Goal: Task Accomplishment & Management: Manage account settings

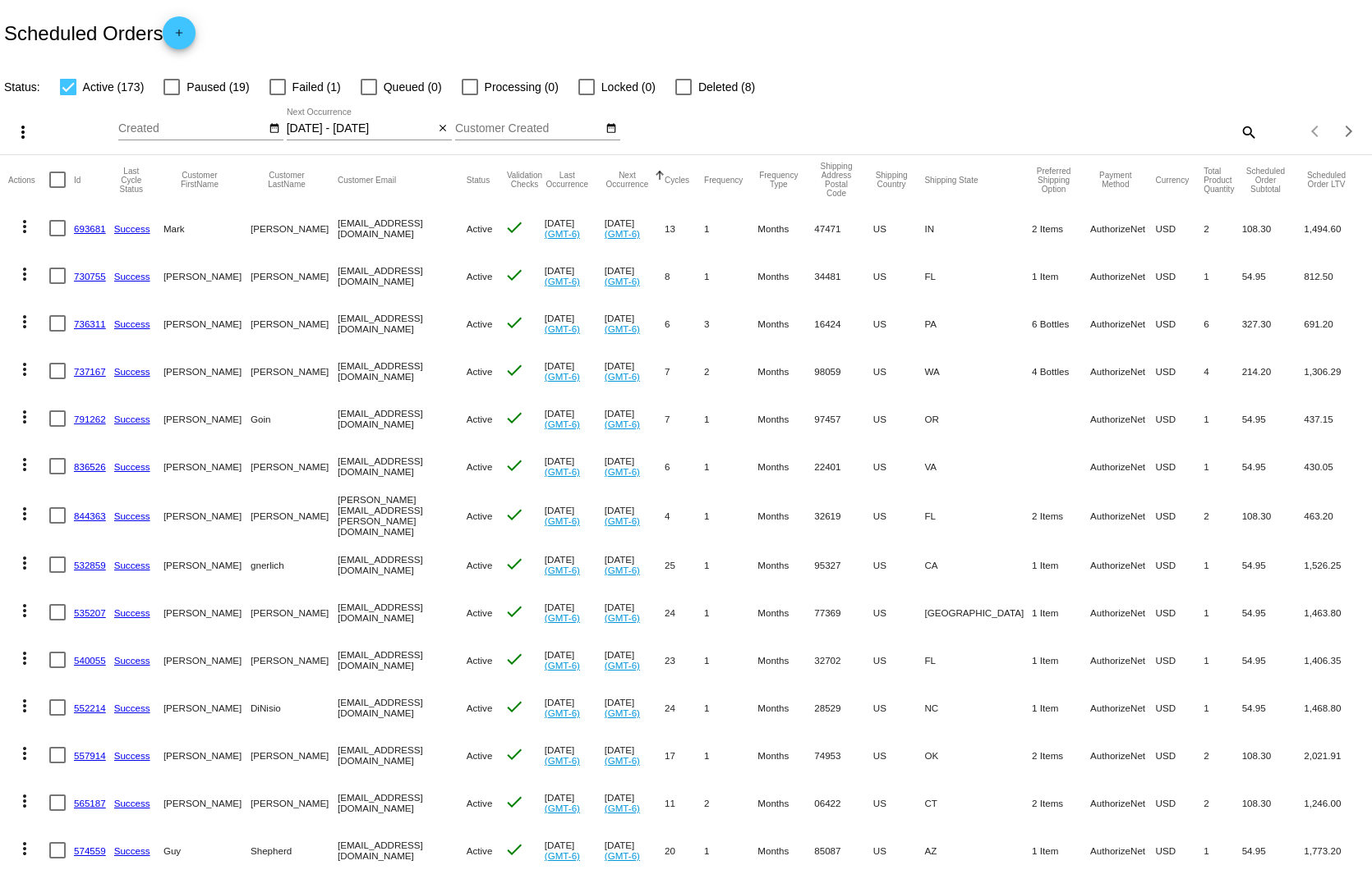
click at [437, 123] on mat-icon "close" at bounding box center [443, 129] width 12 height 13
click at [437, 123] on mat-icon "date_range" at bounding box center [443, 129] width 12 height 13
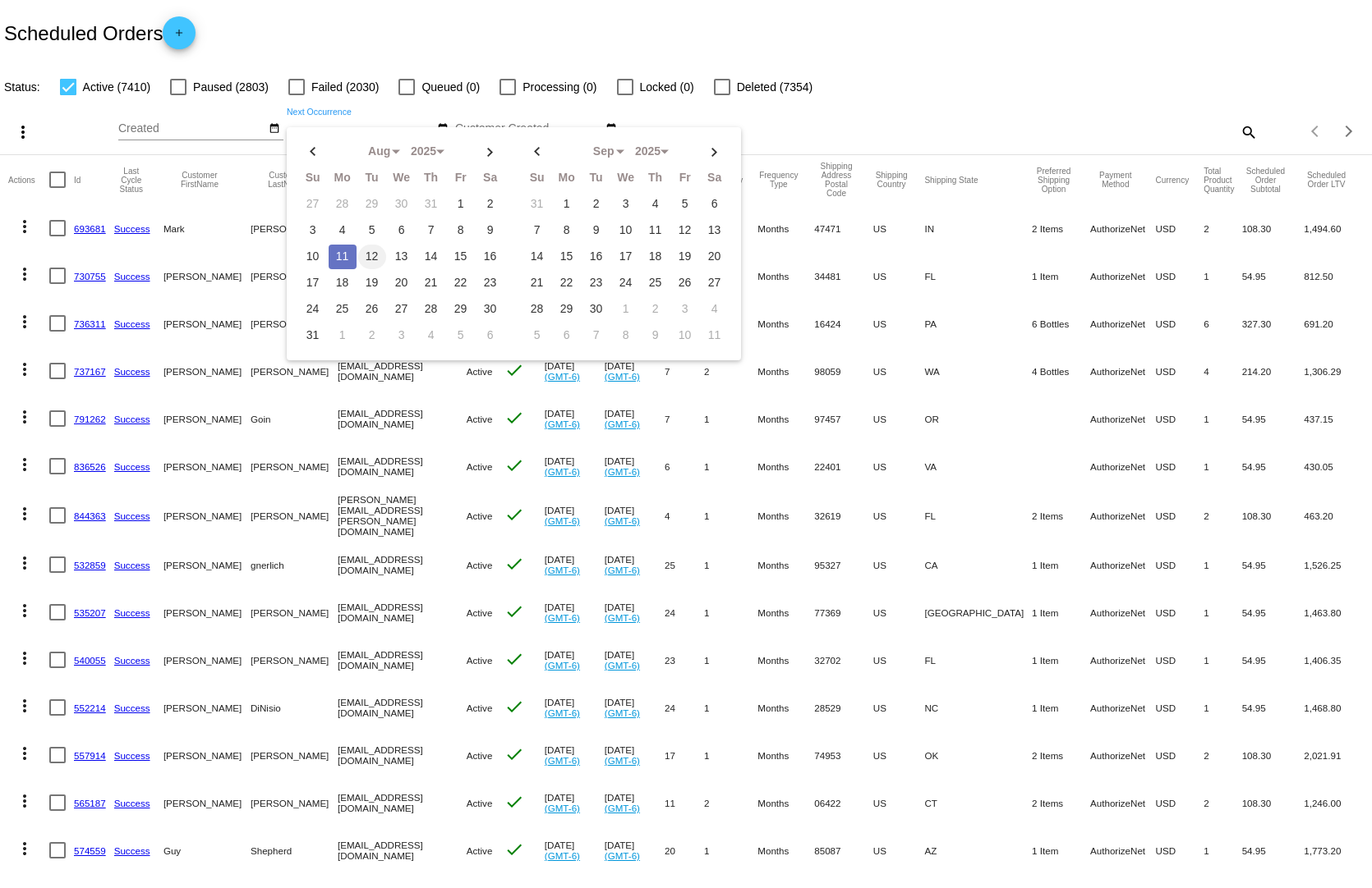
click at [364, 244] on td "12" at bounding box center [372, 256] width 28 height 25
type input "[DATE] - [DATE]"
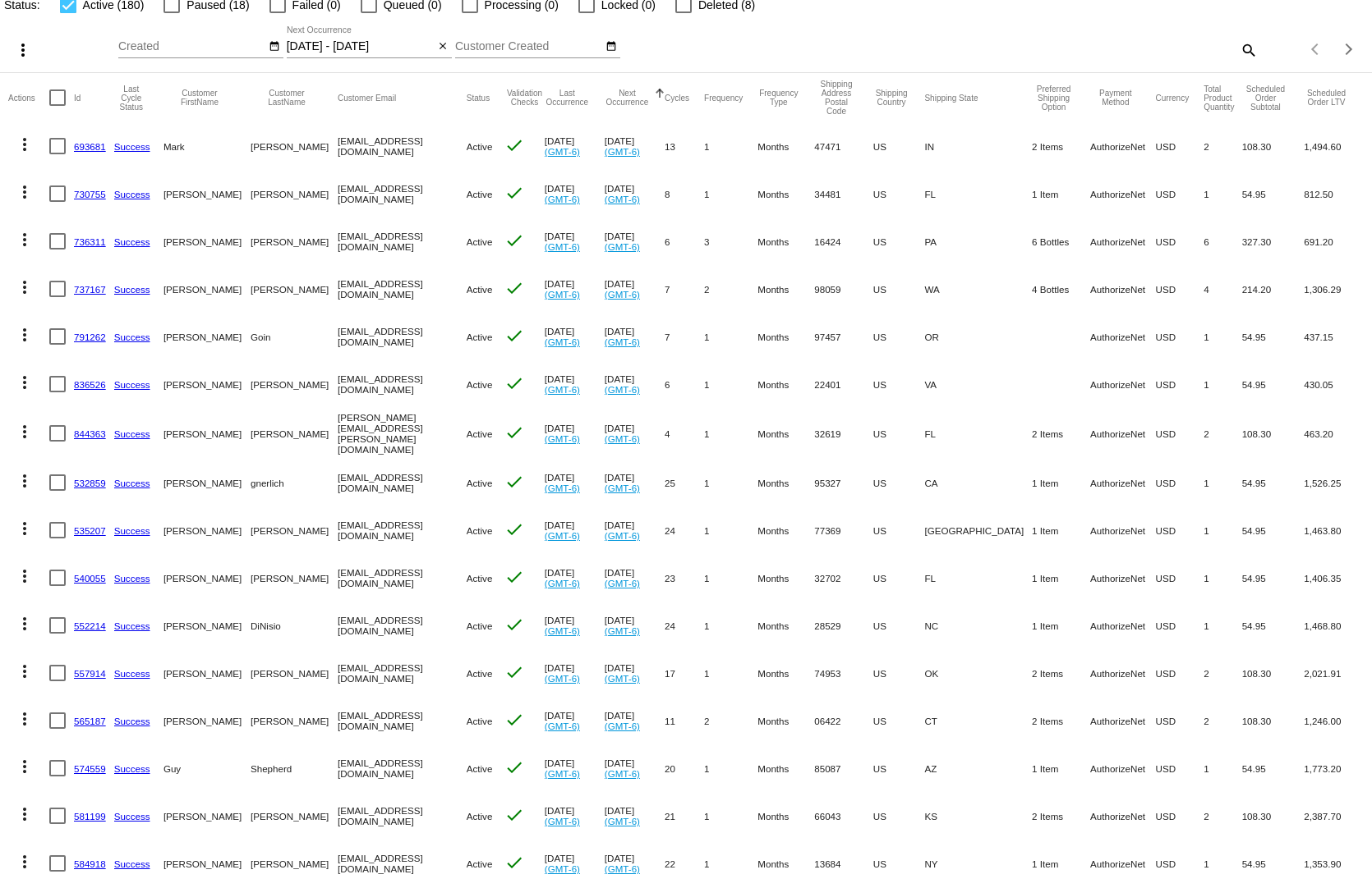
scroll to position [165, 0]
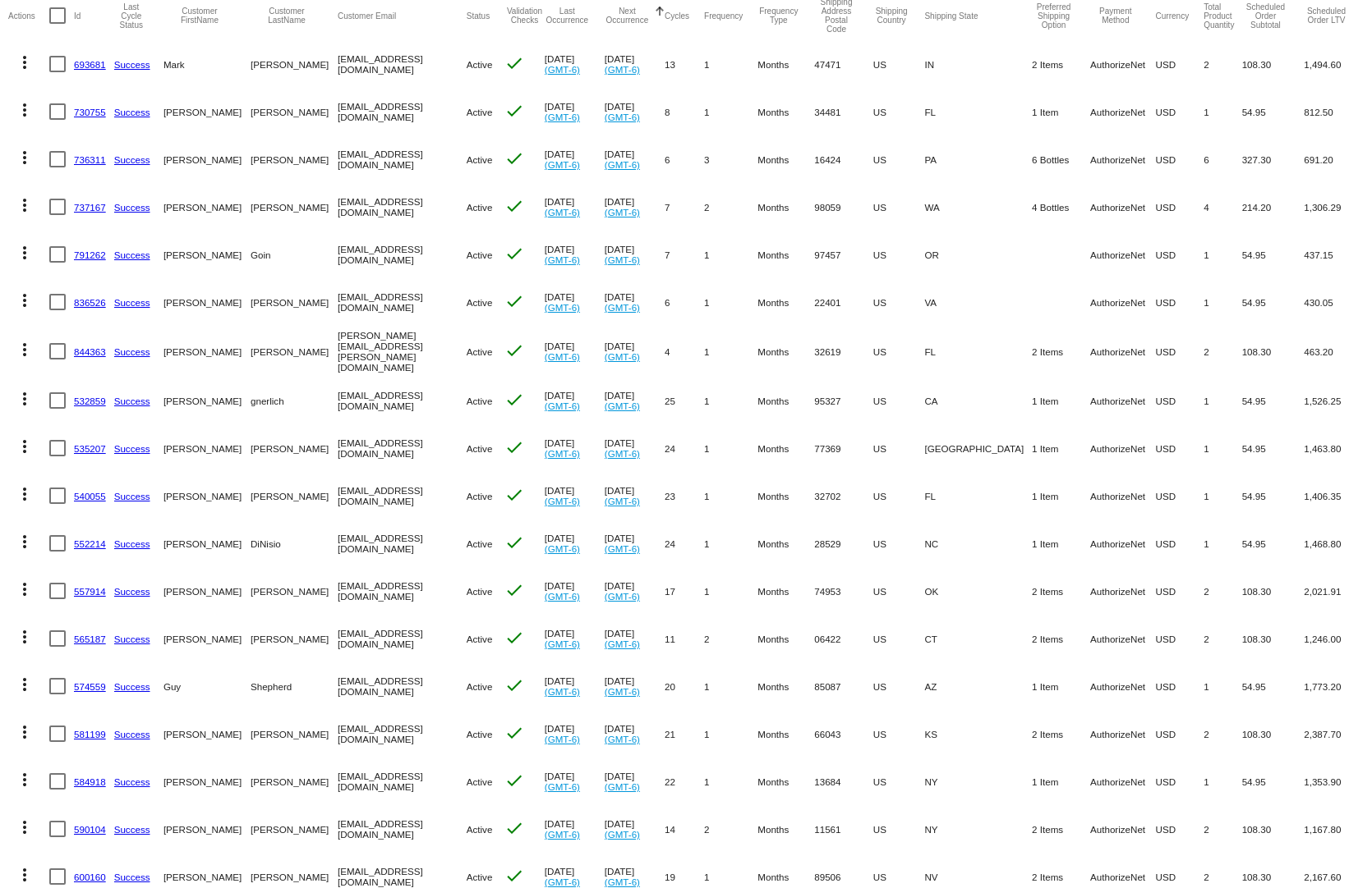
click at [87, 202] on link "737167" at bounding box center [89, 207] width 32 height 11
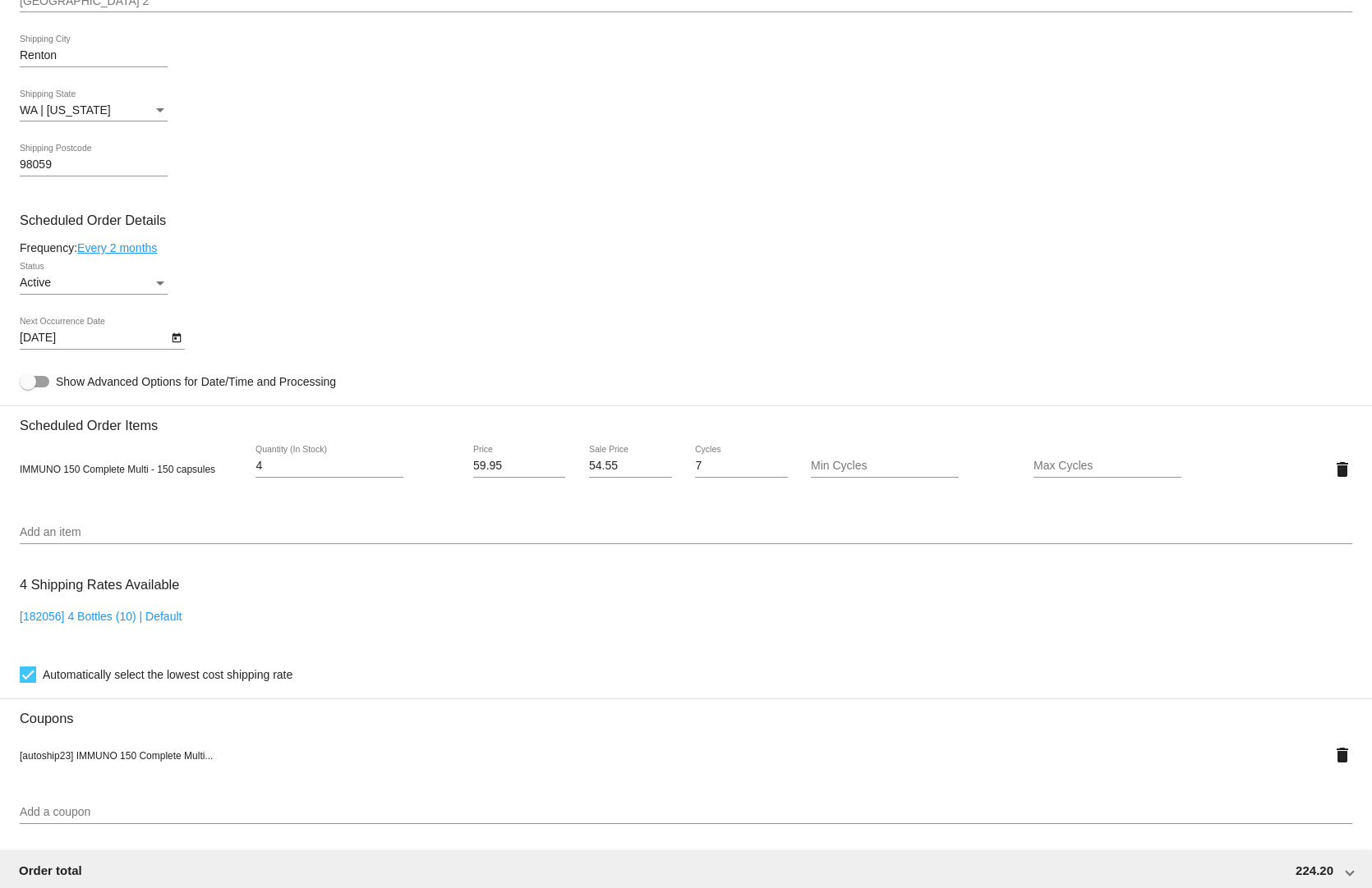
scroll to position [1150, 0]
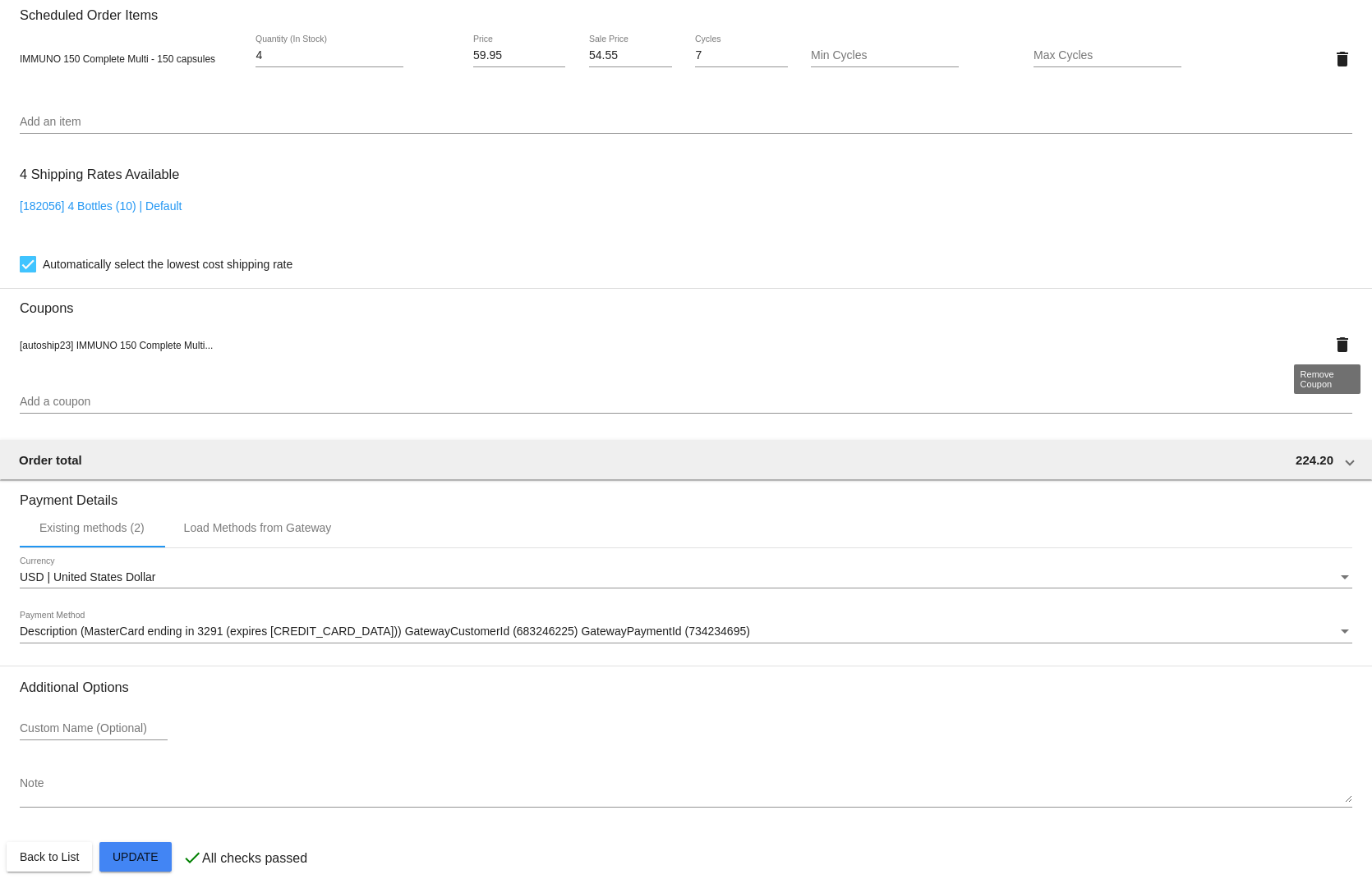
click at [1332, 338] on mat-icon "delete" at bounding box center [1342, 345] width 20 height 20
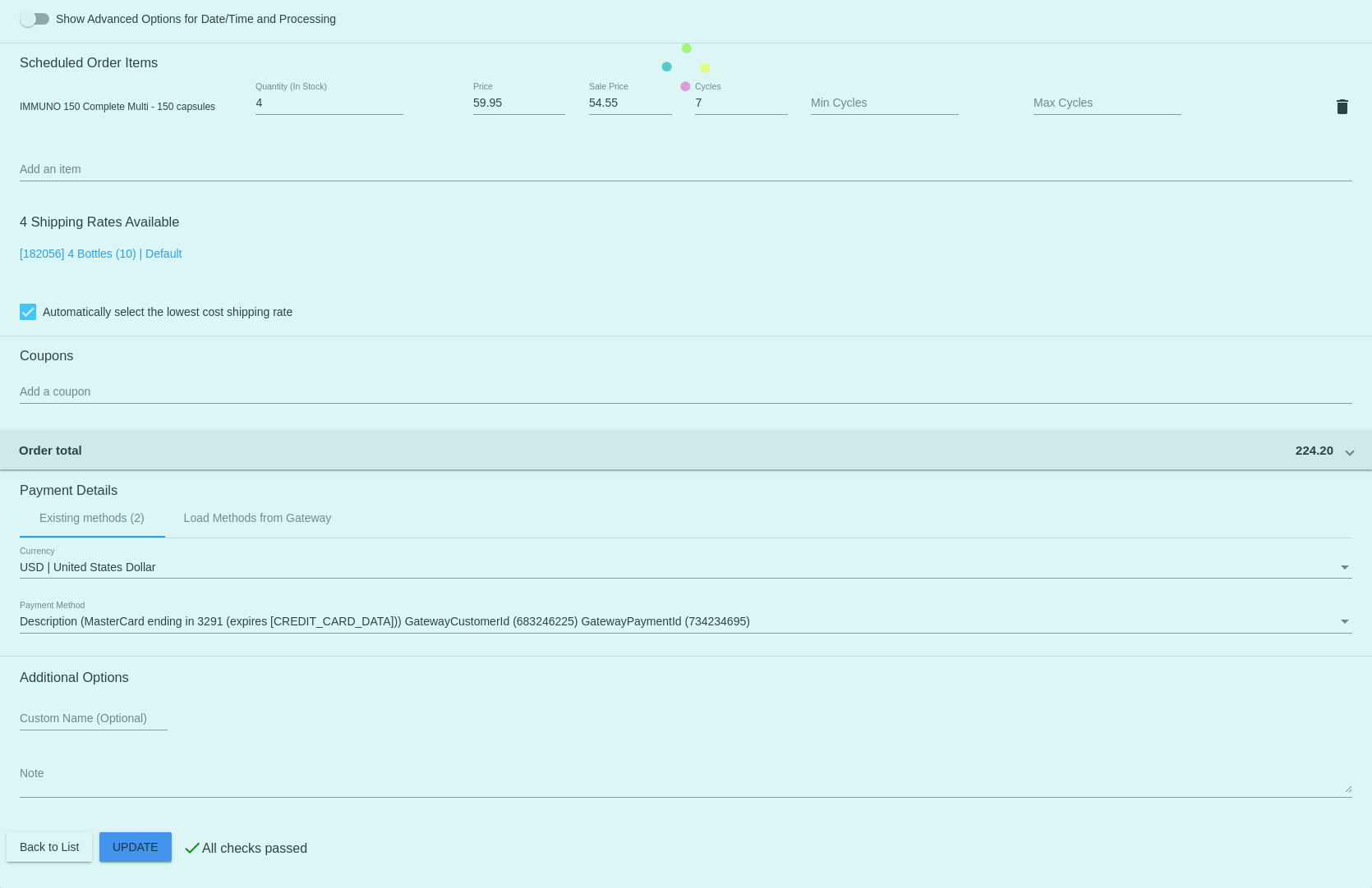
scroll to position [1095, 0]
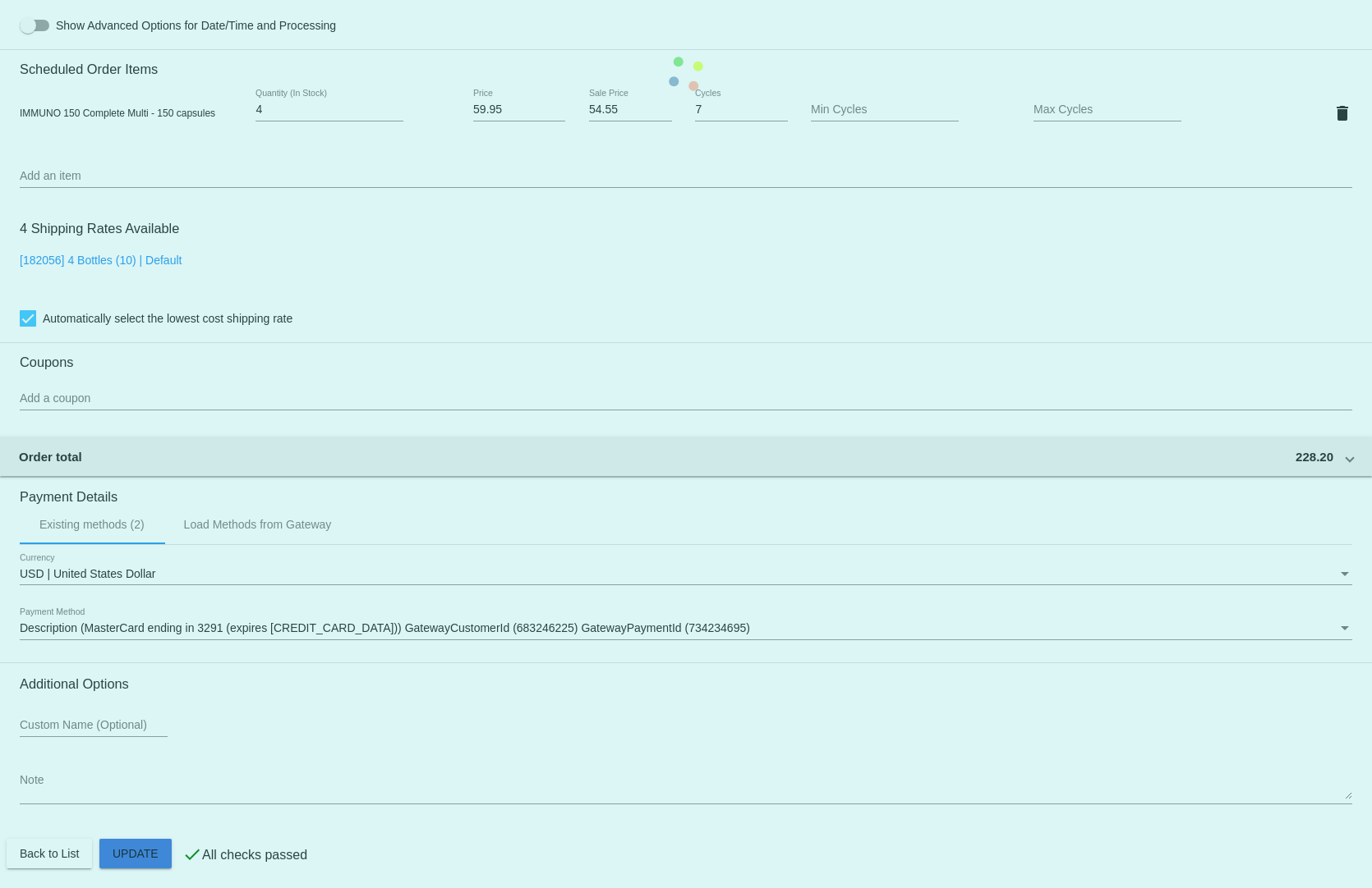
click at [115, 841] on mat-card "Customer 4317297: [PERSON_NAME] [EMAIL_ADDRESS][DOMAIN_NAME] Customer Shipping …" at bounding box center [686, 74] width 1372 height 1642
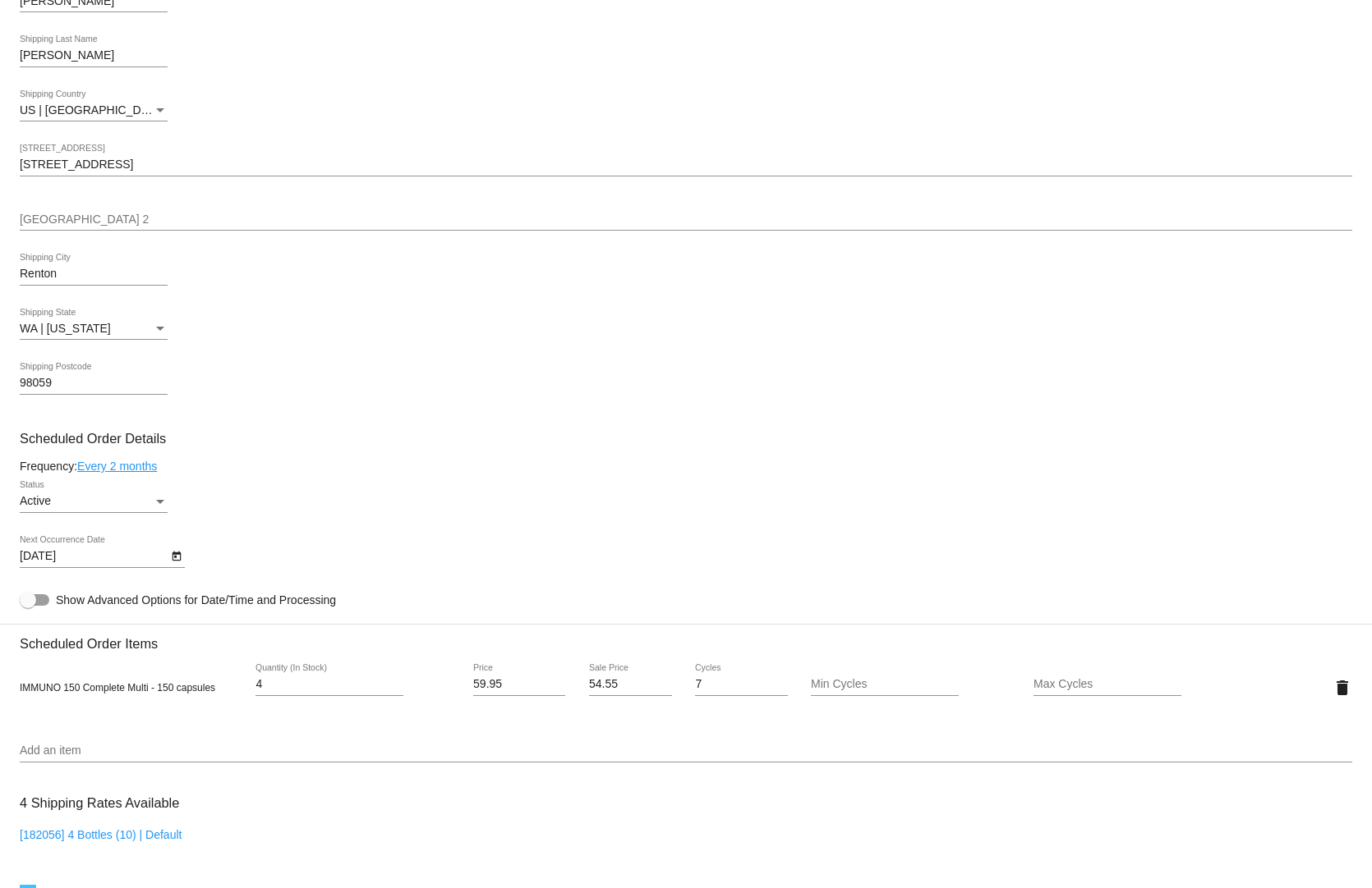
scroll to position [274, 0]
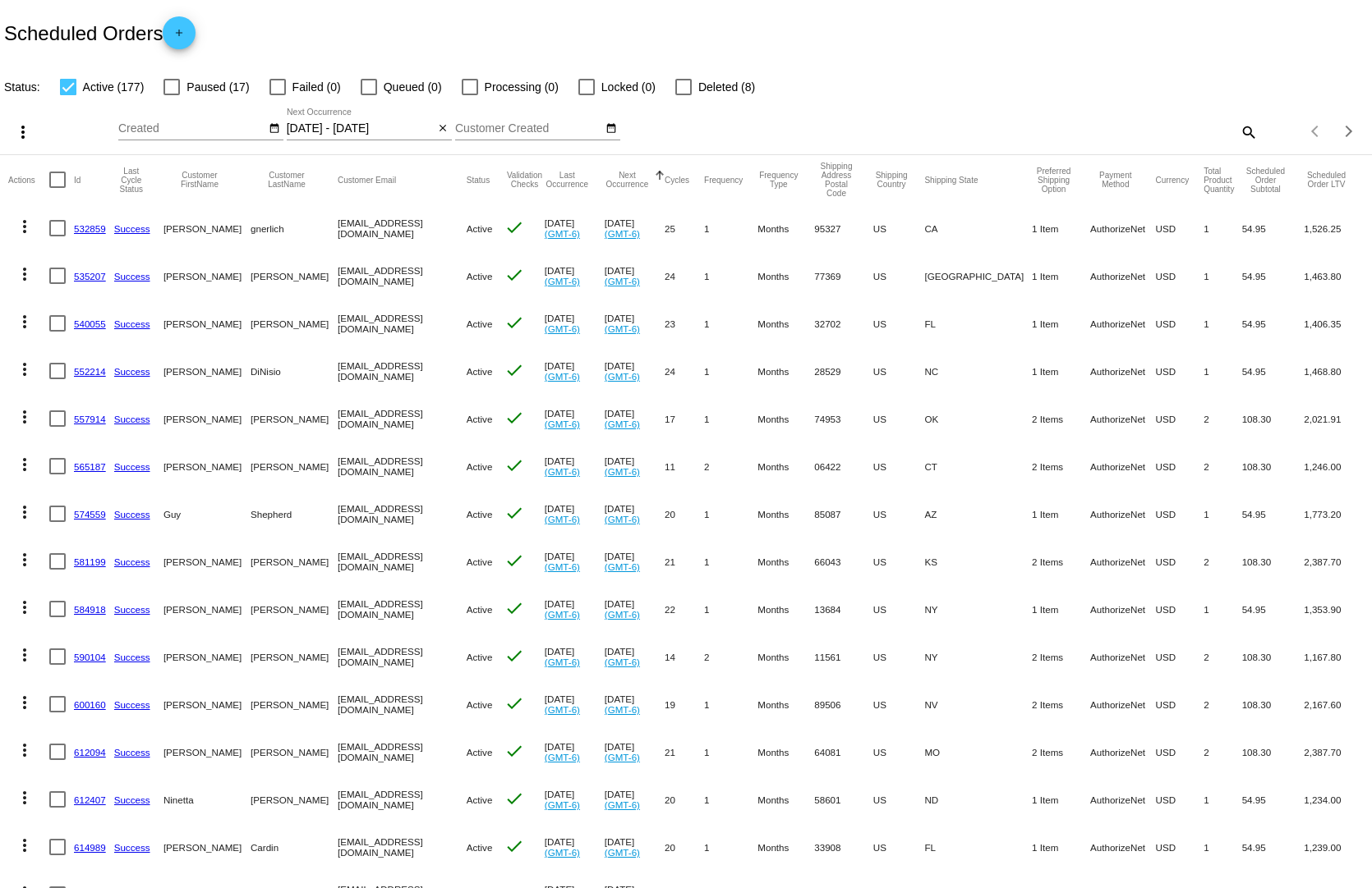
click at [366, 123] on input "[DATE] - [DATE]" at bounding box center [360, 129] width 148 height 13
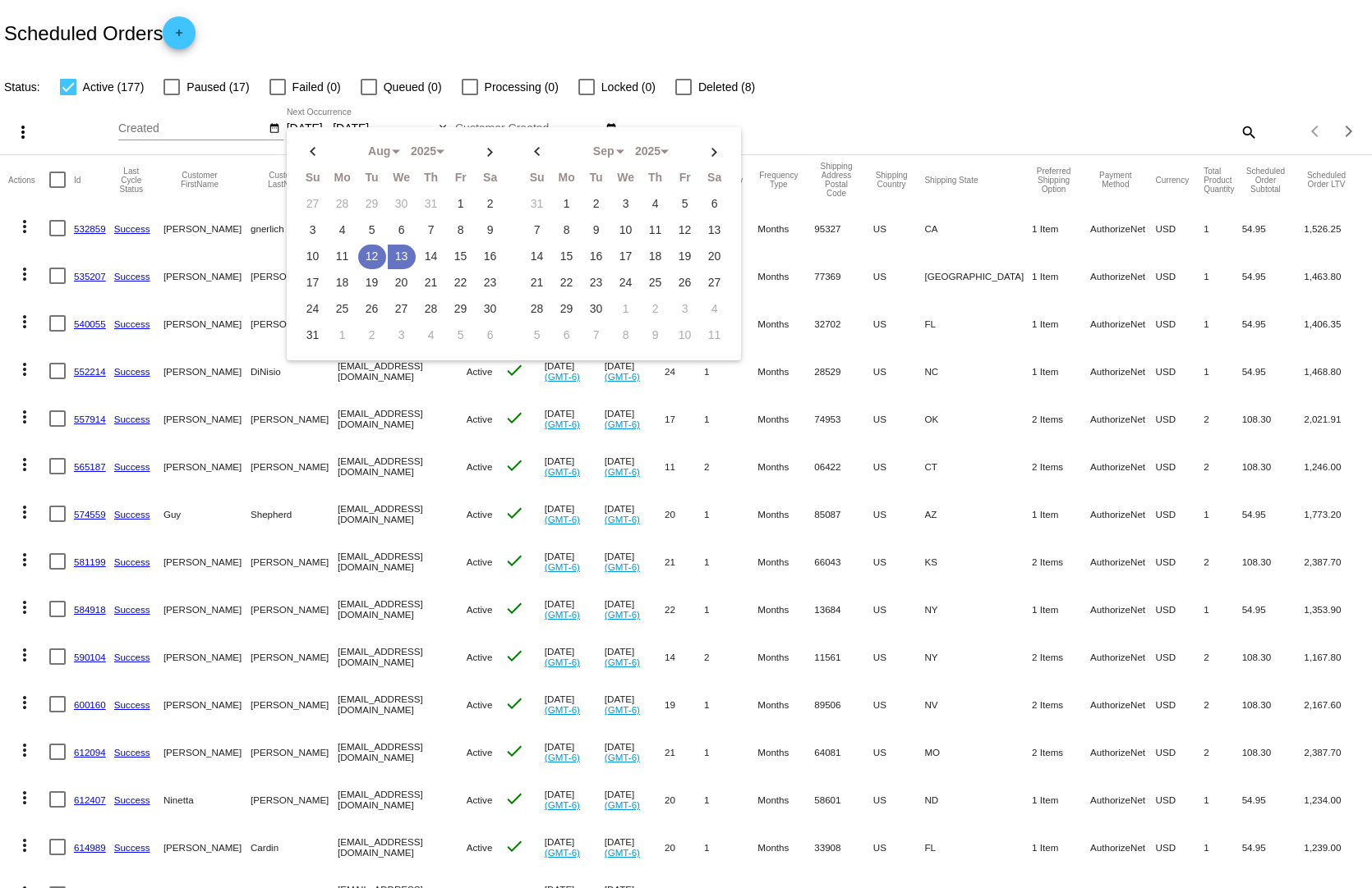
click at [368, 250] on td "12" at bounding box center [372, 256] width 28 height 25
type input "[DATE] - [DATE]"
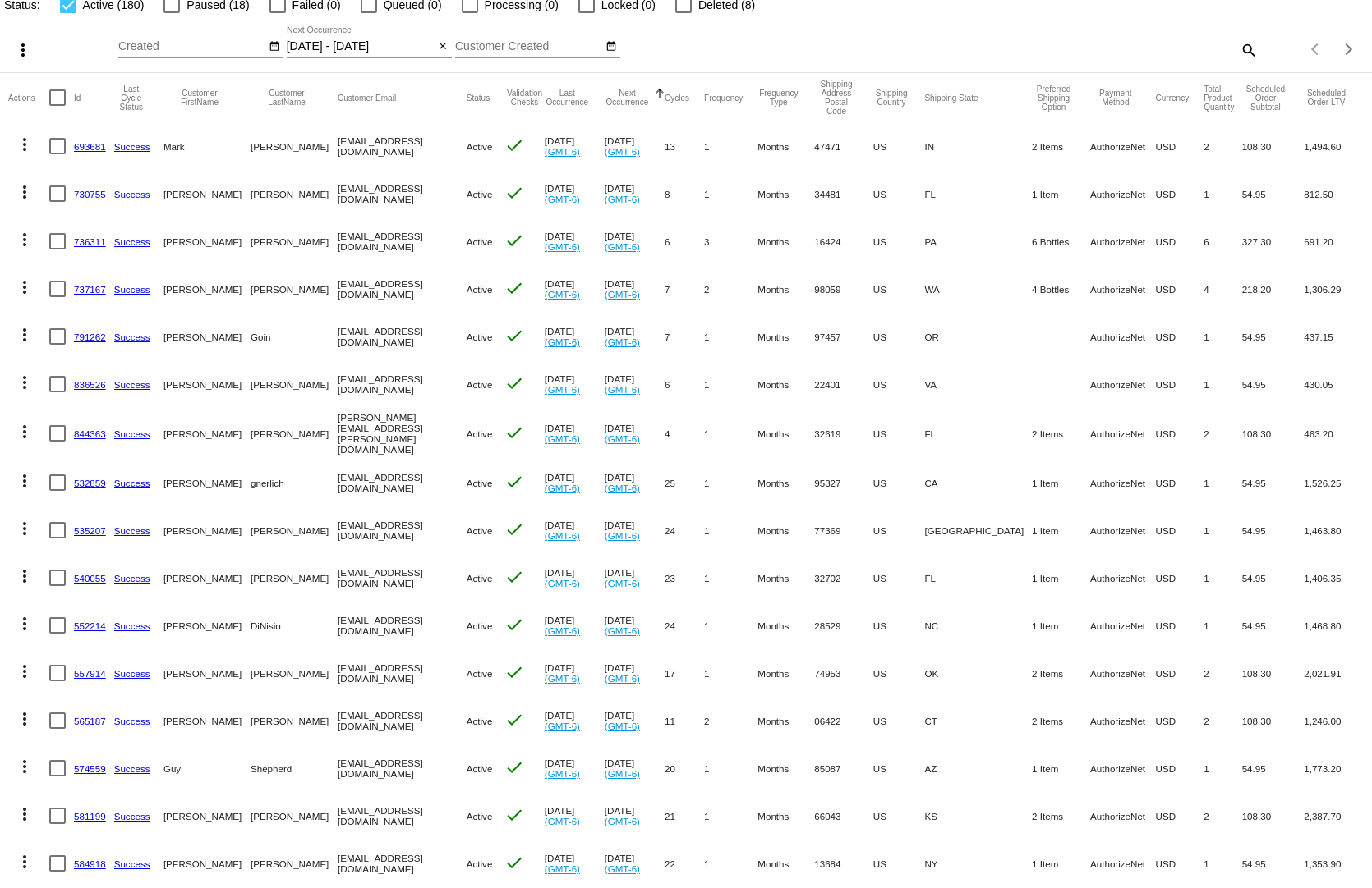
scroll to position [165, 0]
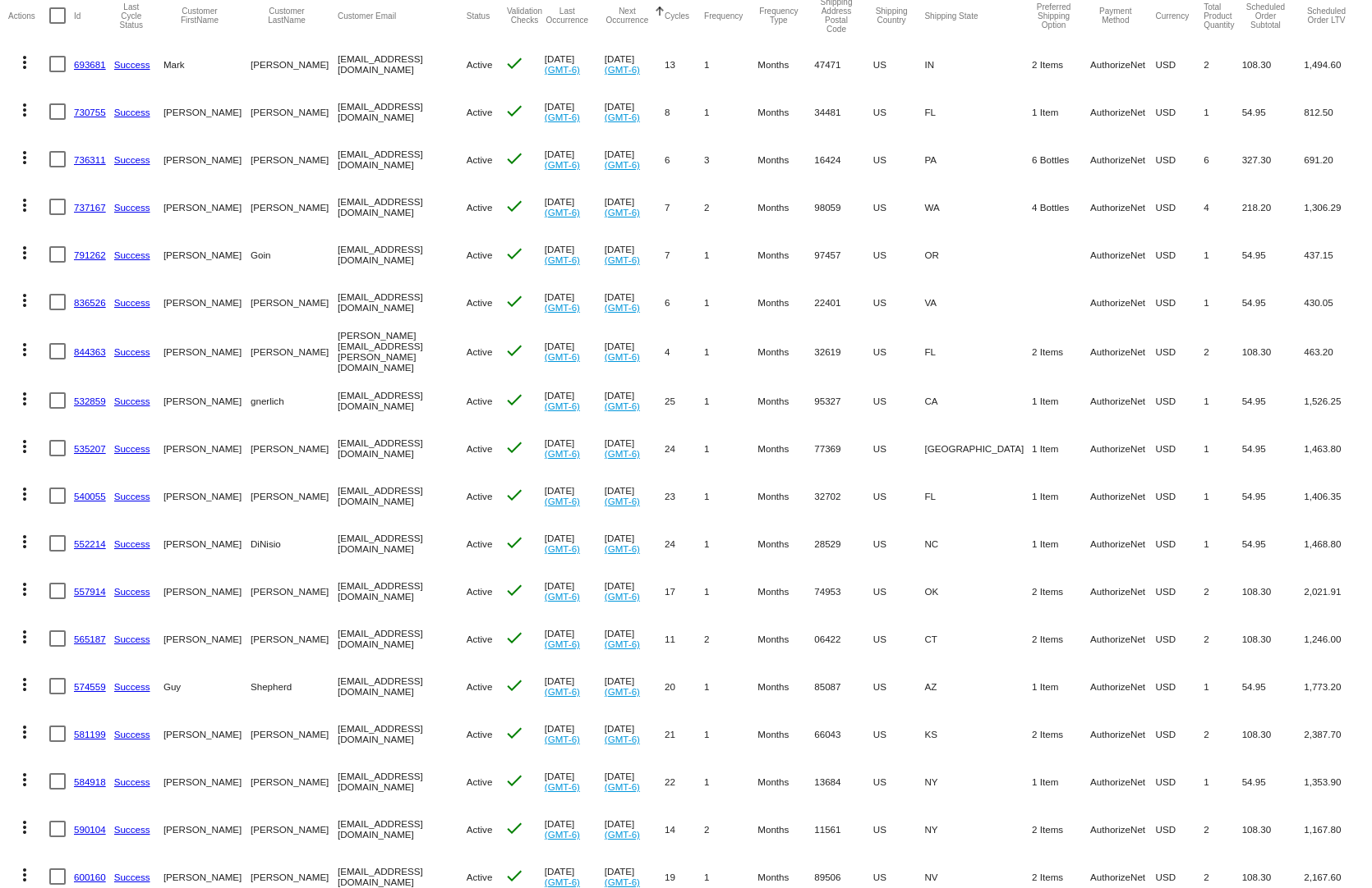
drag, startPoint x: 1247, startPoint y: 677, endPoint x: 966, endPoint y: 650, distance: 282.3
click at [994, 663] on mat-row "more_vert 574559 Success [PERSON_NAME] [EMAIL_ADDRESS][DOMAIN_NAME] Active chec…" at bounding box center [686, 686] width 1356 height 47
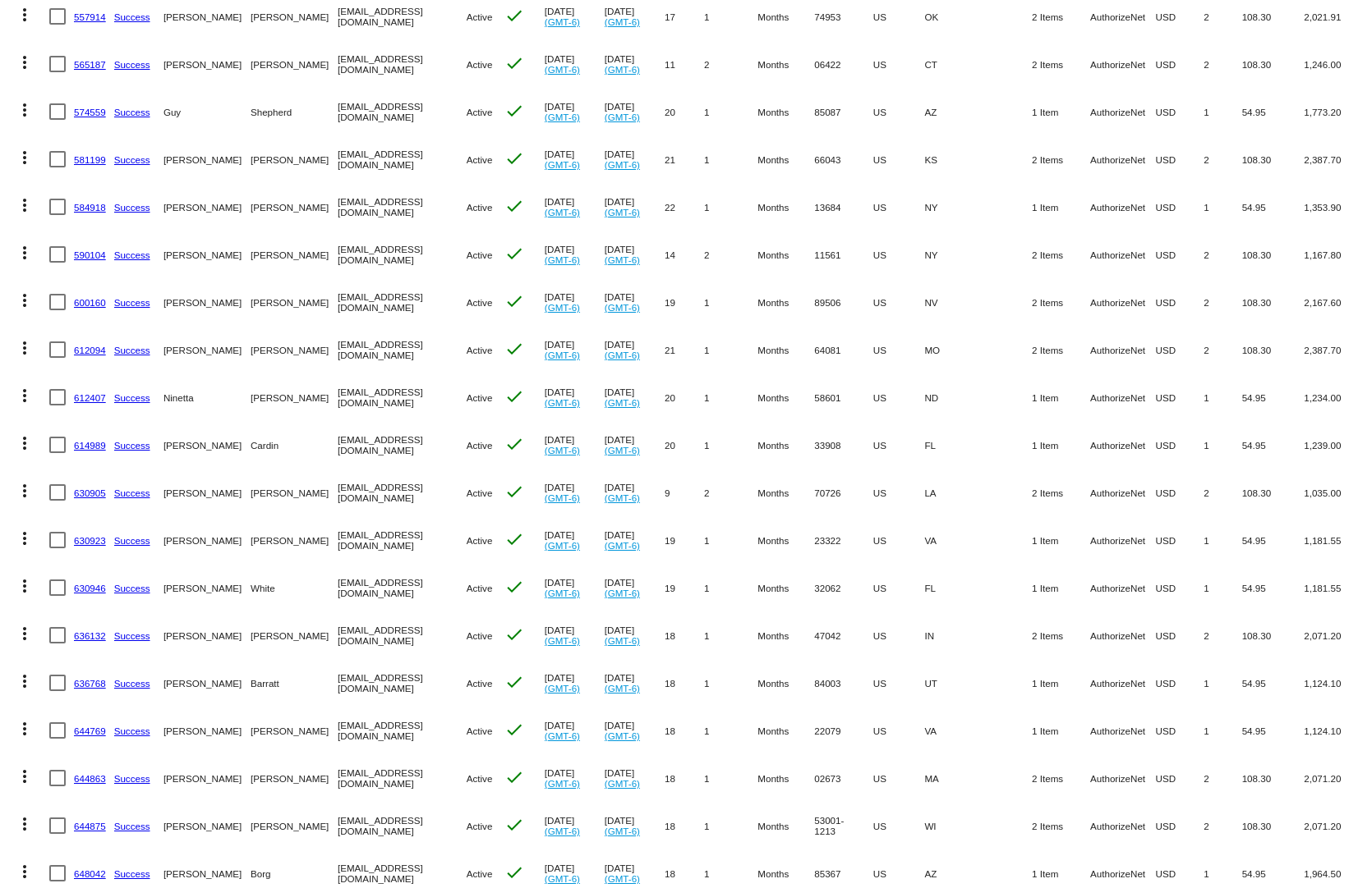
scroll to position [903, 0]
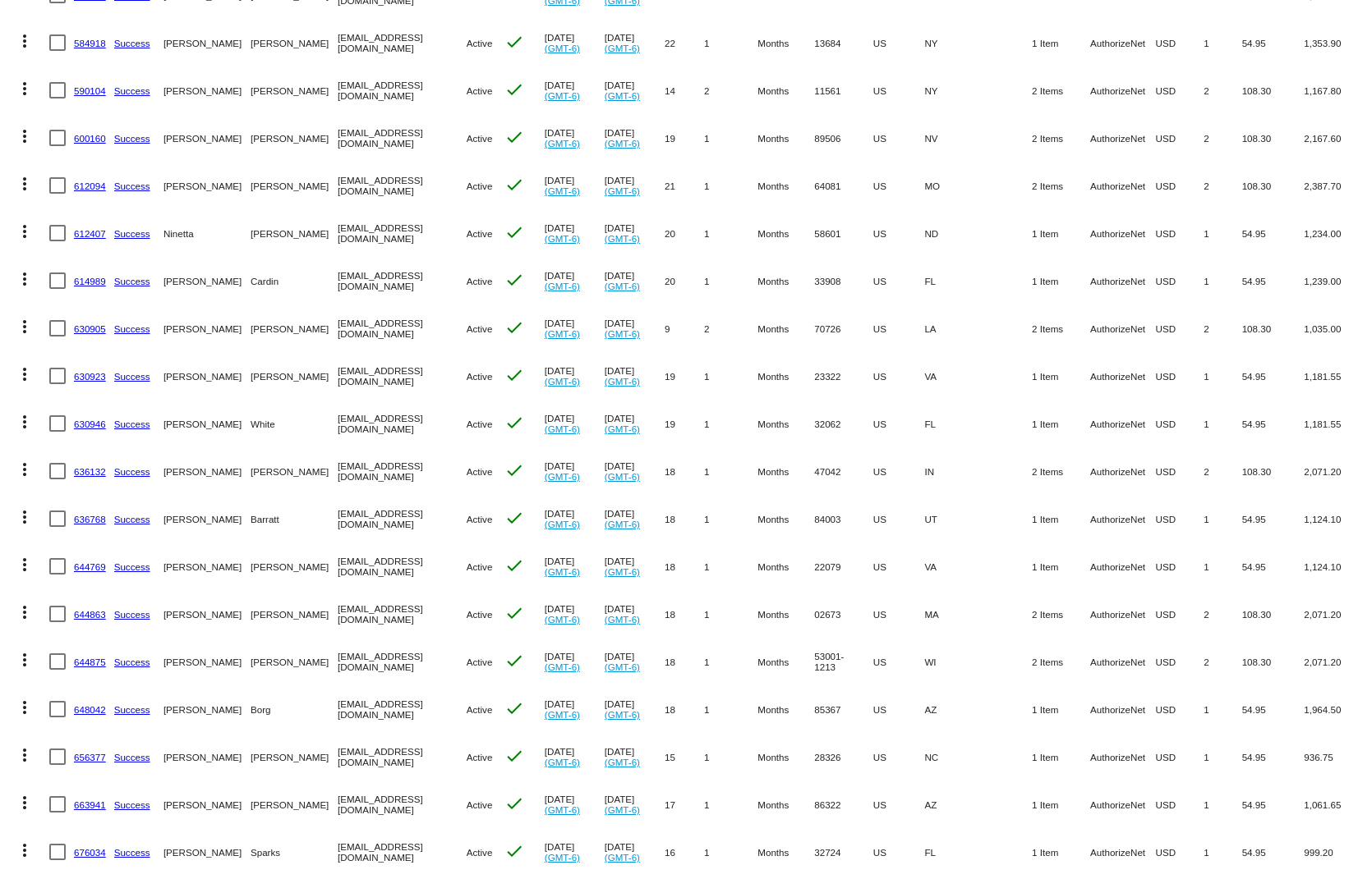
drag, startPoint x: 1242, startPoint y: 685, endPoint x: 999, endPoint y: 712, distance: 244.5
click at [999, 712] on mat-row "more_vert 648042 Success [PERSON_NAME] [EMAIL_ADDRESS][DOMAIN_NAME] Active chec…" at bounding box center [686, 709] width 1356 height 47
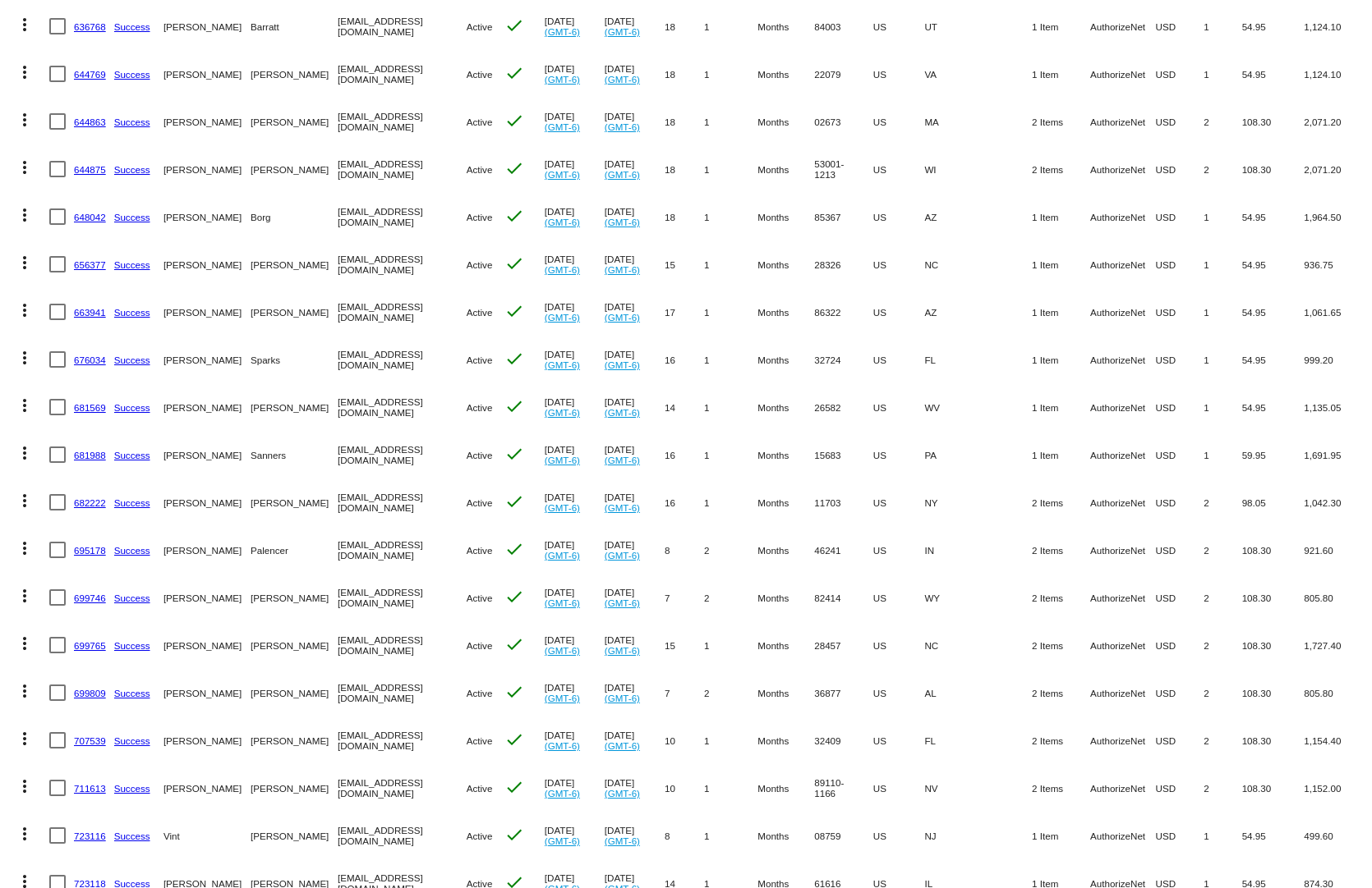
scroll to position [1560, 0]
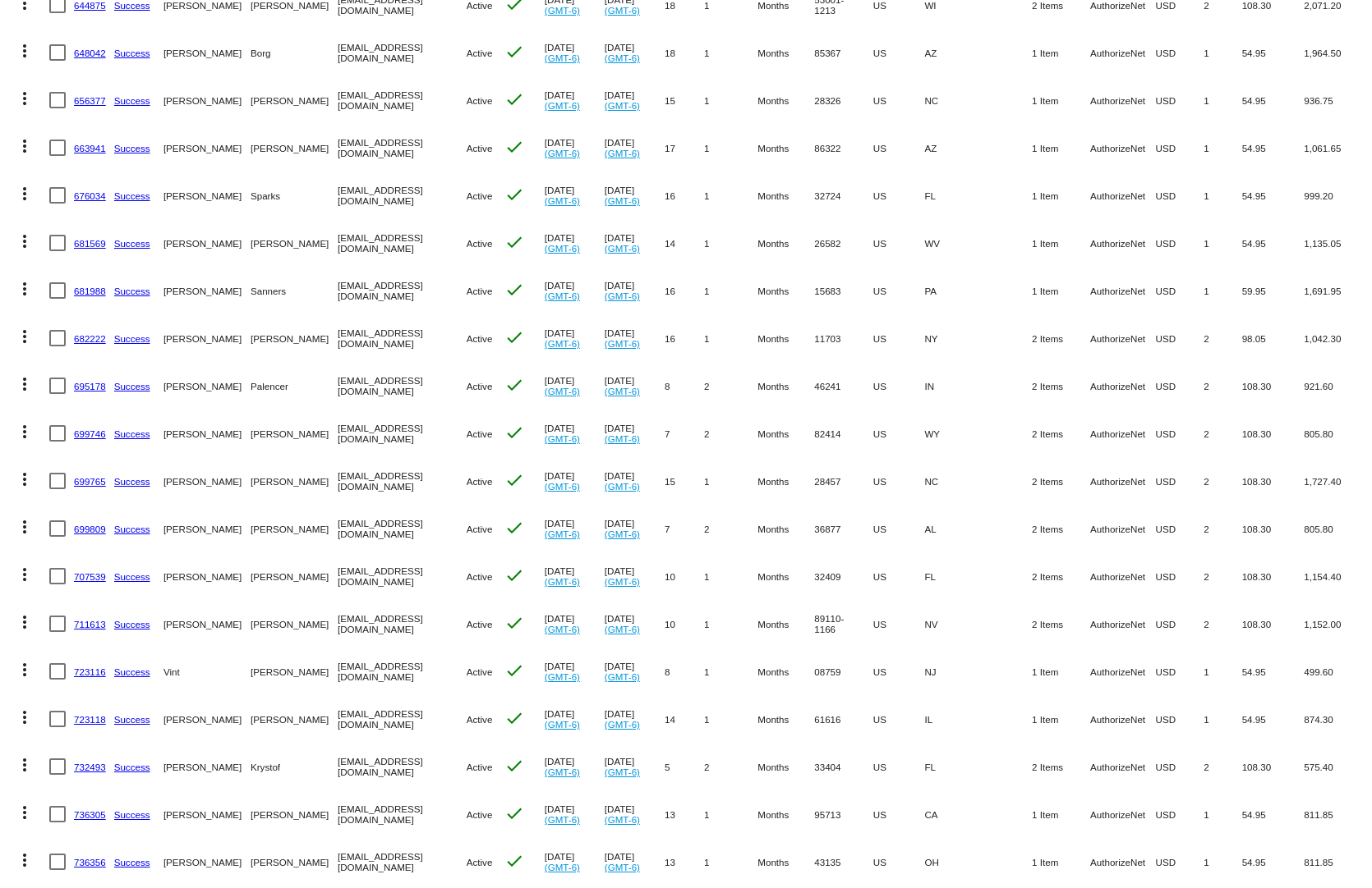
click at [90, 334] on link "682222" at bounding box center [89, 339] width 32 height 11
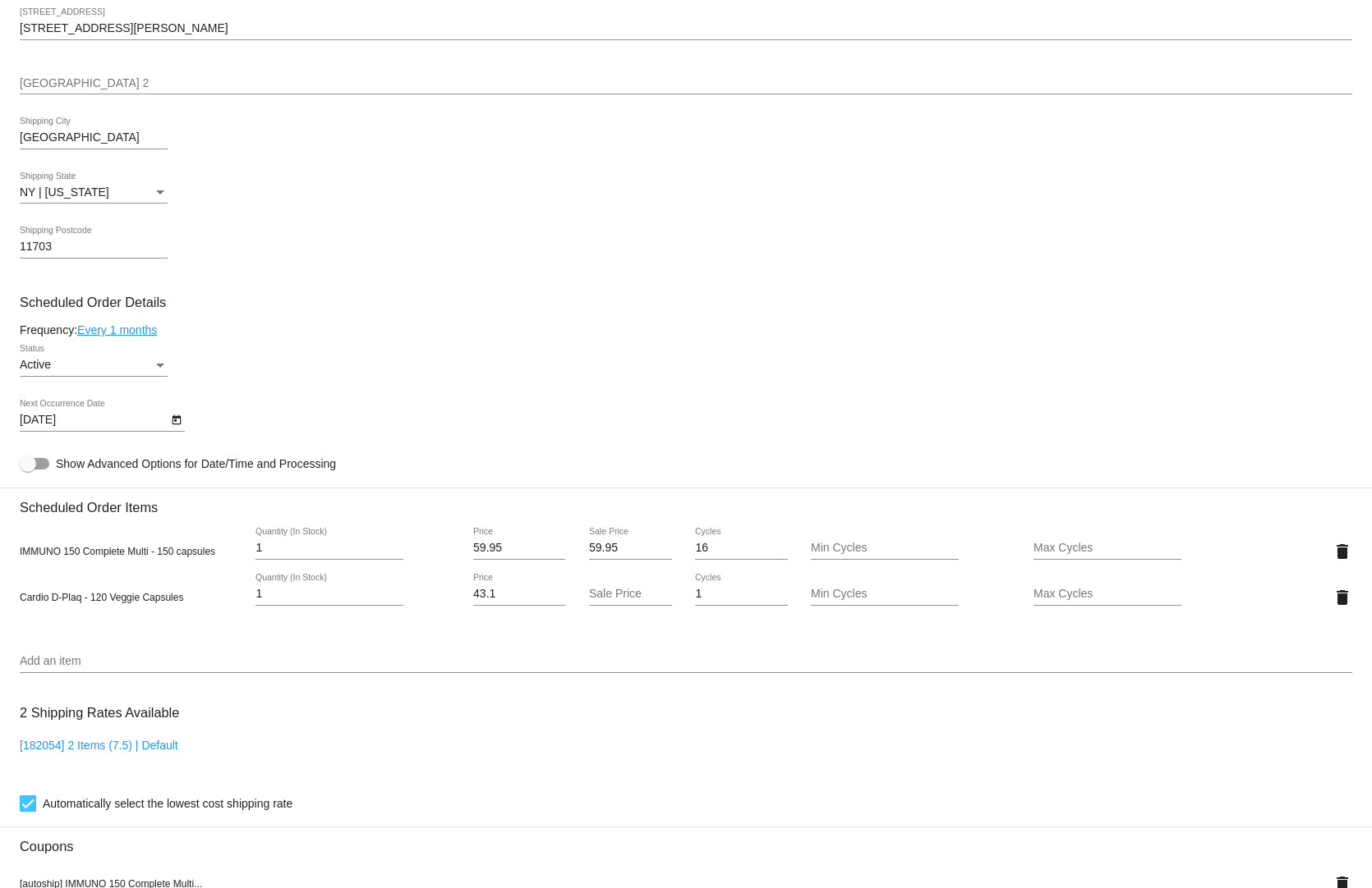
scroll to position [821, 0]
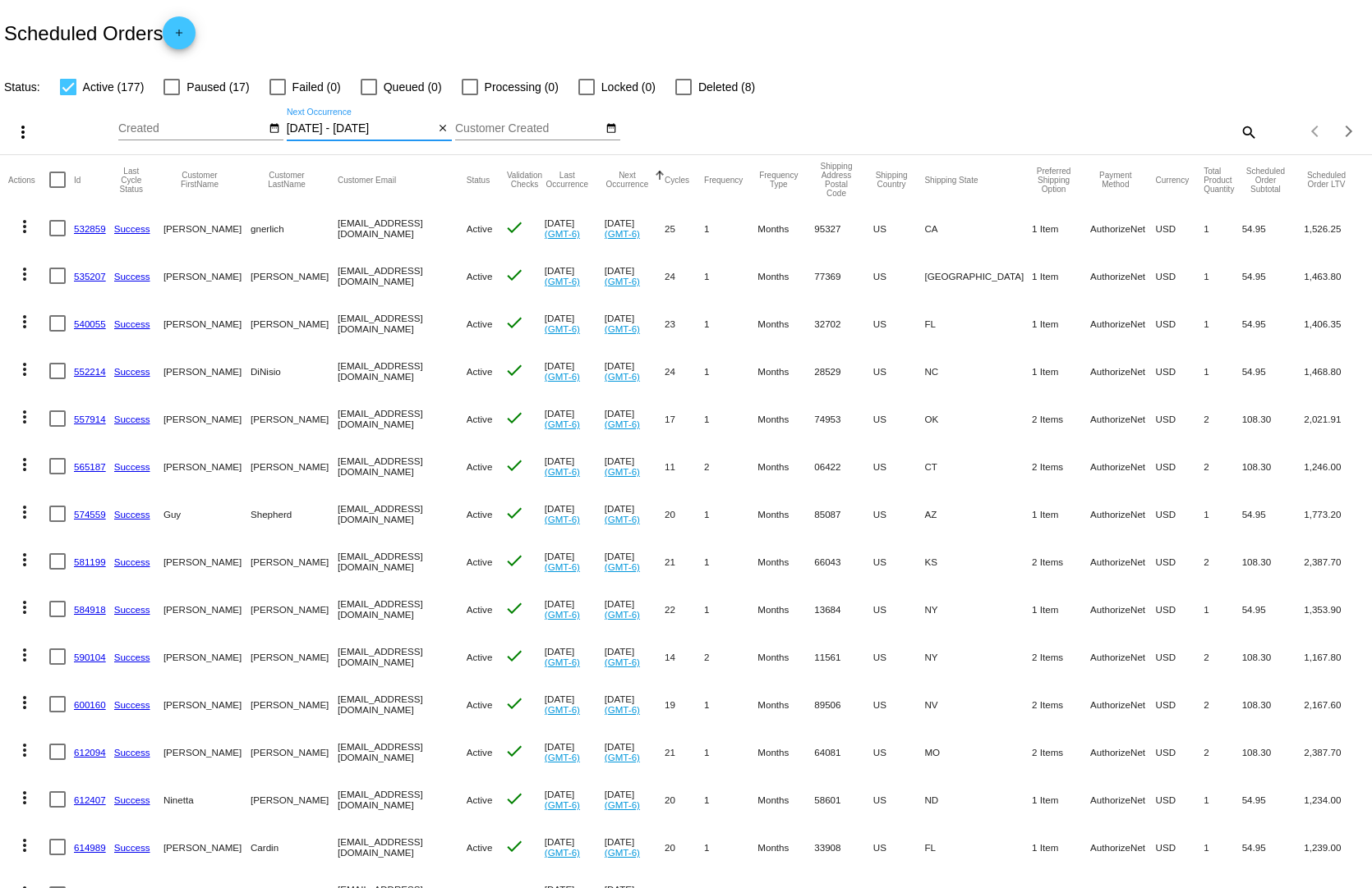
click at [357, 123] on input "[DATE] - [DATE]" at bounding box center [360, 129] width 148 height 13
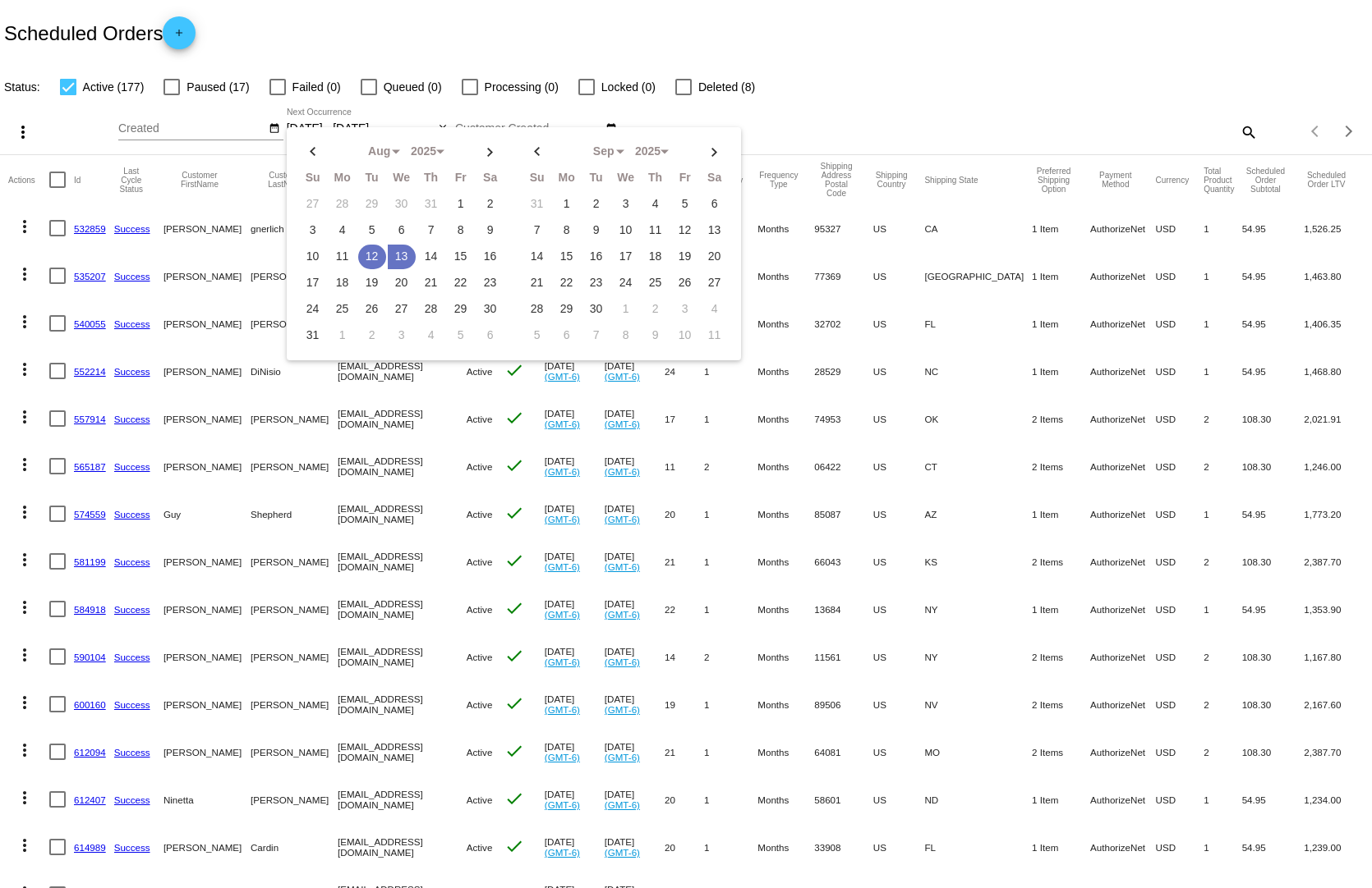
click at [371, 244] on td "12" at bounding box center [372, 256] width 28 height 25
drag, startPoint x: 371, startPoint y: 241, endPoint x: 436, endPoint y: 271, distance: 71.6
click at [372, 244] on td "12" at bounding box center [372, 256] width 28 height 25
type input "[DATE] - [DATE]"
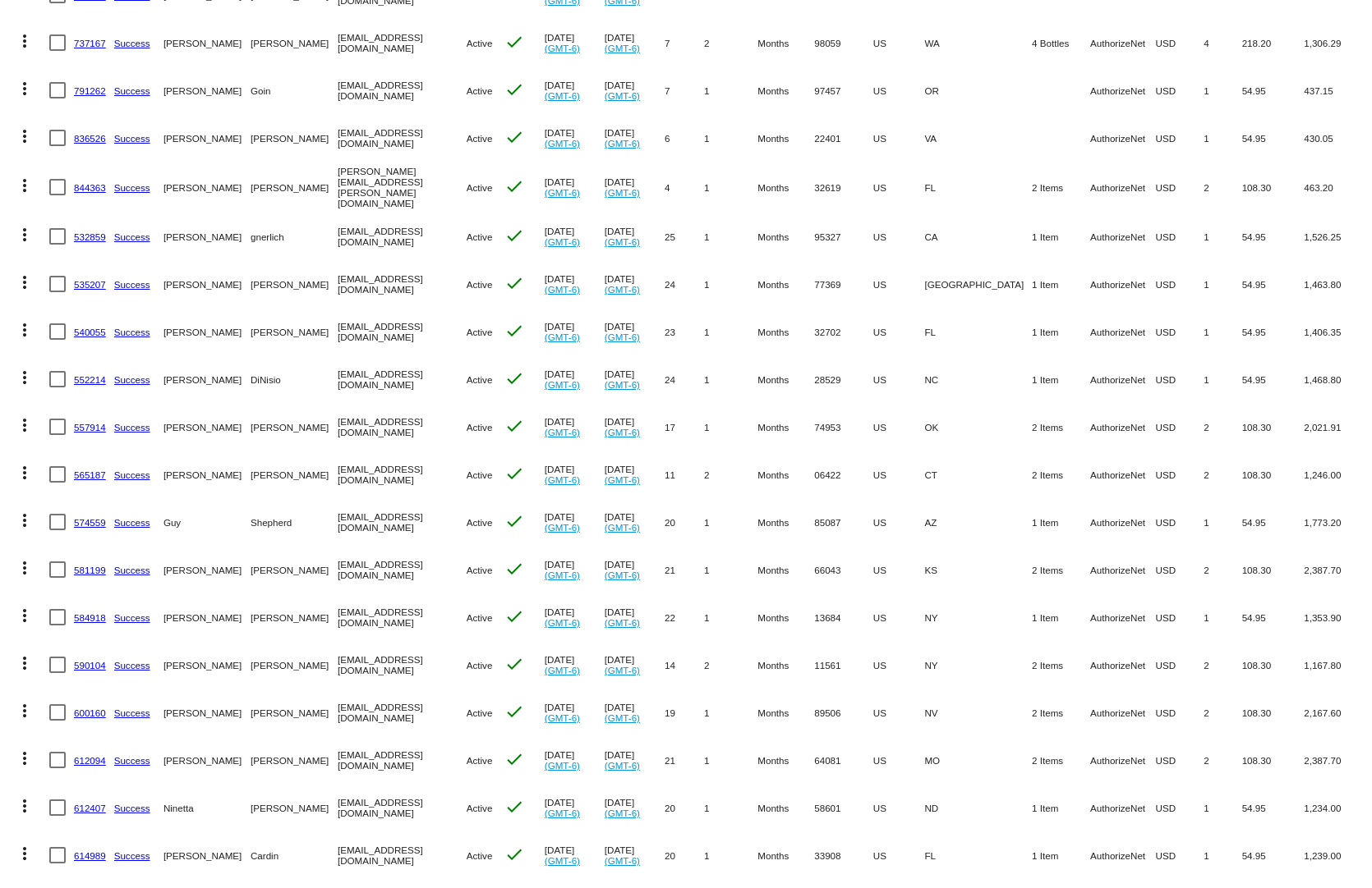
scroll to position [411, 0]
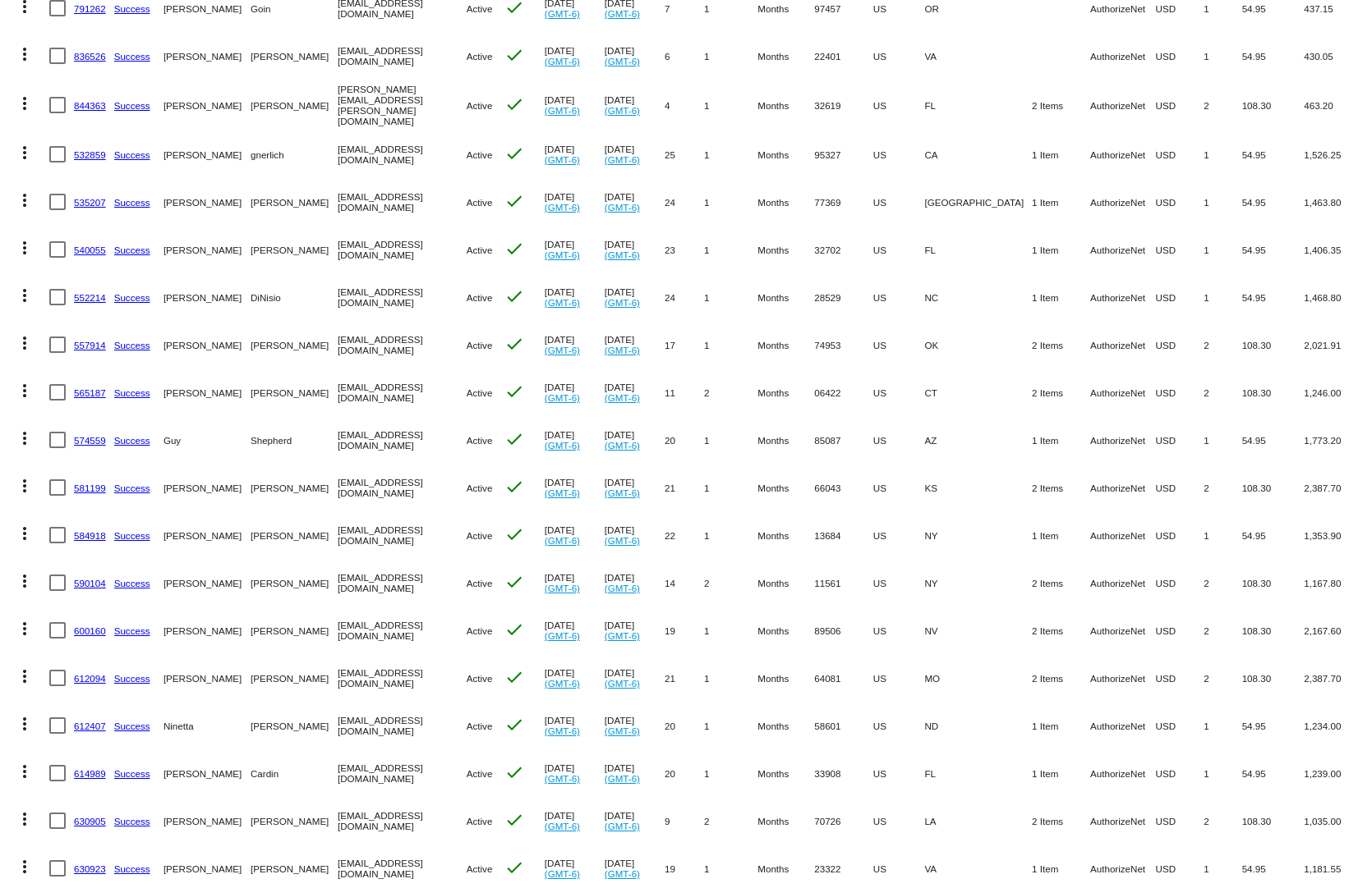
drag, startPoint x: 1153, startPoint y: 615, endPoint x: 788, endPoint y: 612, distance: 365.0
click at [784, 612] on mat-row "more_vert 600160 Success [PERSON_NAME] [EMAIL_ADDRESS][DOMAIN_NAME] Active chec…" at bounding box center [686, 631] width 1356 height 47
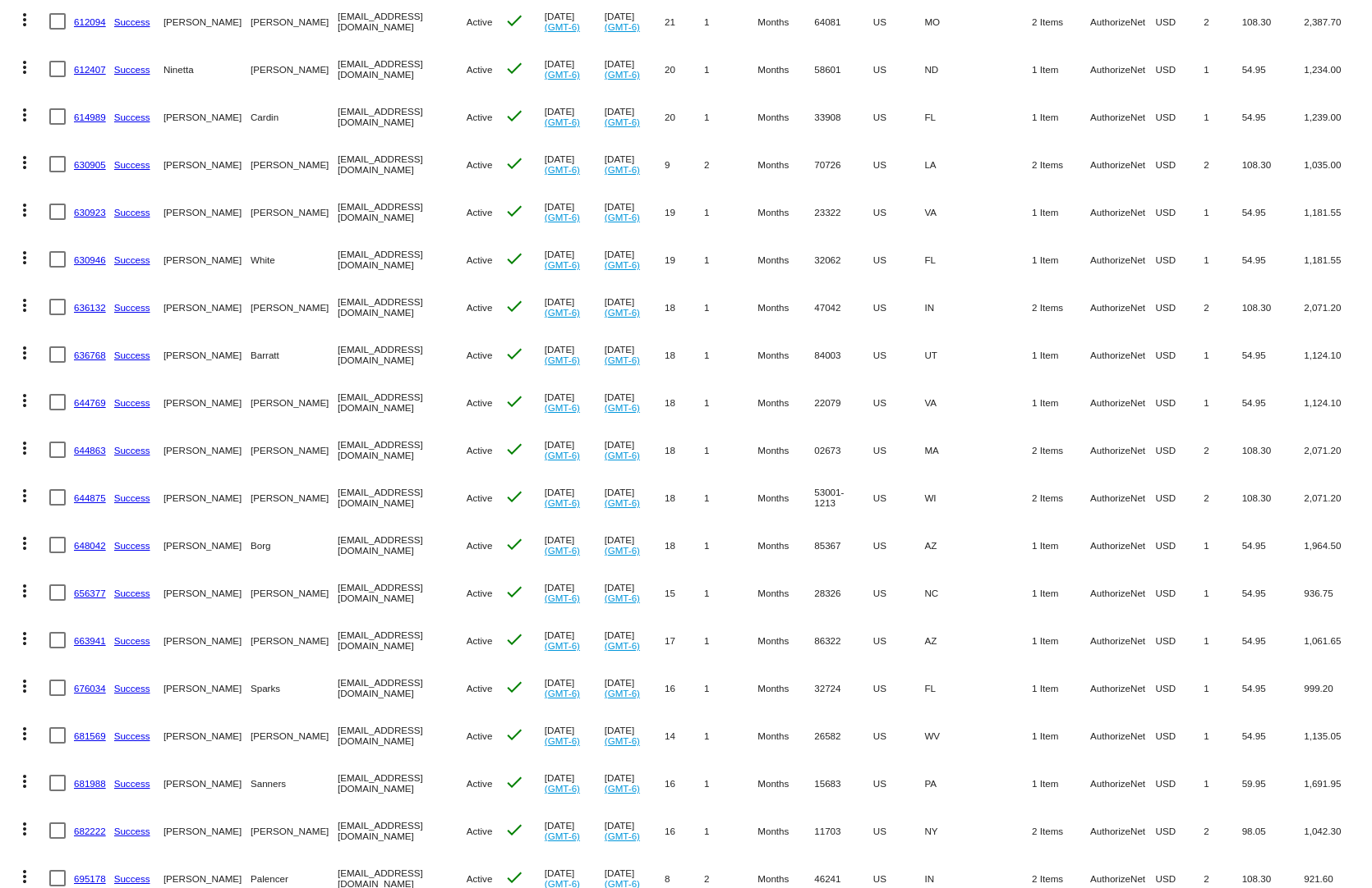
drag, startPoint x: 1262, startPoint y: 649, endPoint x: 988, endPoint y: 650, distance: 274.0
click at [996, 664] on mat-row "more_vert 676034 Success [PERSON_NAME] [EMAIL_ADDRESS][DOMAIN_NAME] Active chec…" at bounding box center [686, 688] width 1356 height 47
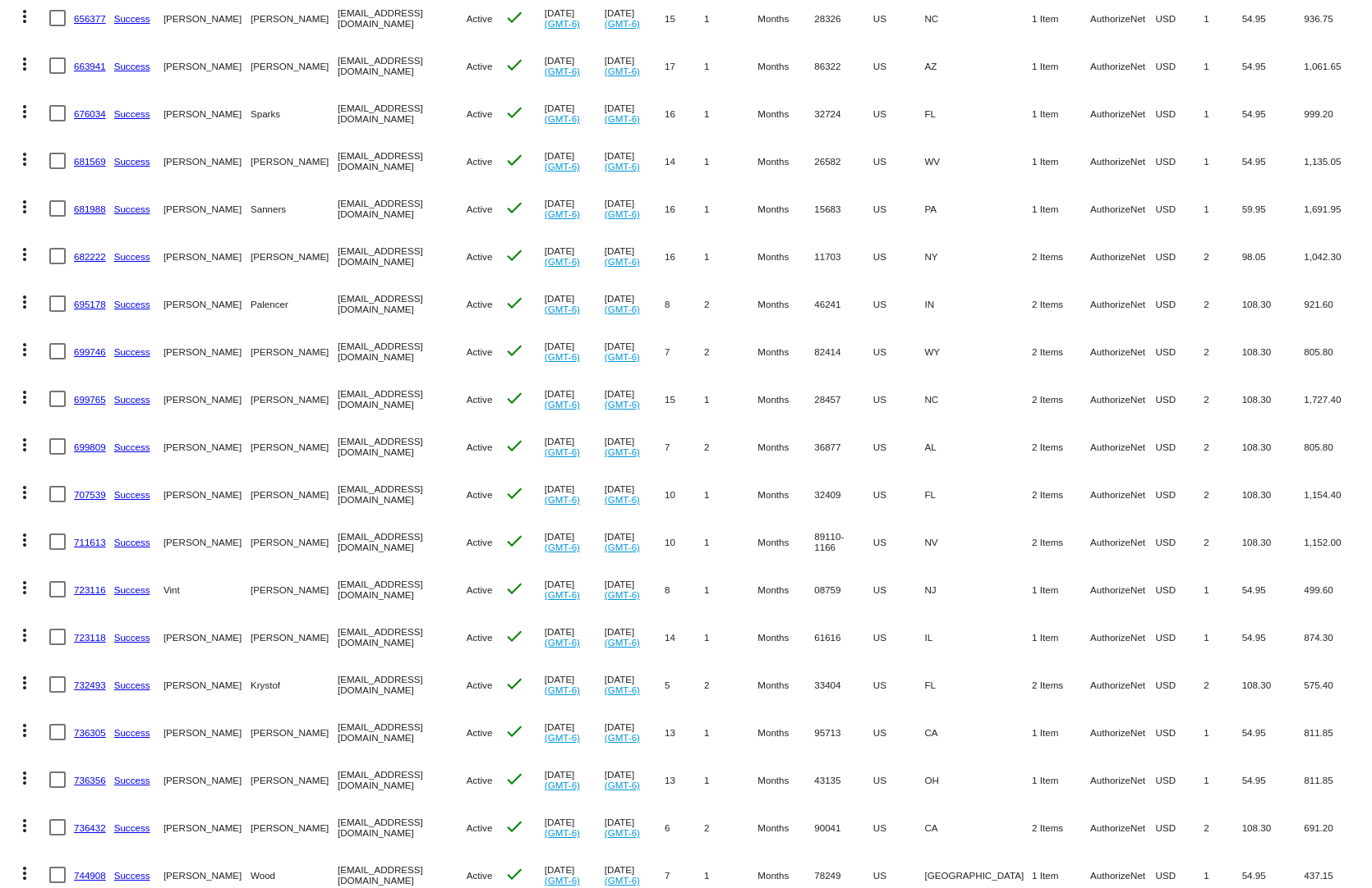
scroll to position [1724, 0]
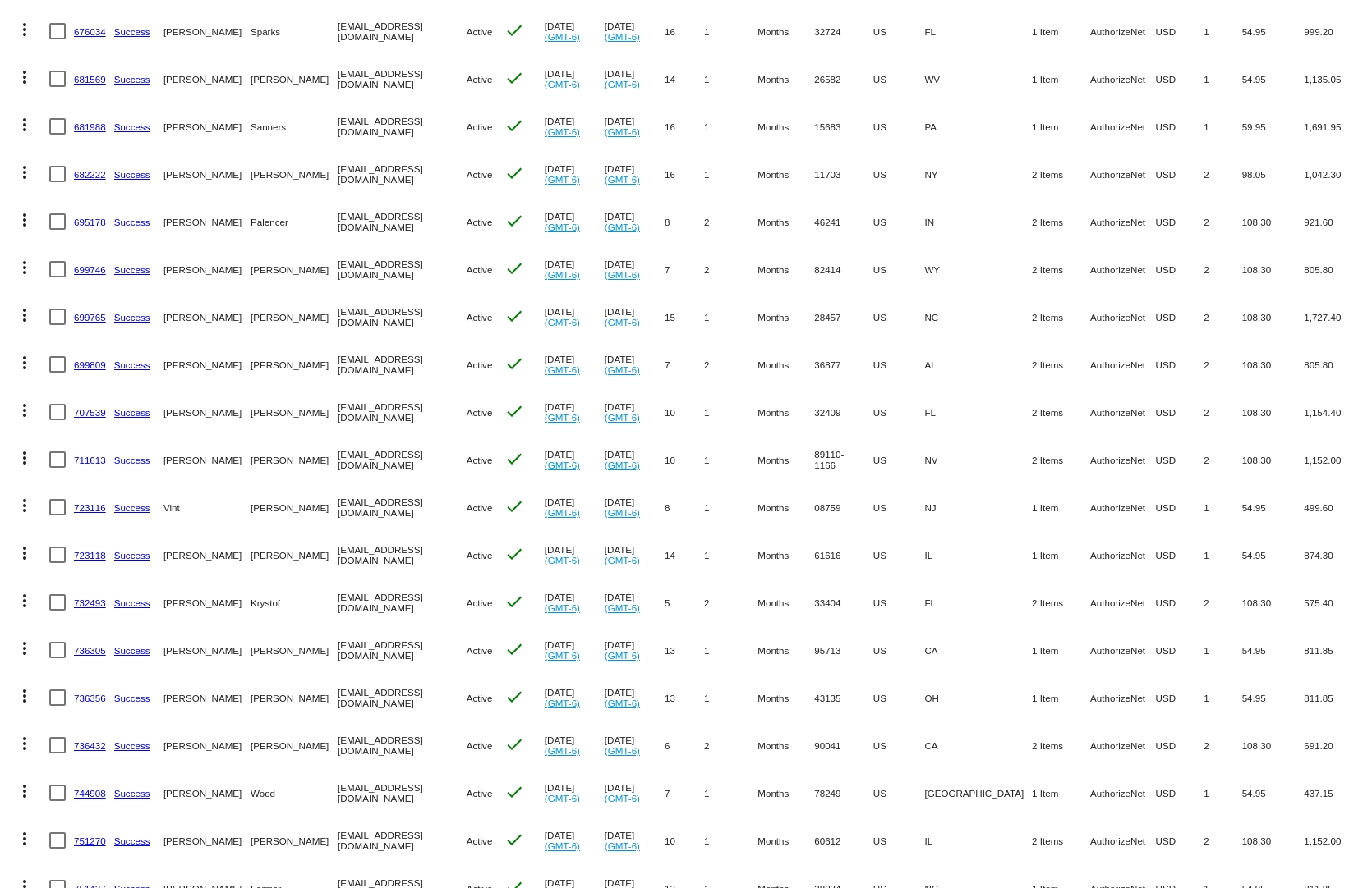
drag, startPoint x: 1207, startPoint y: 657, endPoint x: 977, endPoint y: 676, distance: 230.8
click at [978, 676] on mat-row "more_vert 736356 Success [PERSON_NAME] [EMAIL_ADDRESS][DOMAIN_NAME] Active chec…" at bounding box center [686, 698] width 1356 height 47
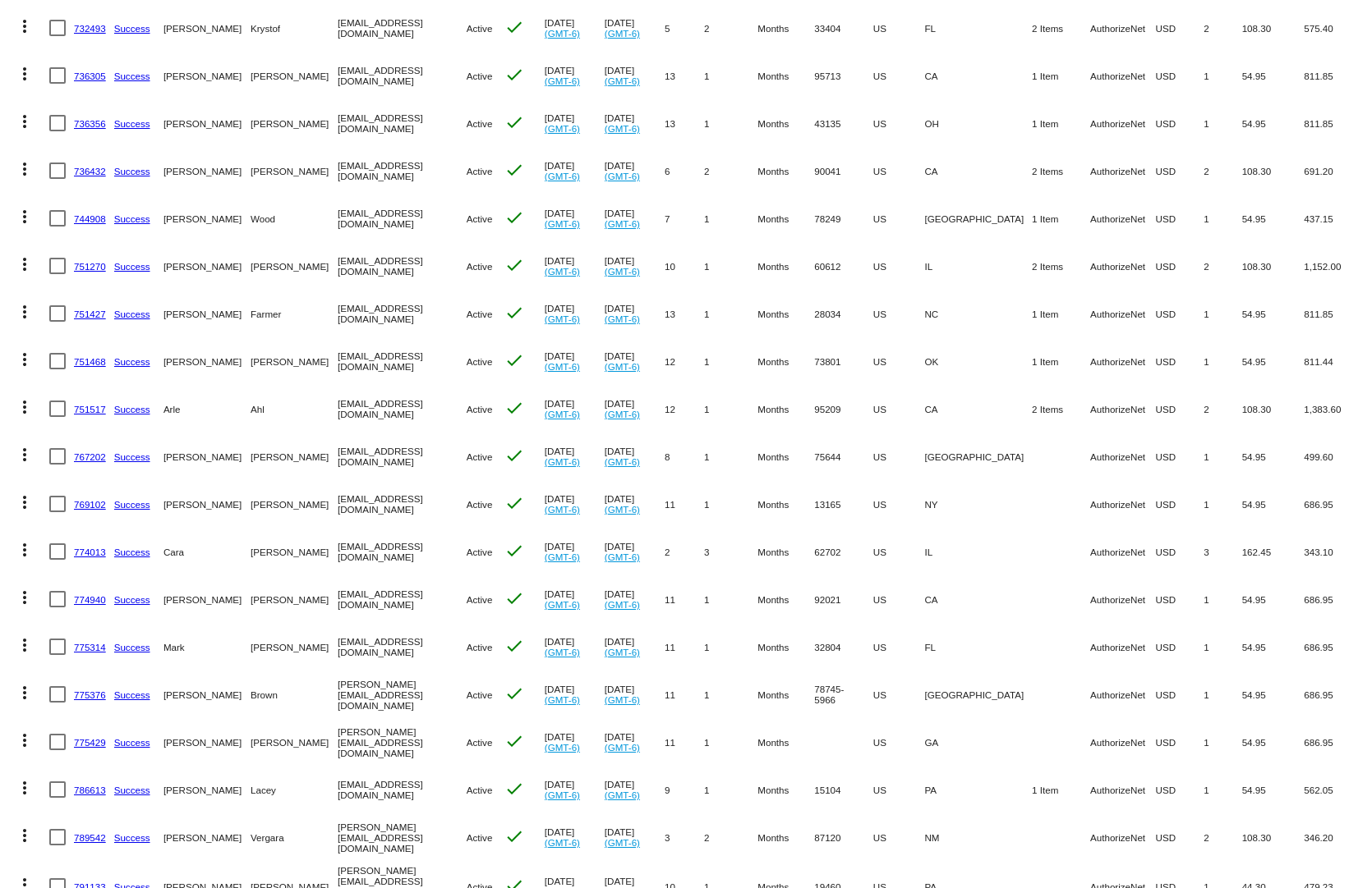
scroll to position [2381, 0]
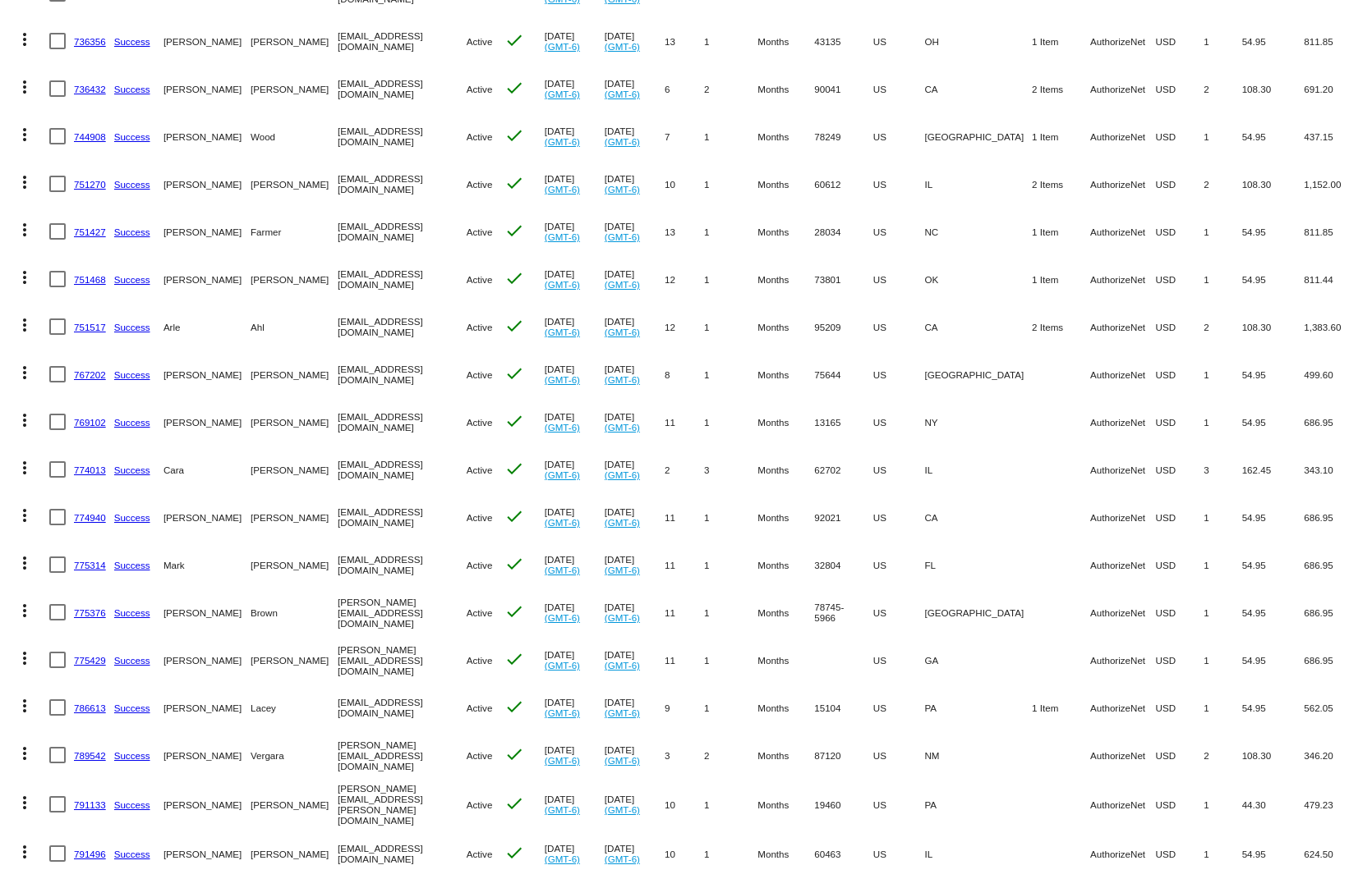
drag, startPoint x: 1219, startPoint y: 640, endPoint x: 922, endPoint y: 668, distance: 298.3
click at [922, 668] on mat-table "Actions Id Last Cycle Status Customer FirstName Customer LastName Customer Emai…" at bounding box center [686, 183] width 1372 height 4818
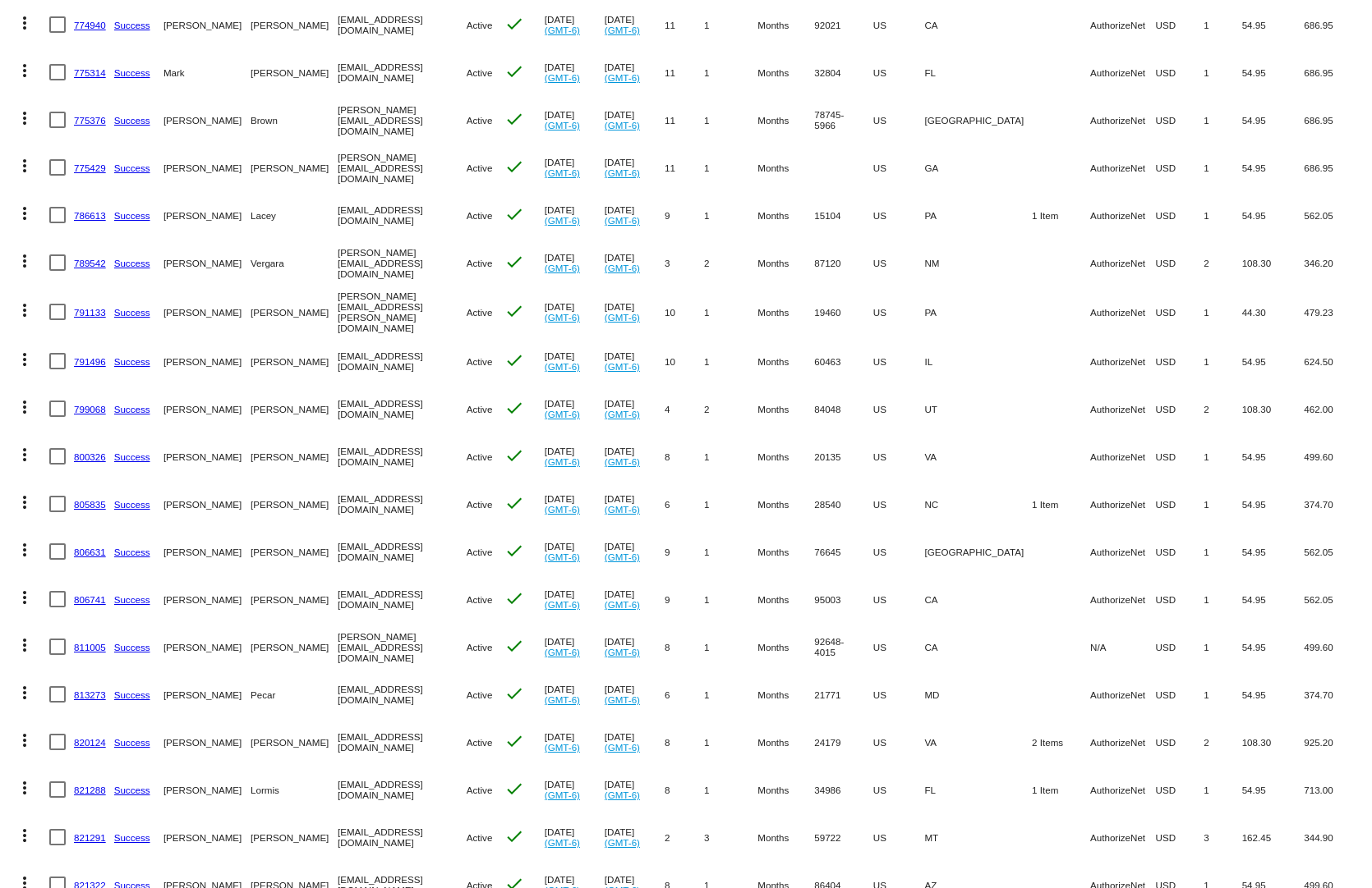
scroll to position [3038, 0]
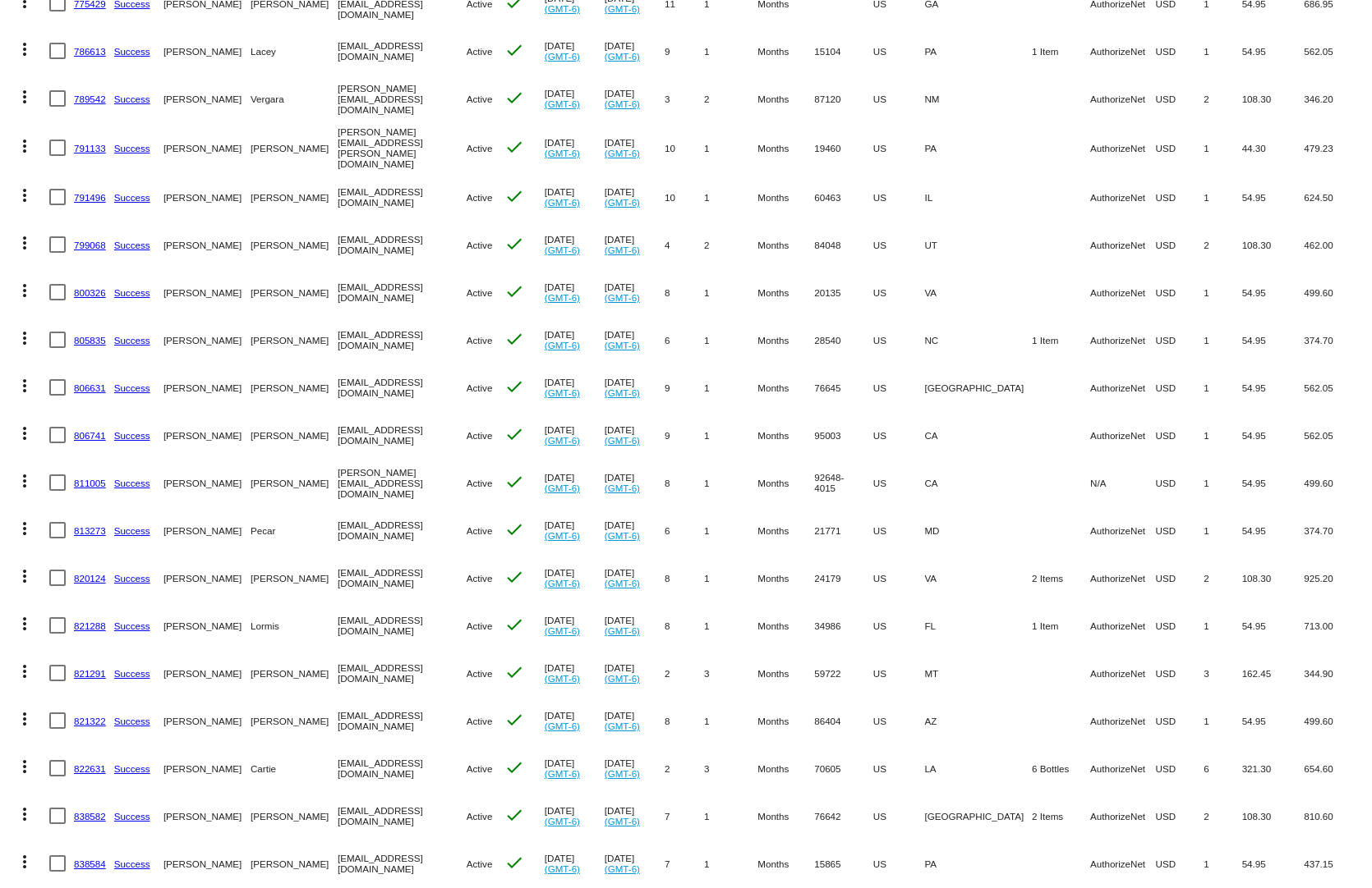
drag, startPoint x: 1229, startPoint y: 641, endPoint x: 948, endPoint y: 658, distance: 281.5
click at [956, 657] on mat-row "more_vert 821291 Success [PERSON_NAME] [EMAIL_ADDRESS][DOMAIN_NAME] Active chec…" at bounding box center [686, 673] width 1356 height 47
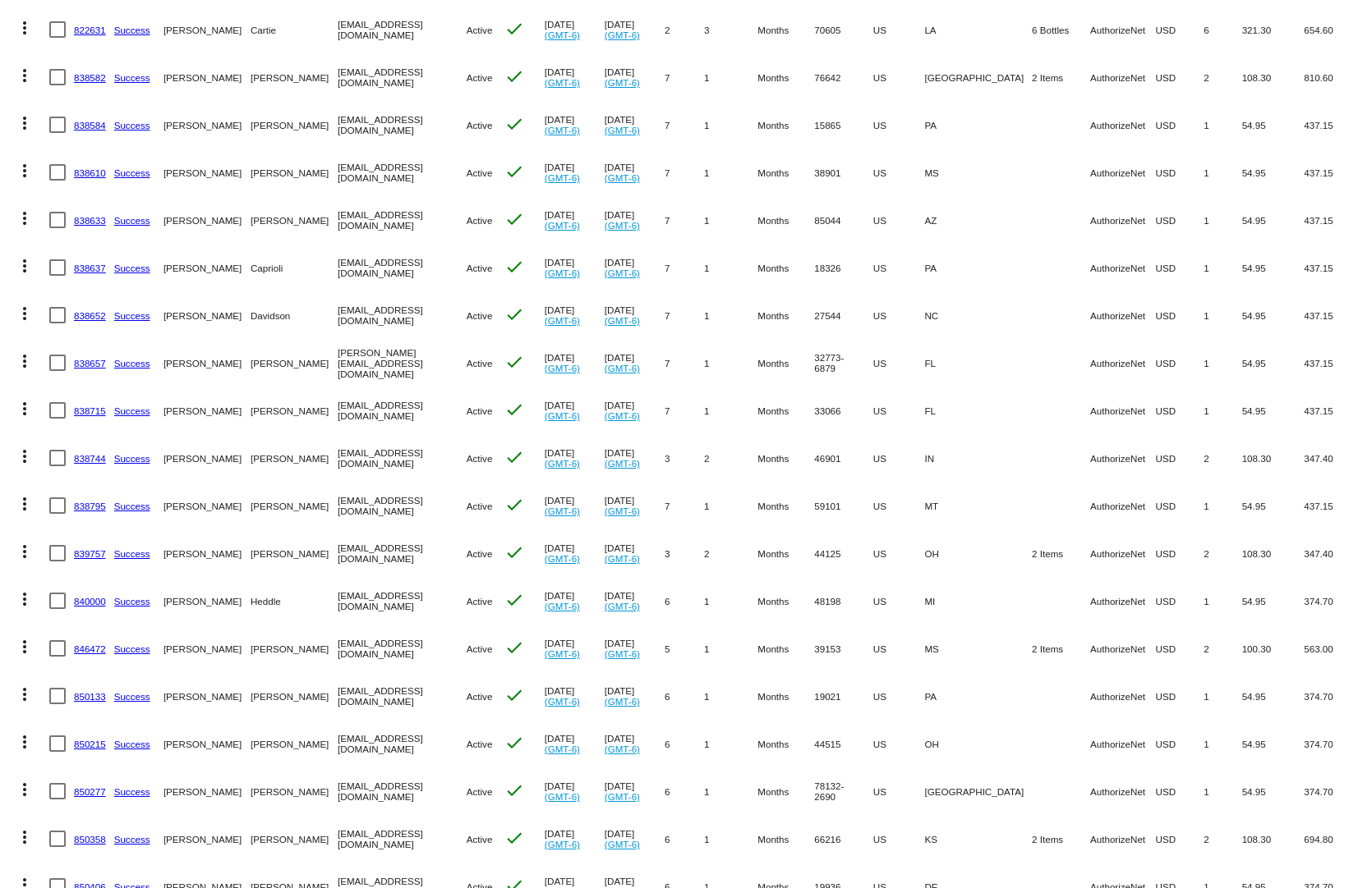
scroll to position [3859, 0]
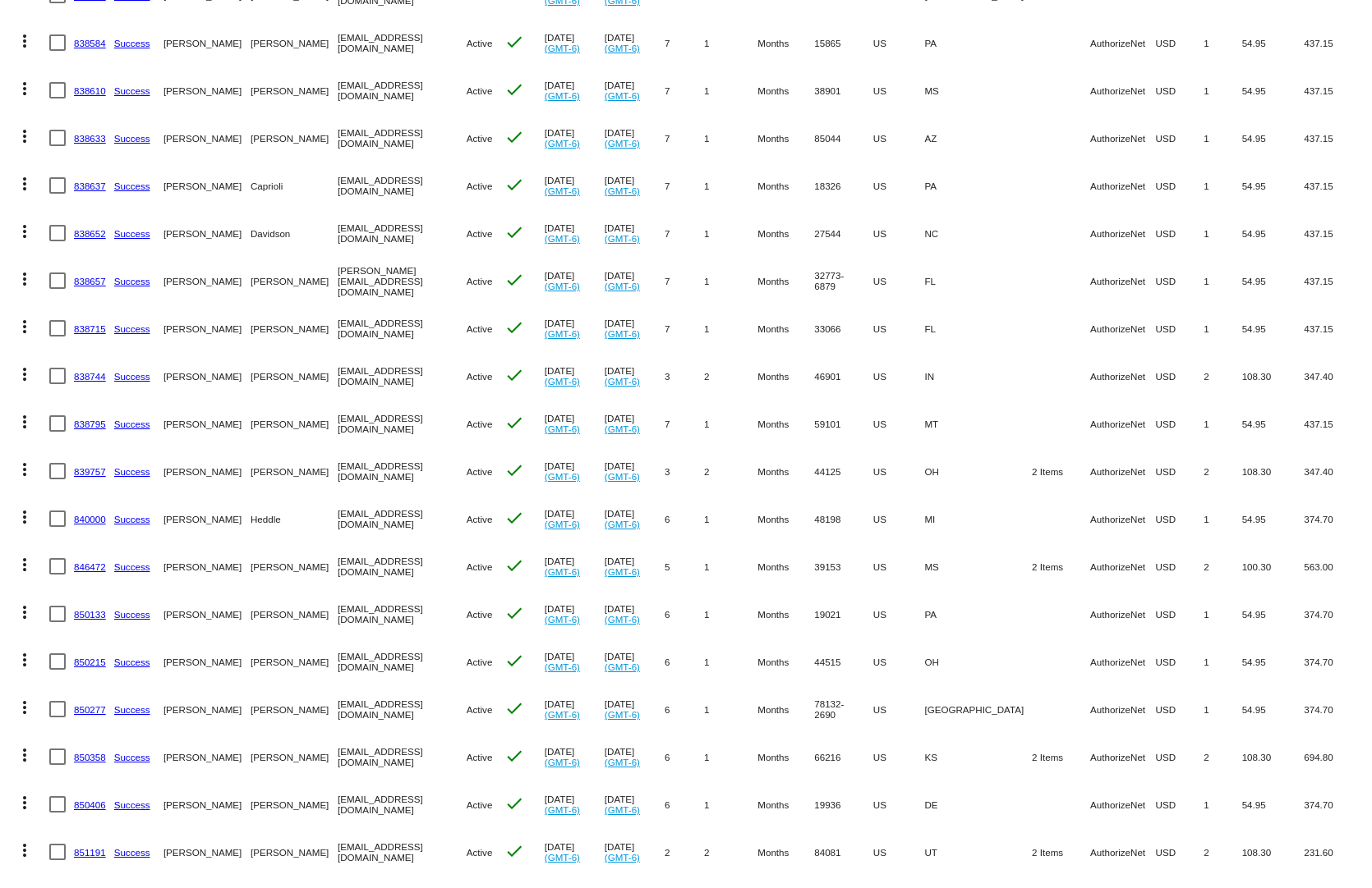
click at [101, 38] on link "838584" at bounding box center [89, 44] width 32 height 11
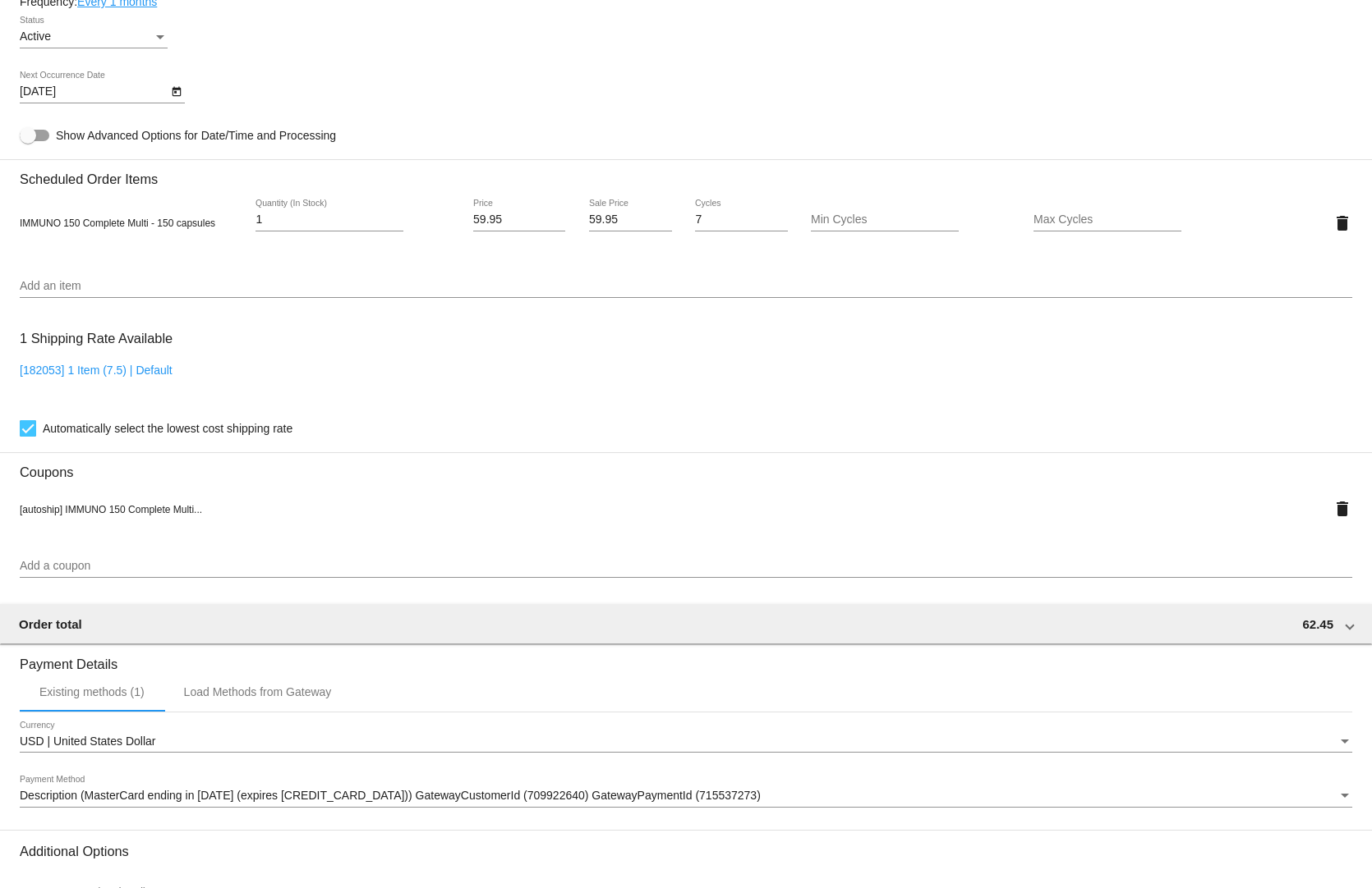
scroll to position [1152, 0]
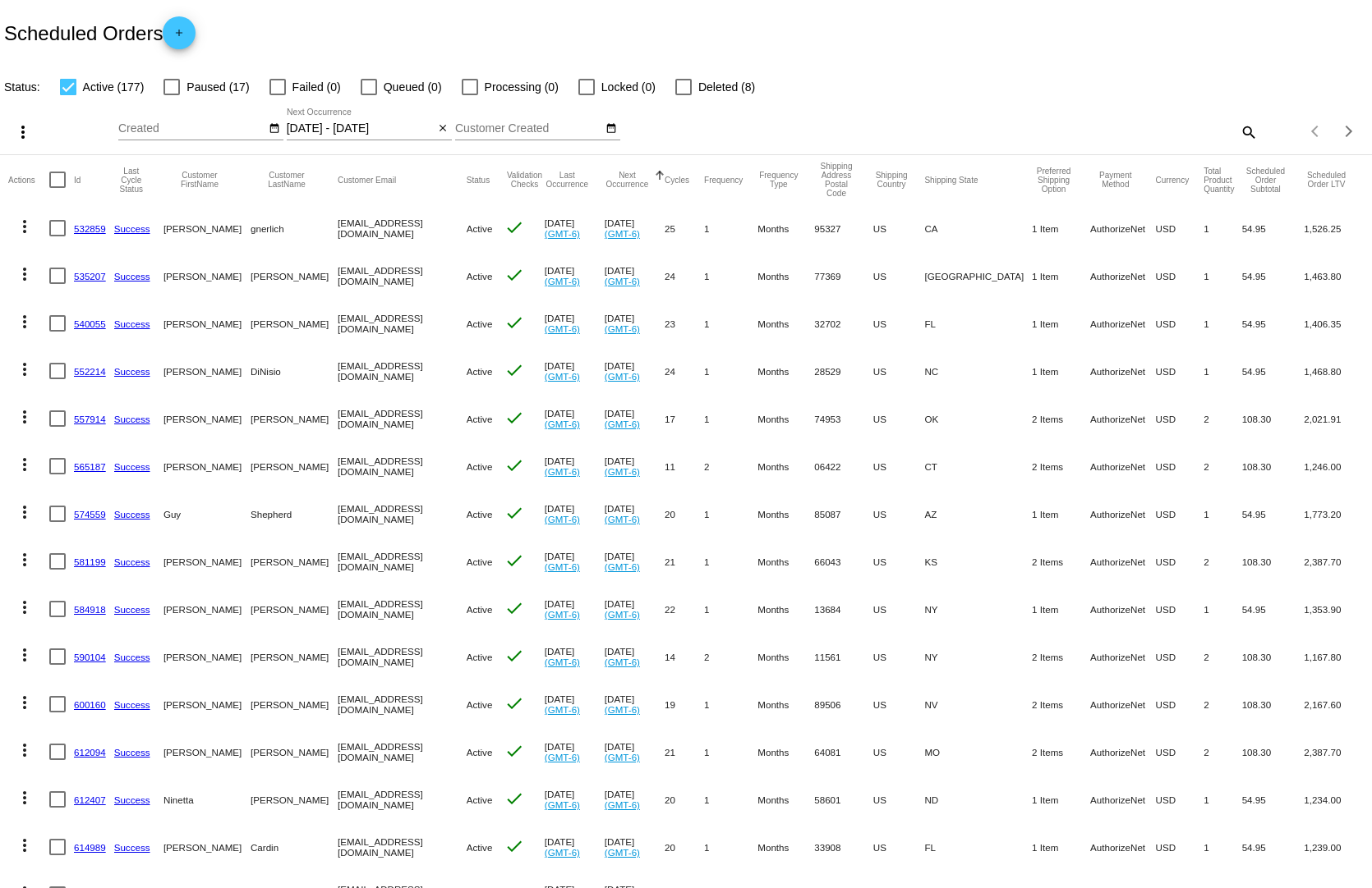
click at [392, 123] on input "[DATE] - [DATE]" at bounding box center [360, 129] width 148 height 13
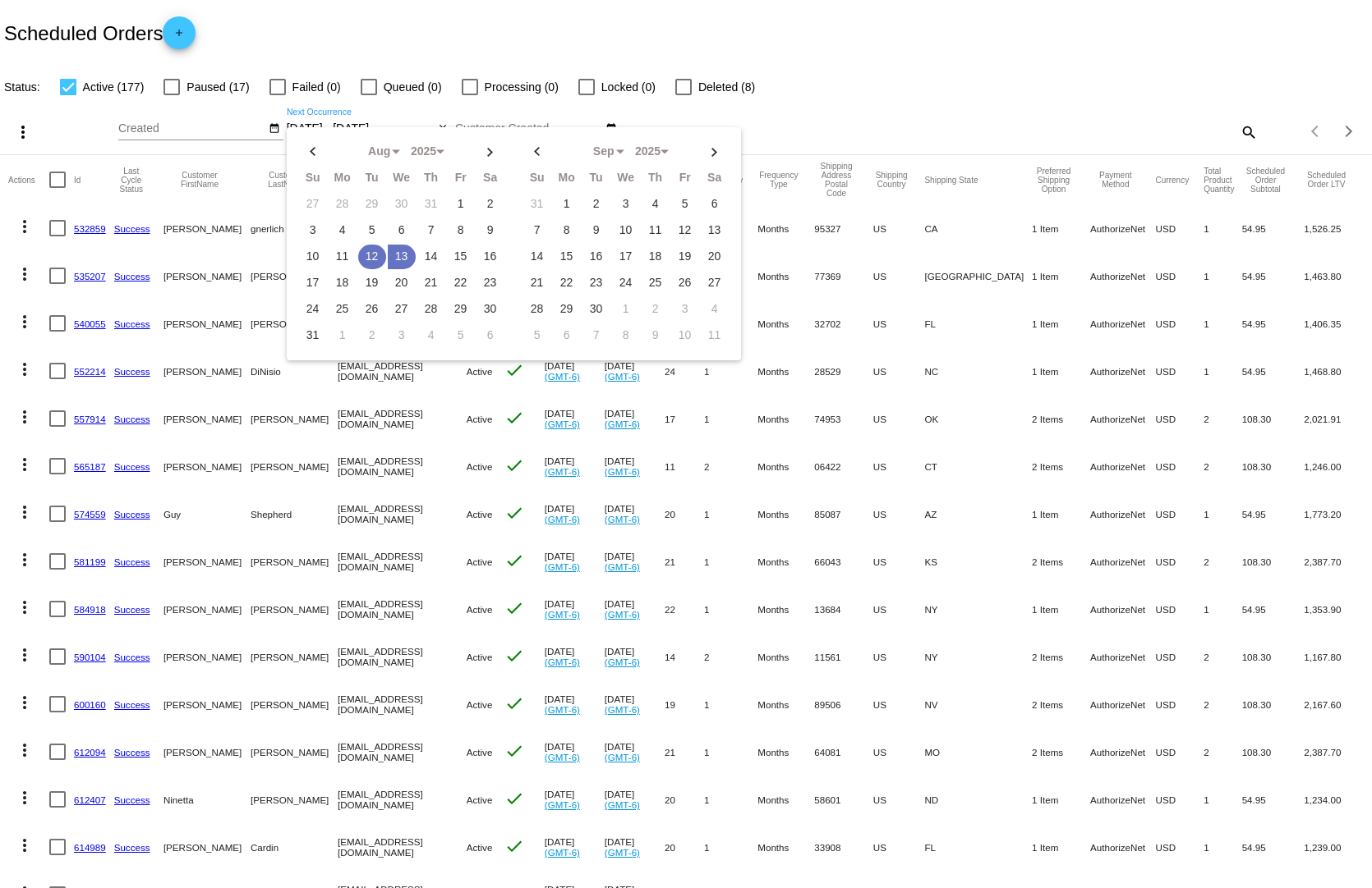
click at [367, 244] on td "12" at bounding box center [372, 256] width 28 height 25
type input "[DATE] - [DATE]"
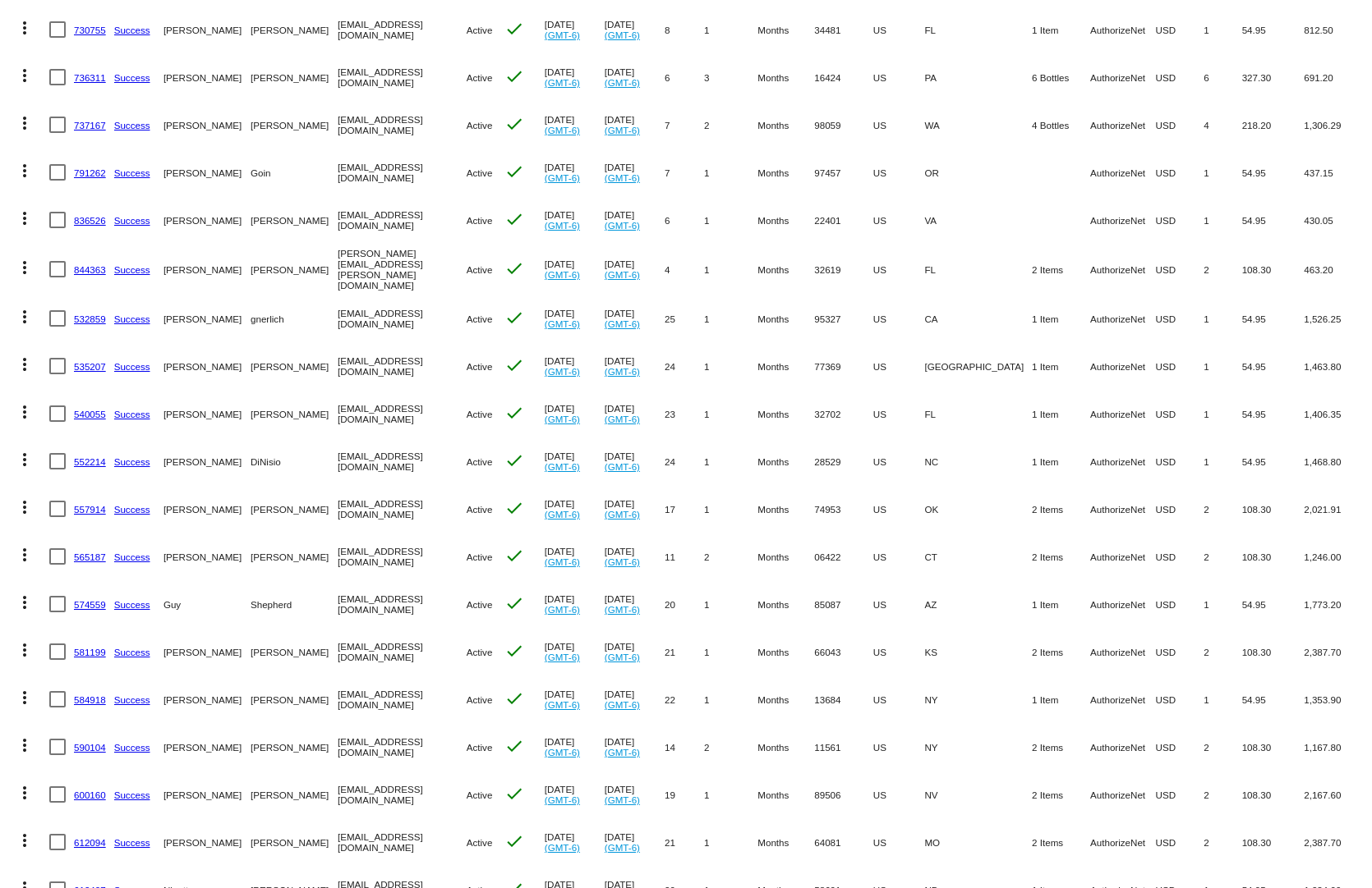
scroll to position [328, 0]
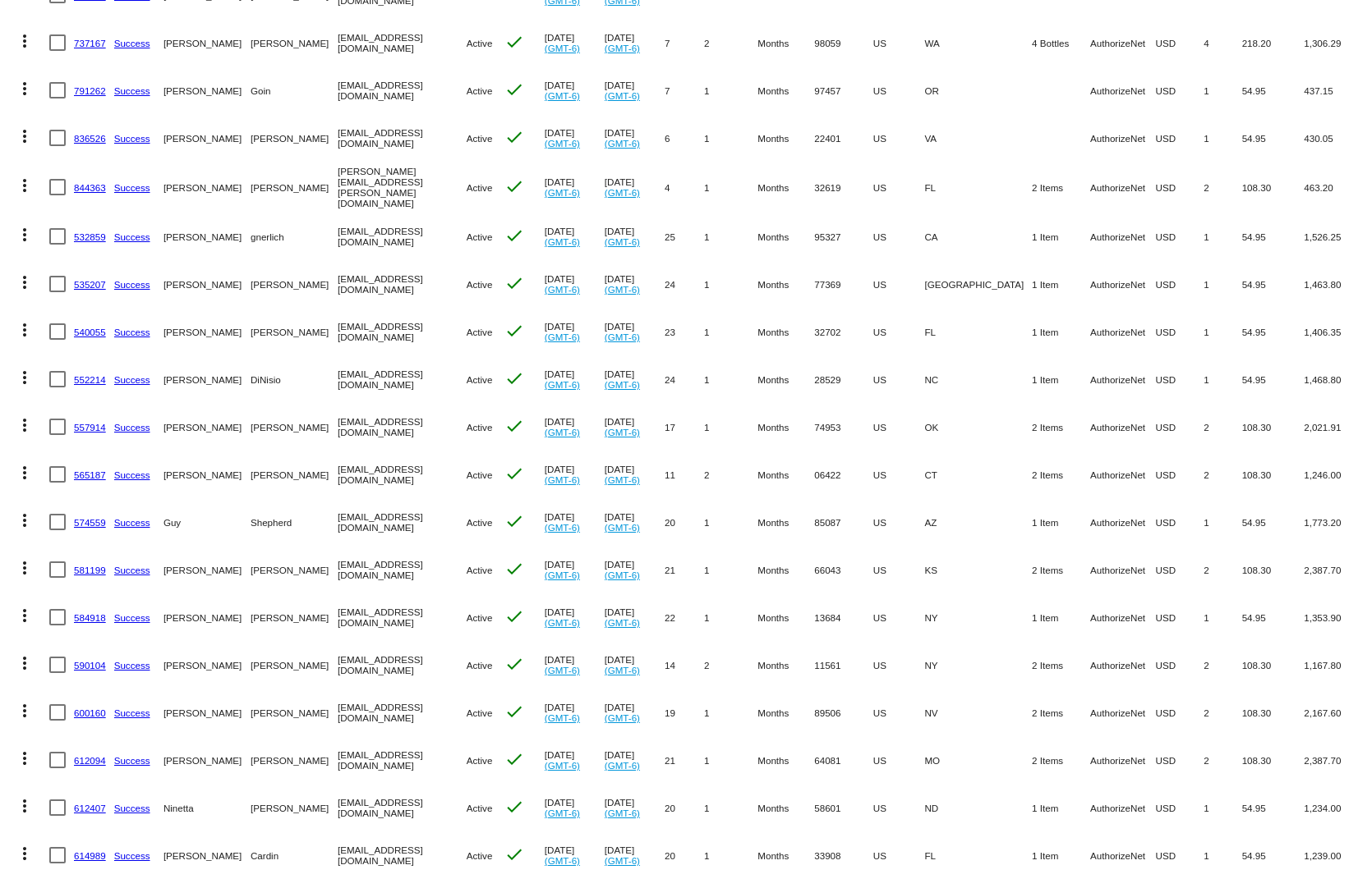
drag, startPoint x: 1203, startPoint y: 644, endPoint x: 924, endPoint y: 633, distance: 279.2
click at [929, 642] on mat-row "more_vert 590104 Success [PERSON_NAME] [EMAIL_ADDRESS][DOMAIN_NAME] Active chec…" at bounding box center [686, 665] width 1356 height 47
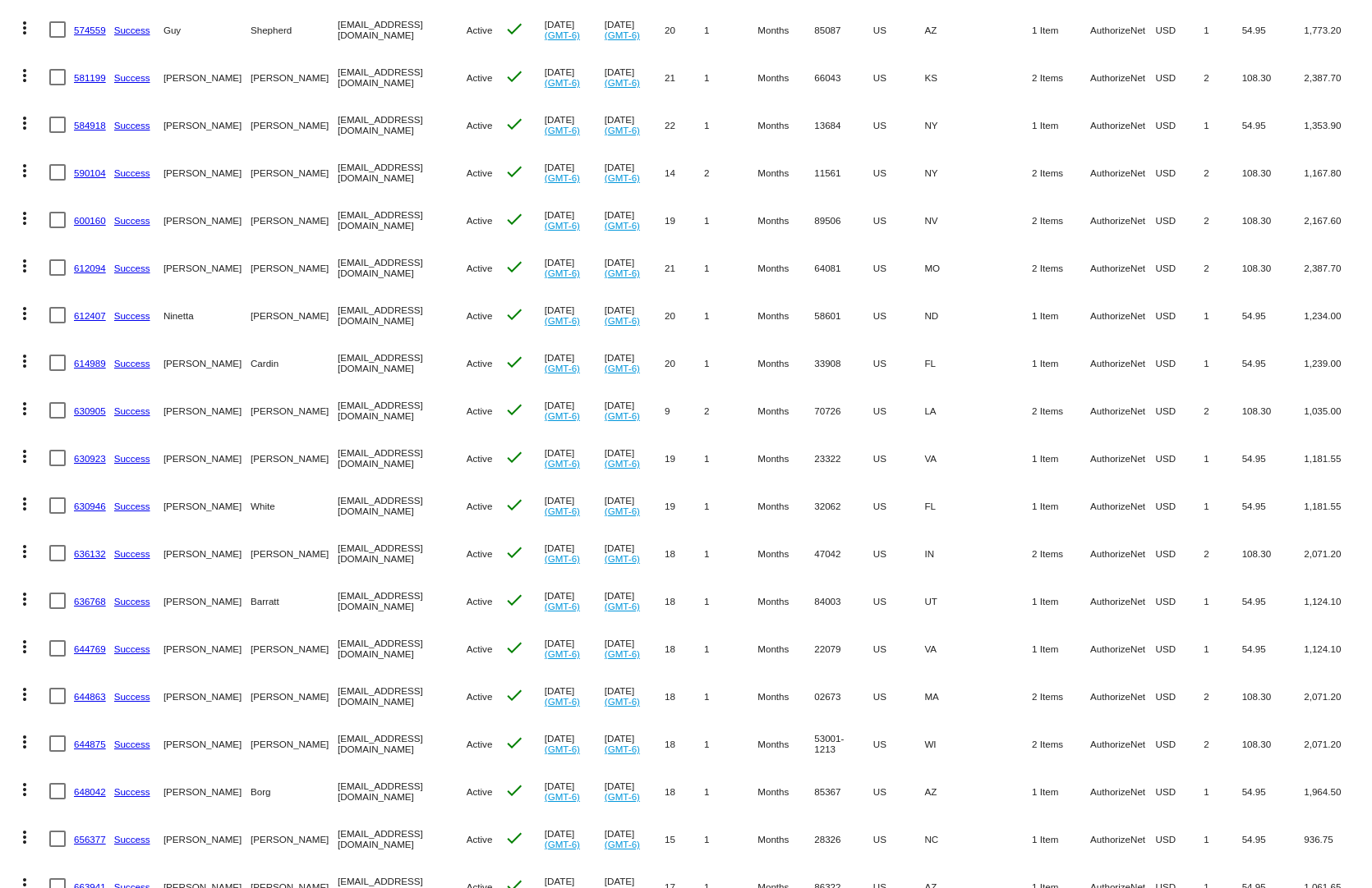
scroll to position [985, 0]
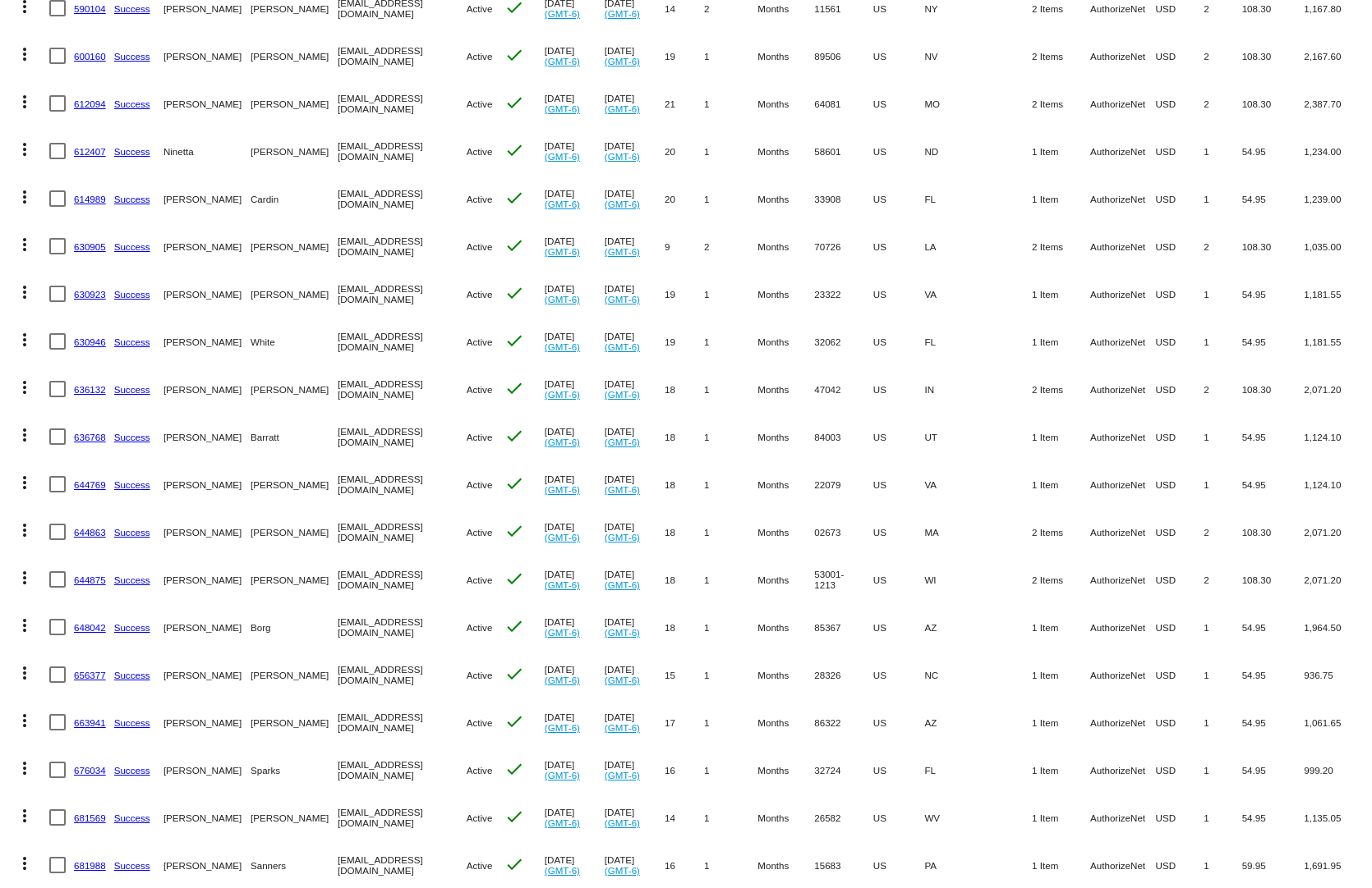
drag, startPoint x: 1120, startPoint y: 607, endPoint x: 928, endPoint y: 599, distance: 192.2
click at [929, 604] on mat-row "more_vert 648042 Success [PERSON_NAME] [EMAIL_ADDRESS][DOMAIN_NAME] Active chec…" at bounding box center [686, 627] width 1356 height 47
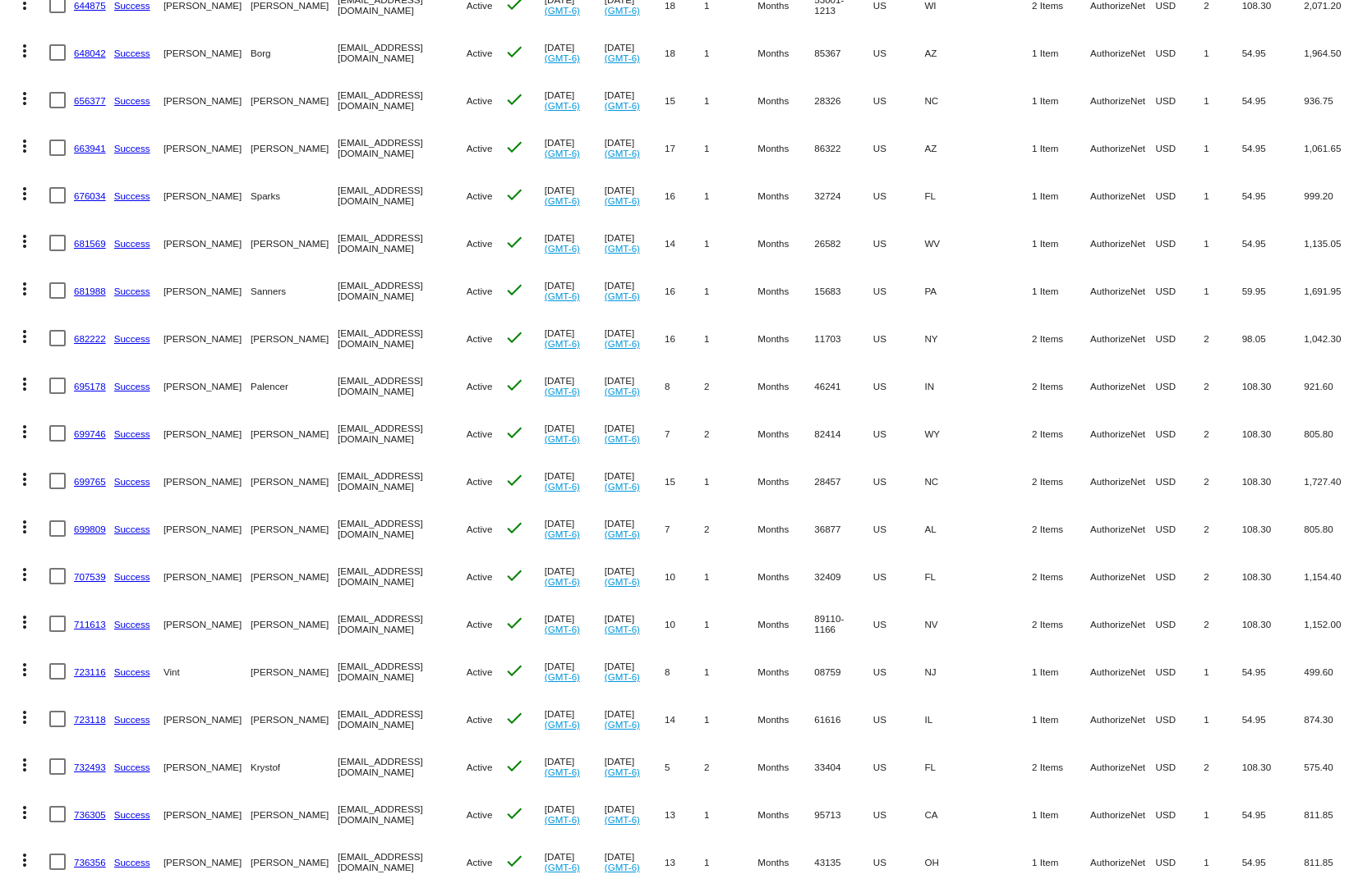
scroll to position [1642, 0]
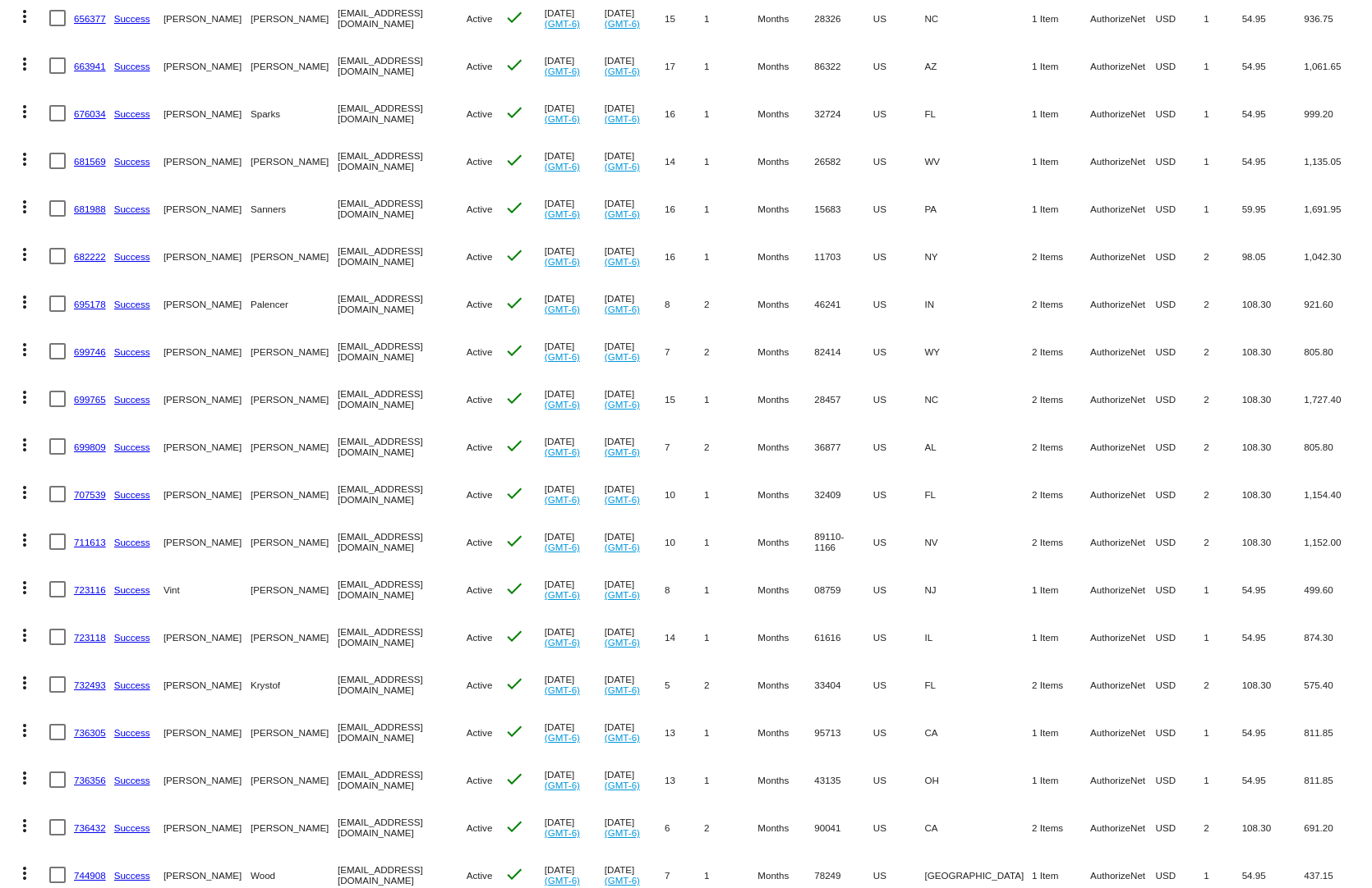
drag, startPoint x: 1143, startPoint y: 618, endPoint x: 991, endPoint y: 616, distance: 152.0
click at [992, 616] on mat-row "more_vert 723118 Success [PERSON_NAME] [EMAIL_ADDRESS][DOMAIN_NAME] Active chec…" at bounding box center [686, 637] width 1356 height 47
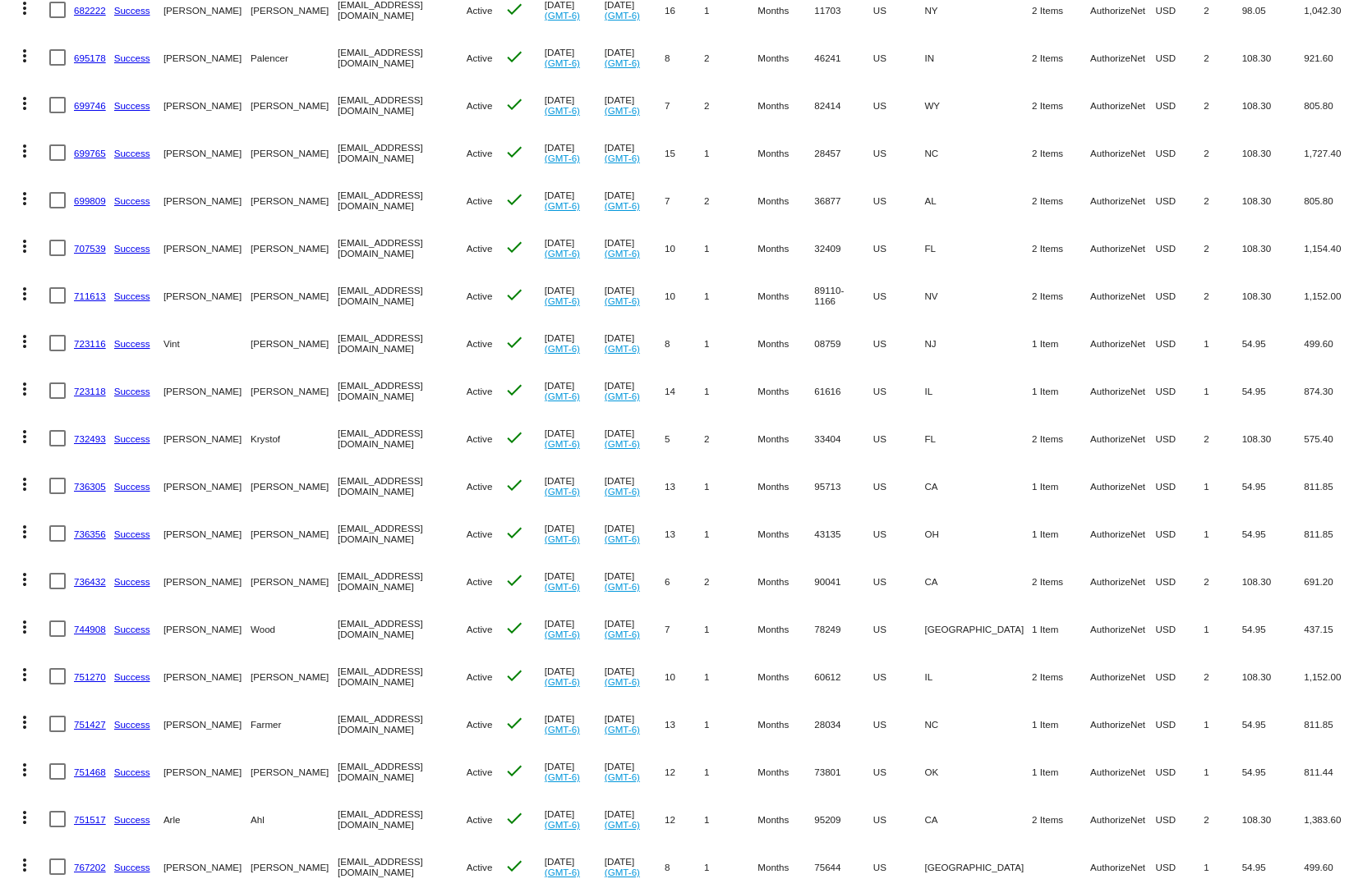
scroll to position [2217, 0]
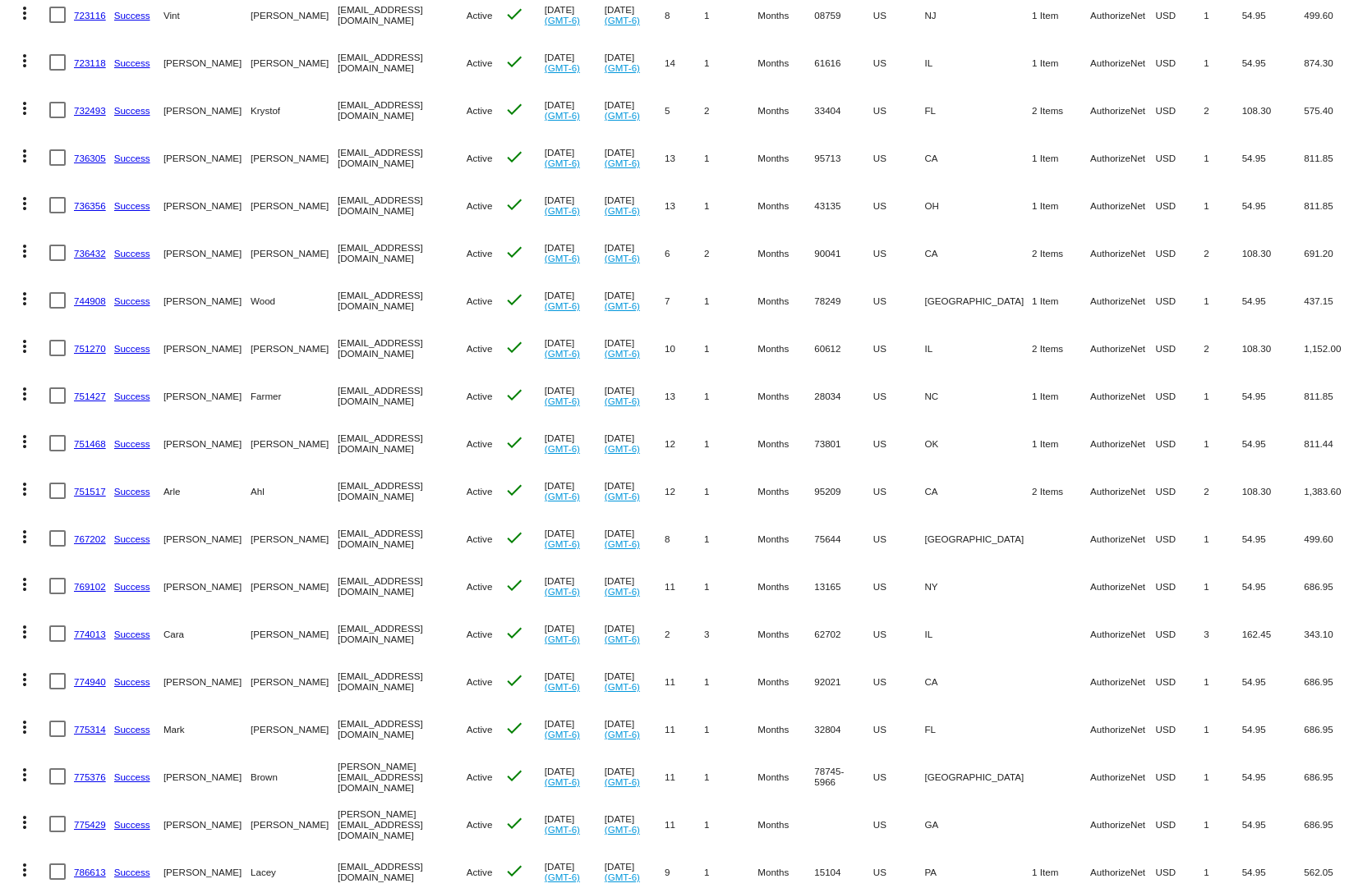
drag, startPoint x: 1092, startPoint y: 661, endPoint x: 983, endPoint y: 670, distance: 109.4
click at [986, 670] on mat-row "more_vert 774940 Success [PERSON_NAME] [EMAIL_ADDRESS][DOMAIN_NAME] Active chec…" at bounding box center [686, 682] width 1356 height 47
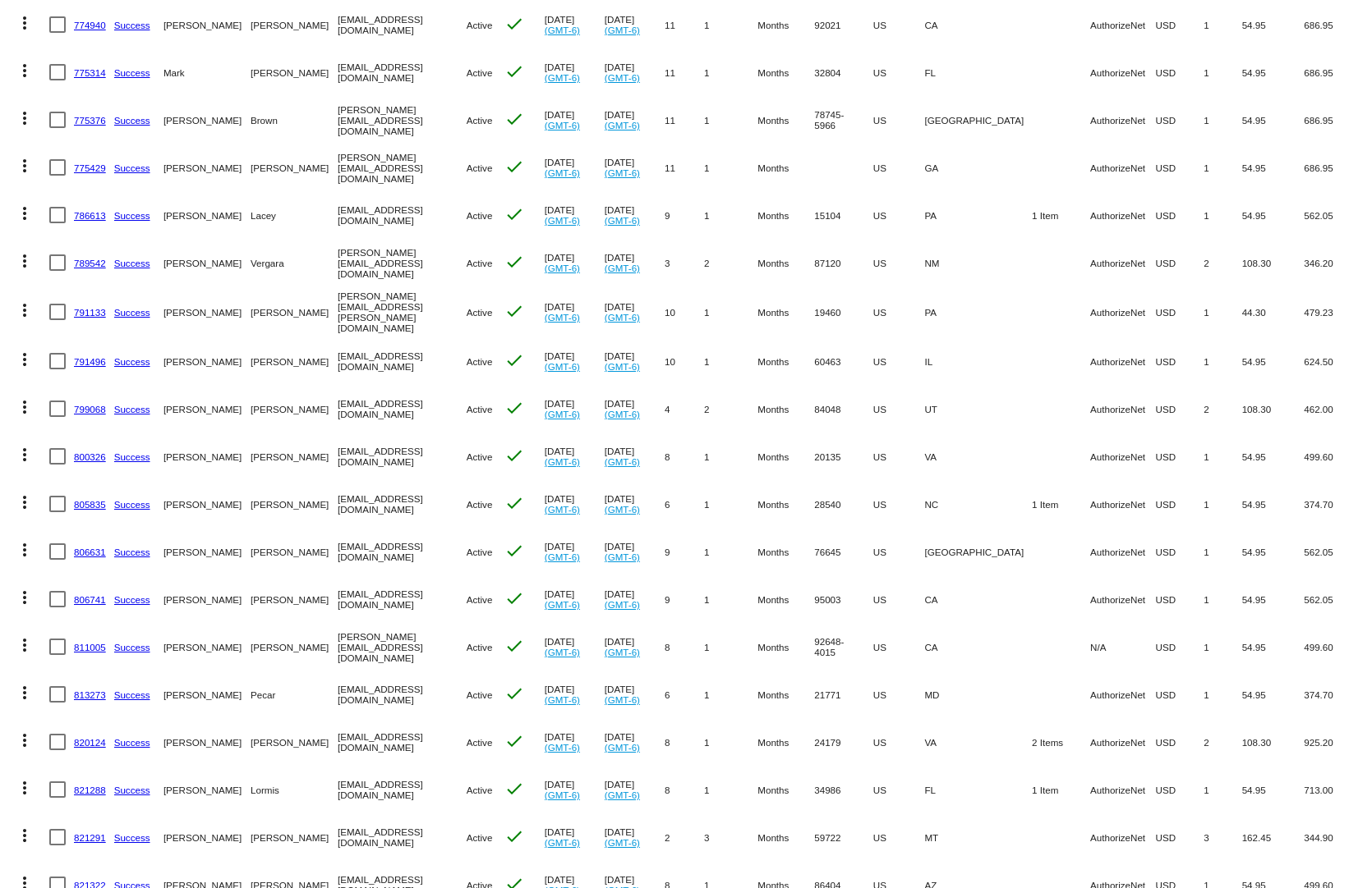
scroll to position [2956, 0]
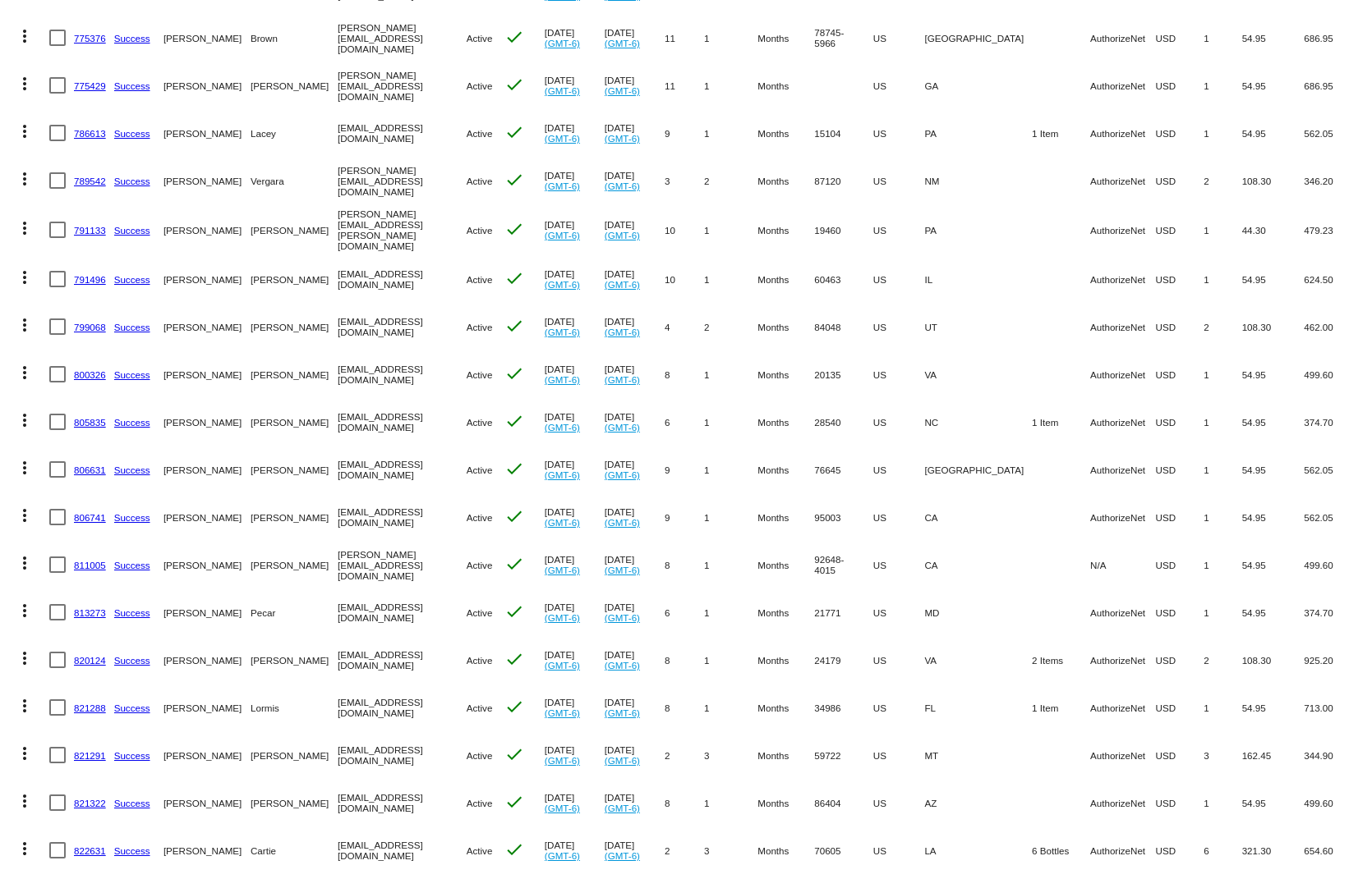
drag, startPoint x: 1078, startPoint y: 657, endPoint x: 912, endPoint y: 670, distance: 166.5
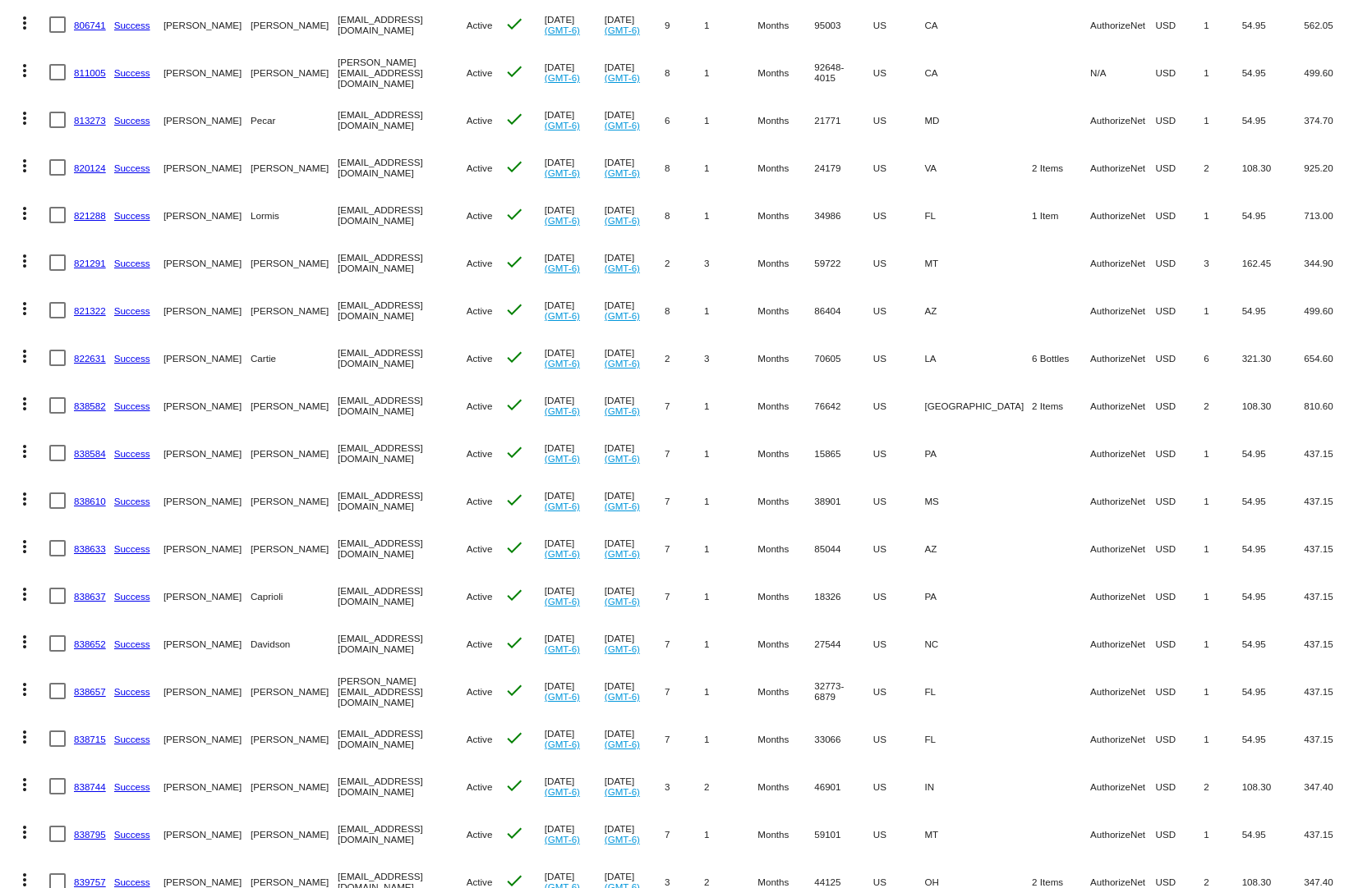
scroll to position [3530, 0]
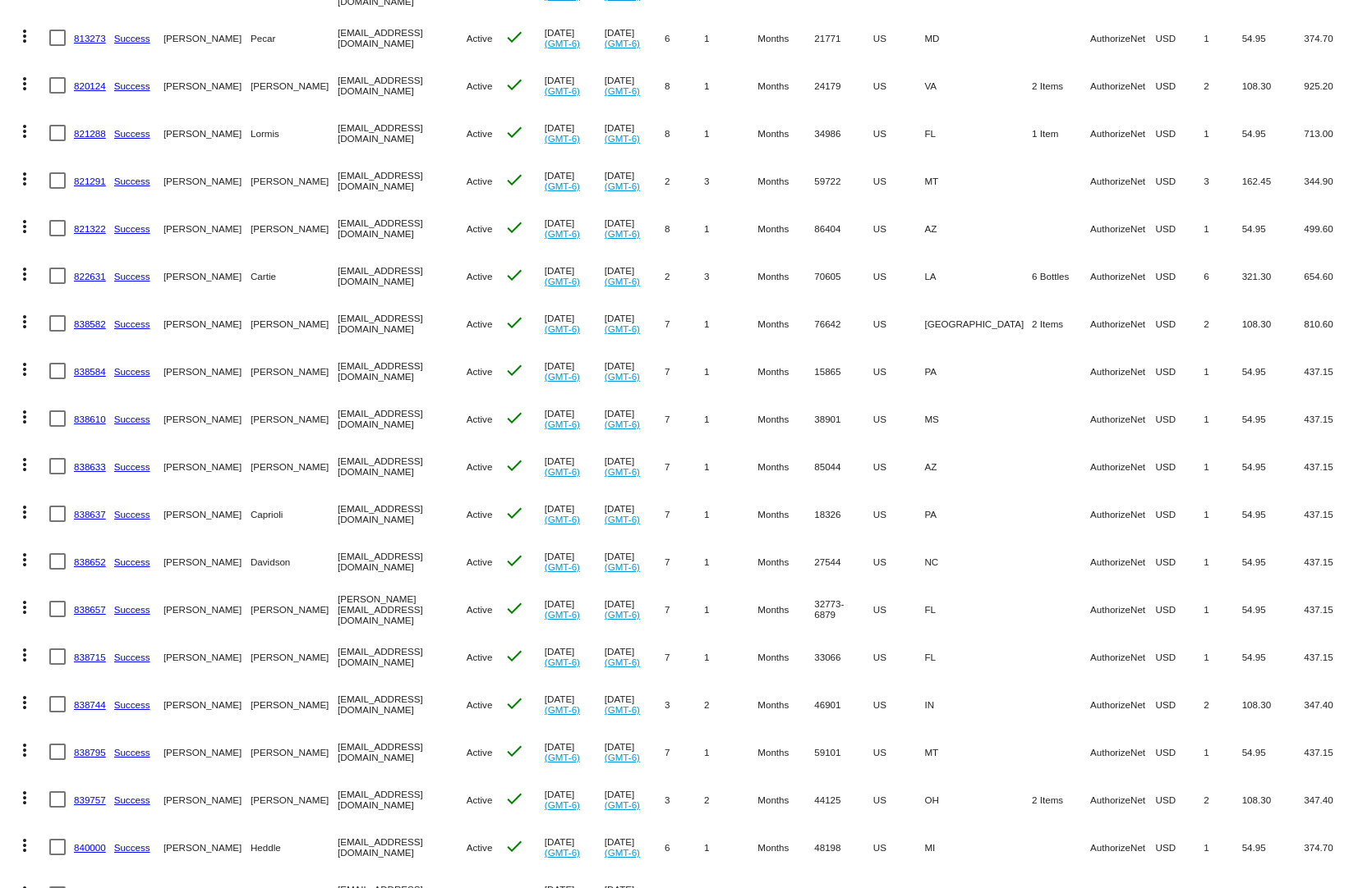
drag, startPoint x: 1125, startPoint y: 623, endPoint x: 922, endPoint y: 642, distance: 203.9
click at [922, 642] on mat-row "more_vert 838715 Success [PERSON_NAME] [EMAIL_ADDRESS][DOMAIN_NAME] Active chec…" at bounding box center [686, 656] width 1356 height 47
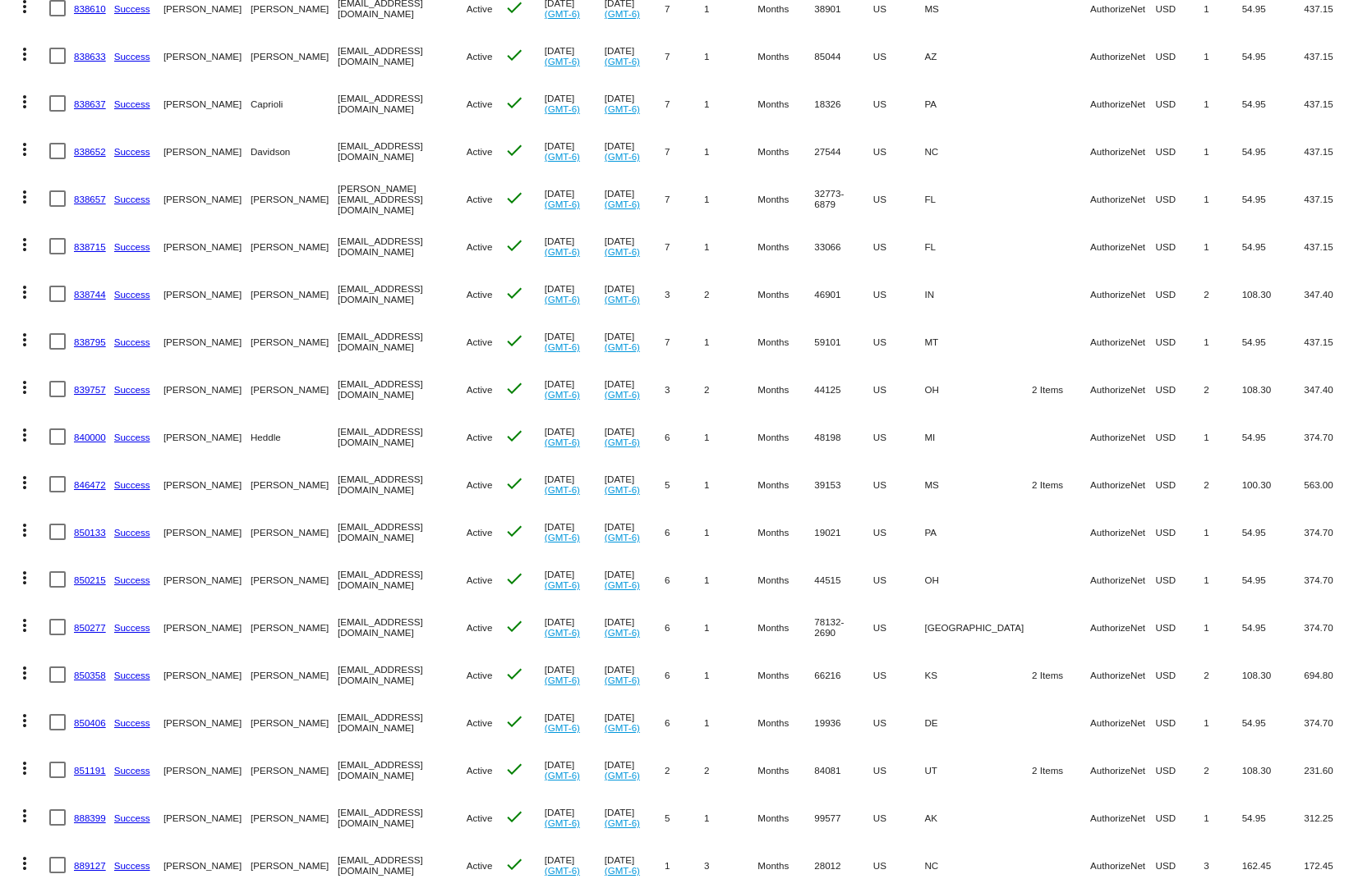
scroll to position [4106, 0]
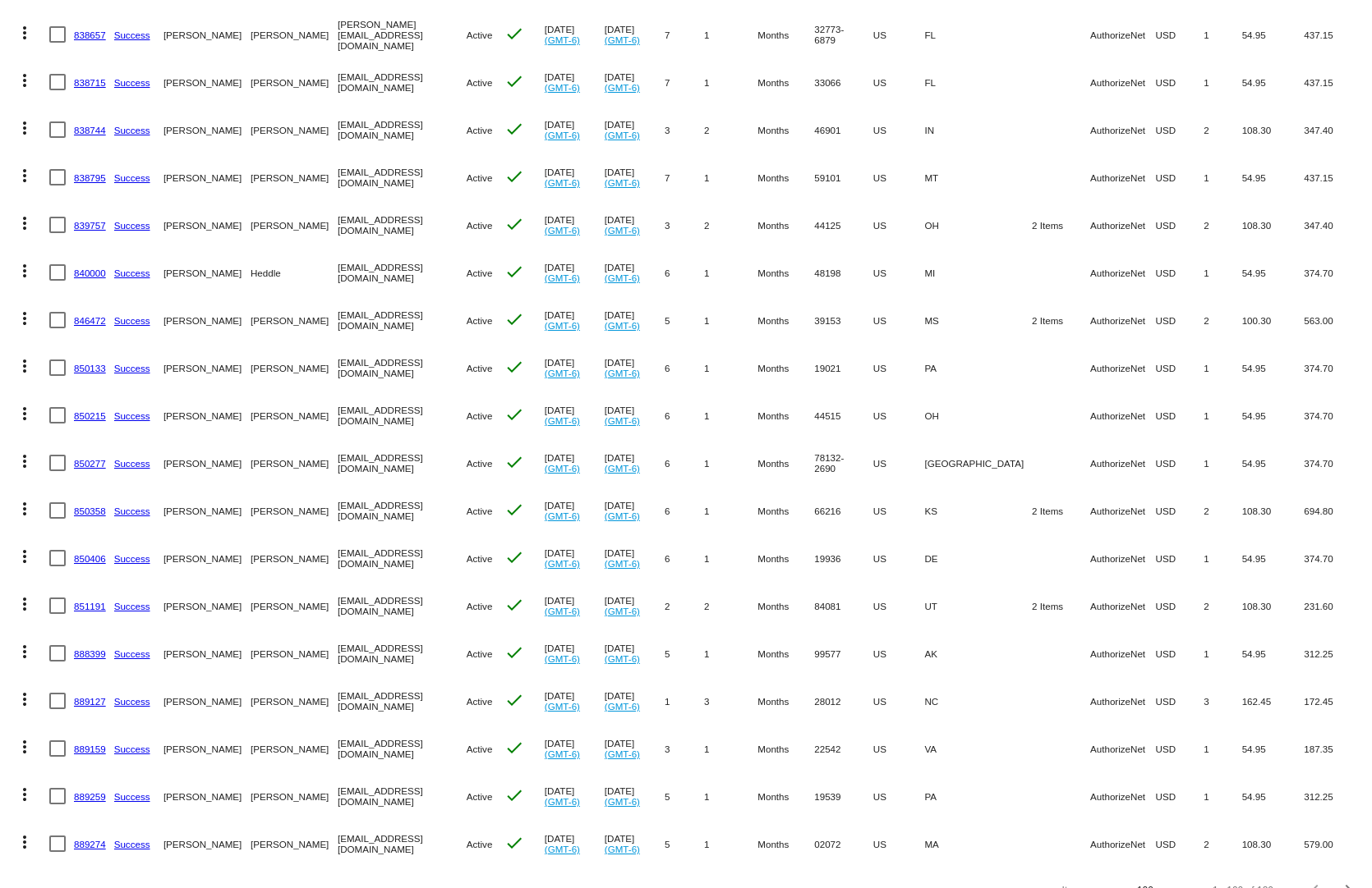
drag, startPoint x: 76, startPoint y: 299, endPoint x: 101, endPoint y: 310, distance: 27.3
click at [77, 315] on link "846472" at bounding box center [89, 321] width 32 height 11
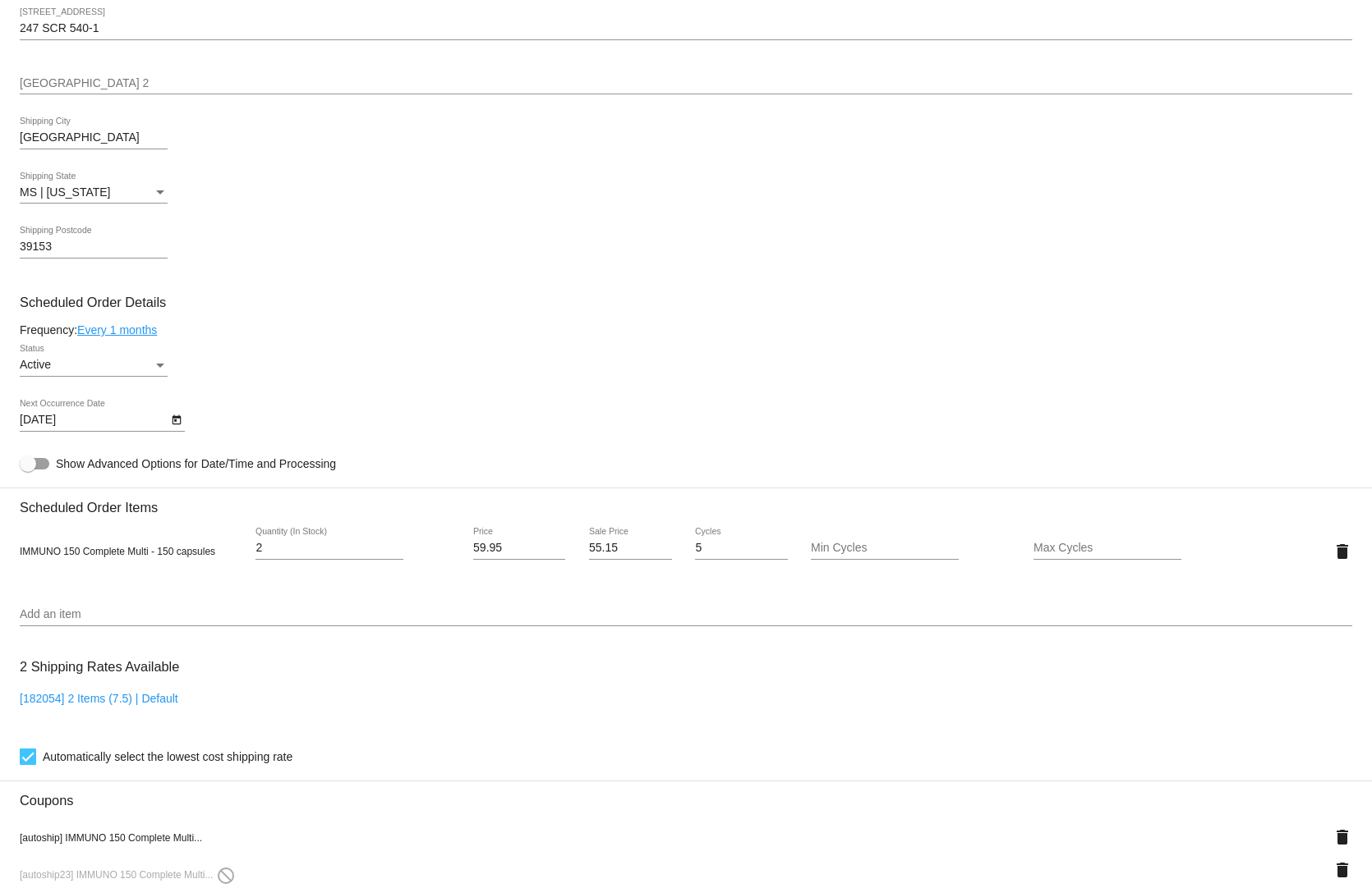
scroll to position [1067, 0]
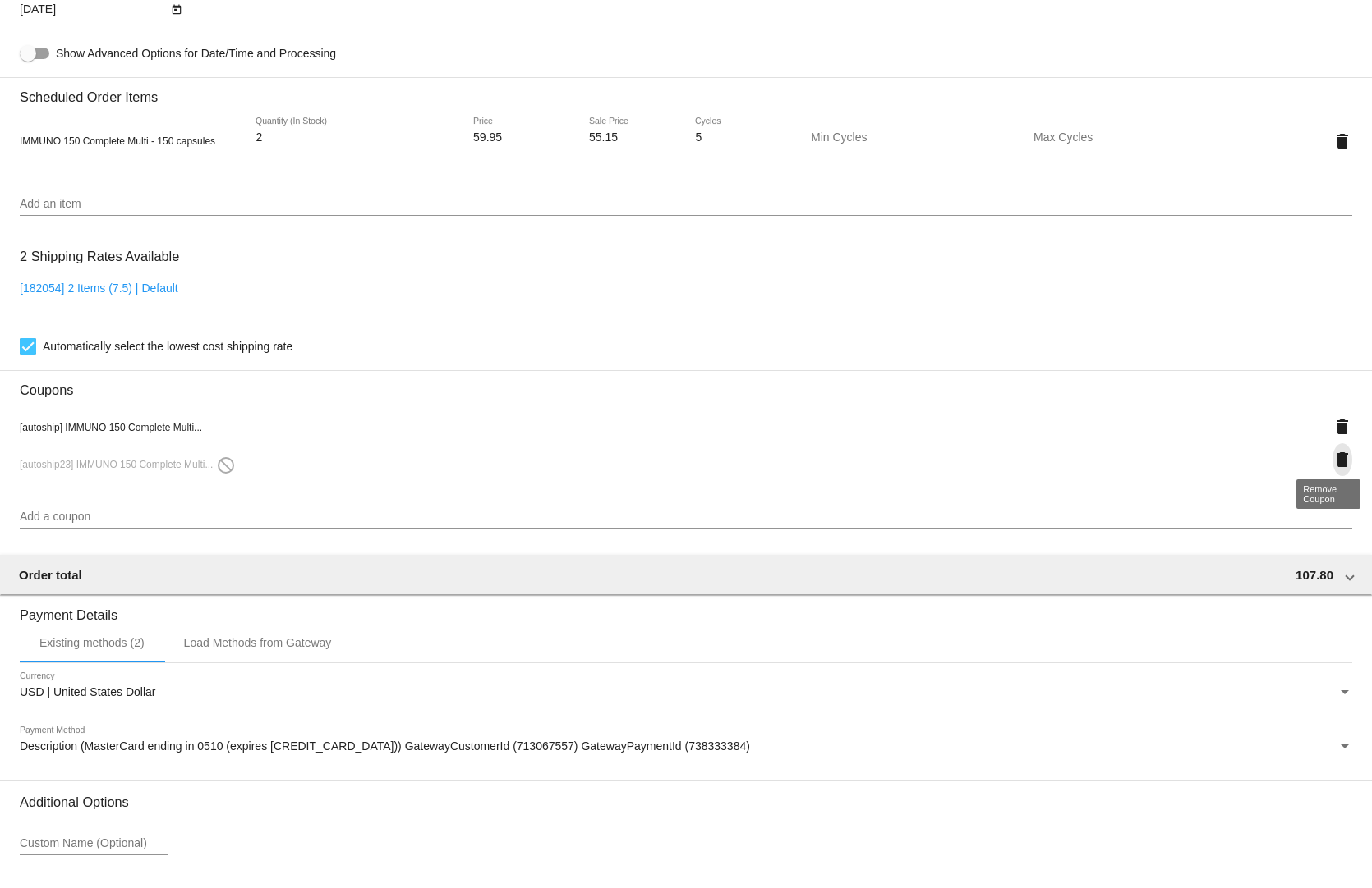
click at [1332, 453] on mat-icon "delete" at bounding box center [1342, 460] width 20 height 20
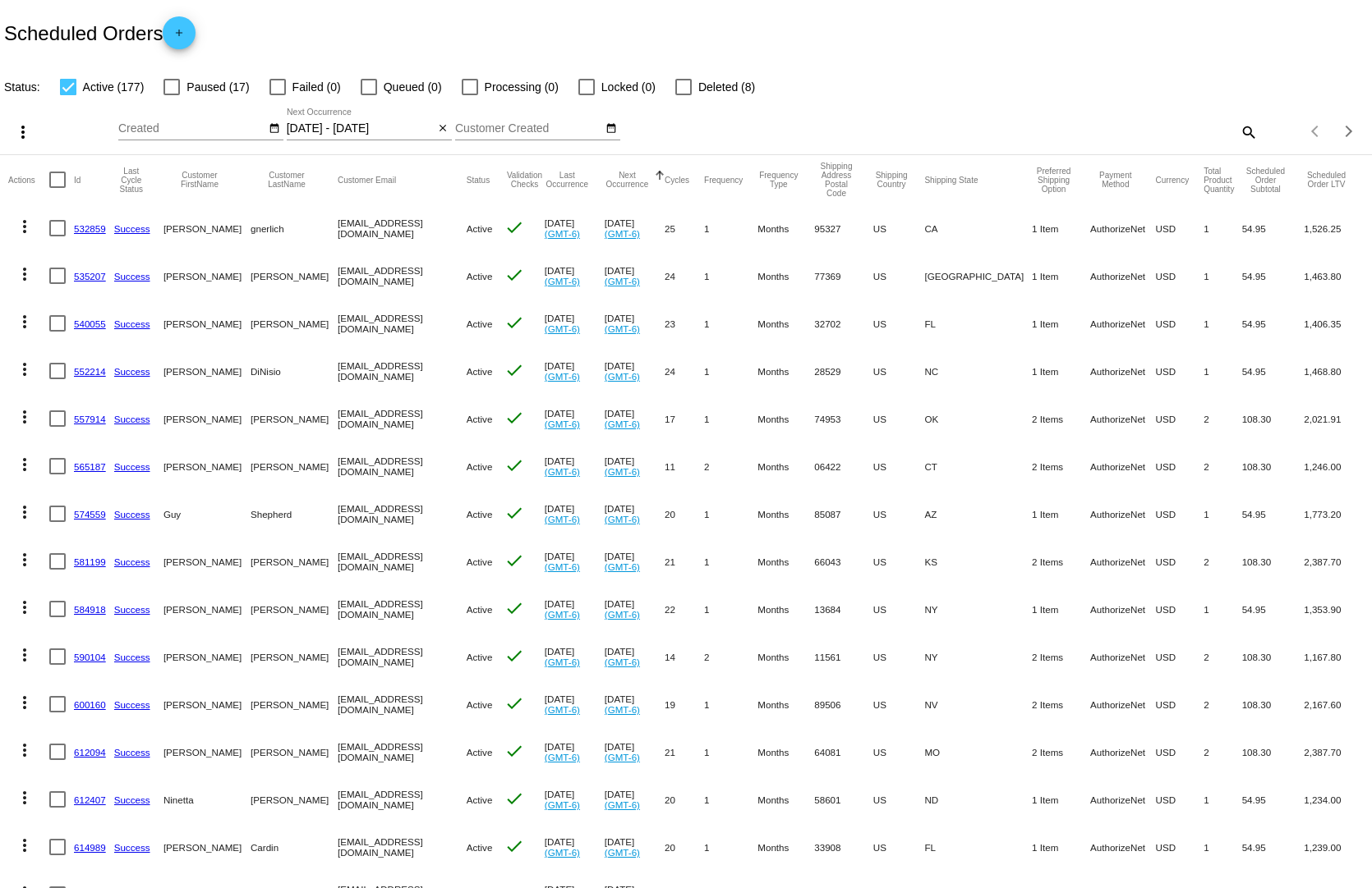
click at [386, 108] on div "[DATE] - [DATE] Aug Jan Feb Mar Apr Su" at bounding box center [360, 124] width 148 height 32
click at [388, 123] on input "[DATE] - [DATE]" at bounding box center [360, 129] width 148 height 13
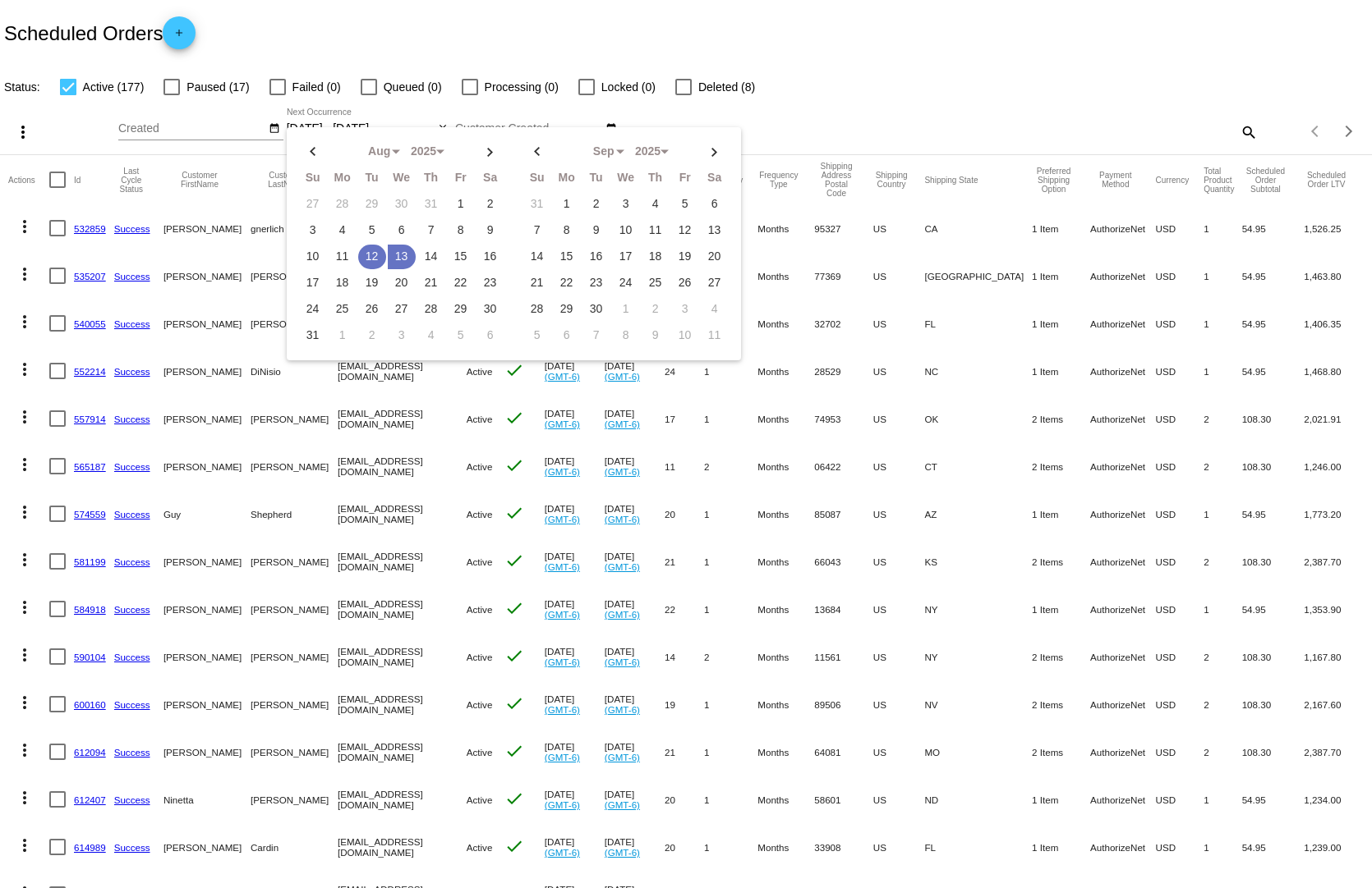
click at [369, 244] on td "12" at bounding box center [372, 256] width 28 height 25
type input "[DATE] - [DATE]"
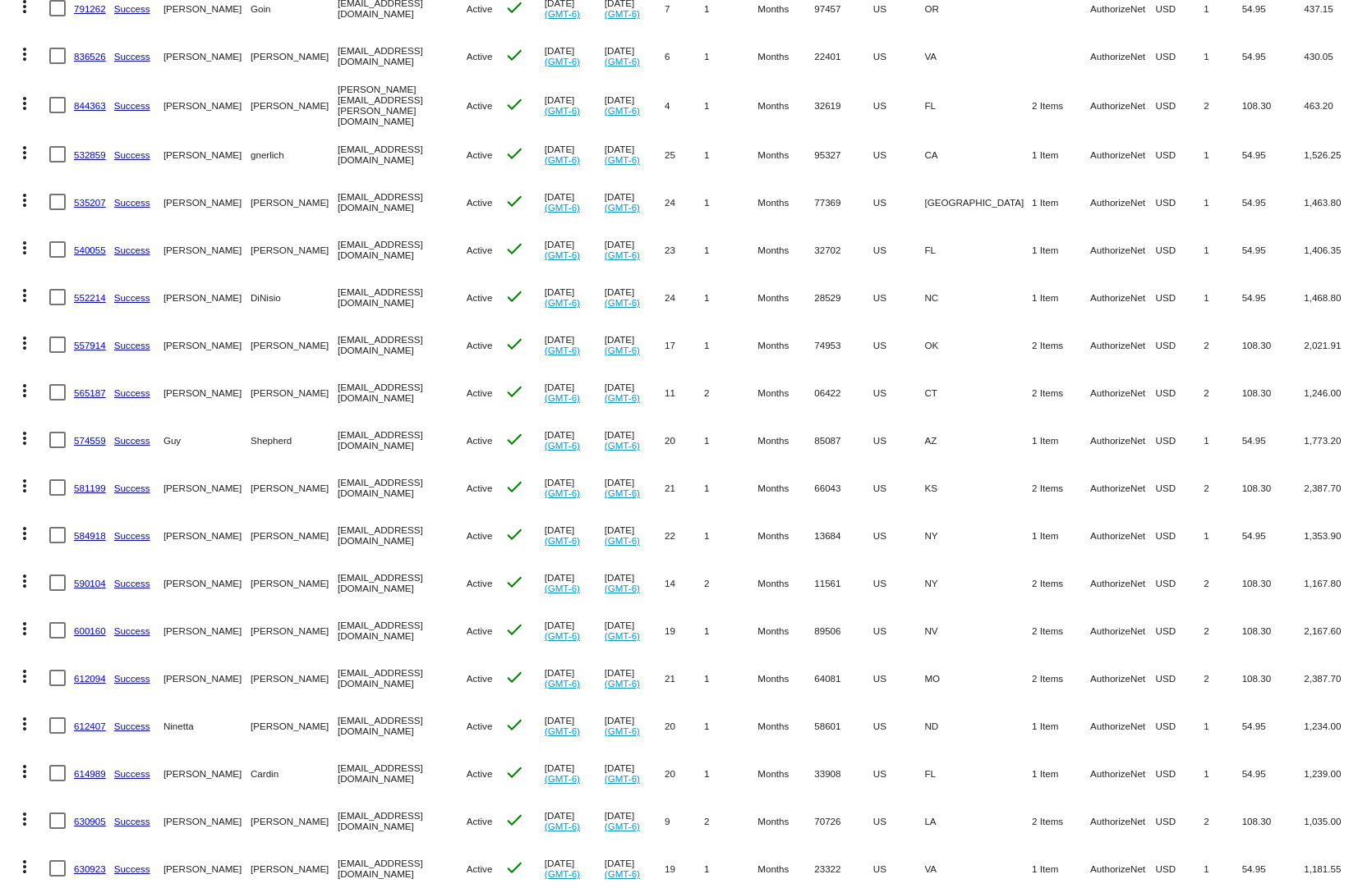
scroll to position [493, 0]
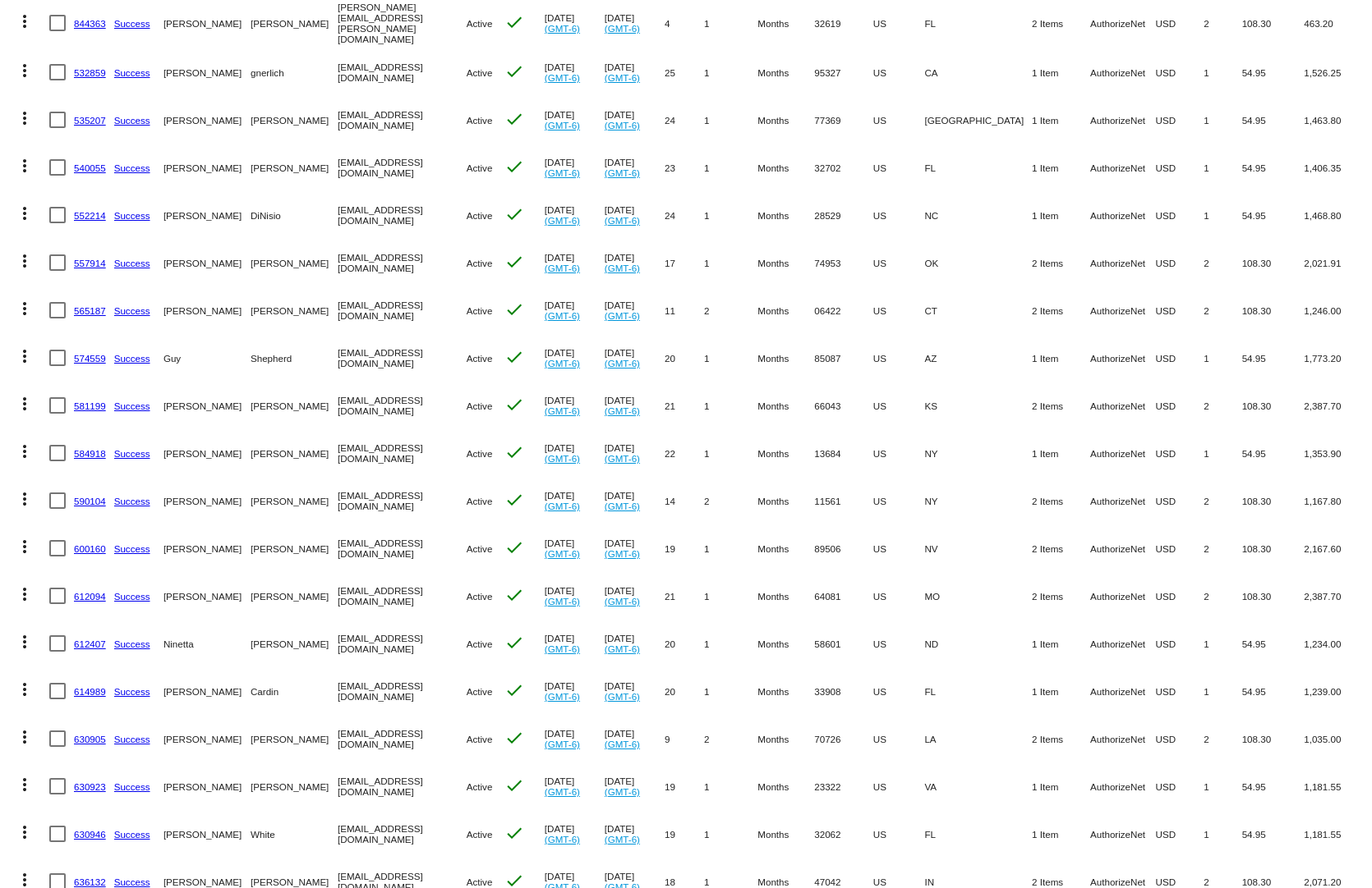
drag, startPoint x: 1158, startPoint y: 564, endPoint x: 985, endPoint y: 564, distance: 173.0
click at [986, 573] on mat-row "more_vert 612094 Success [PERSON_NAME] [EMAIL_ADDRESS][DOMAIN_NAME] Active chec…" at bounding box center [686, 596] width 1356 height 47
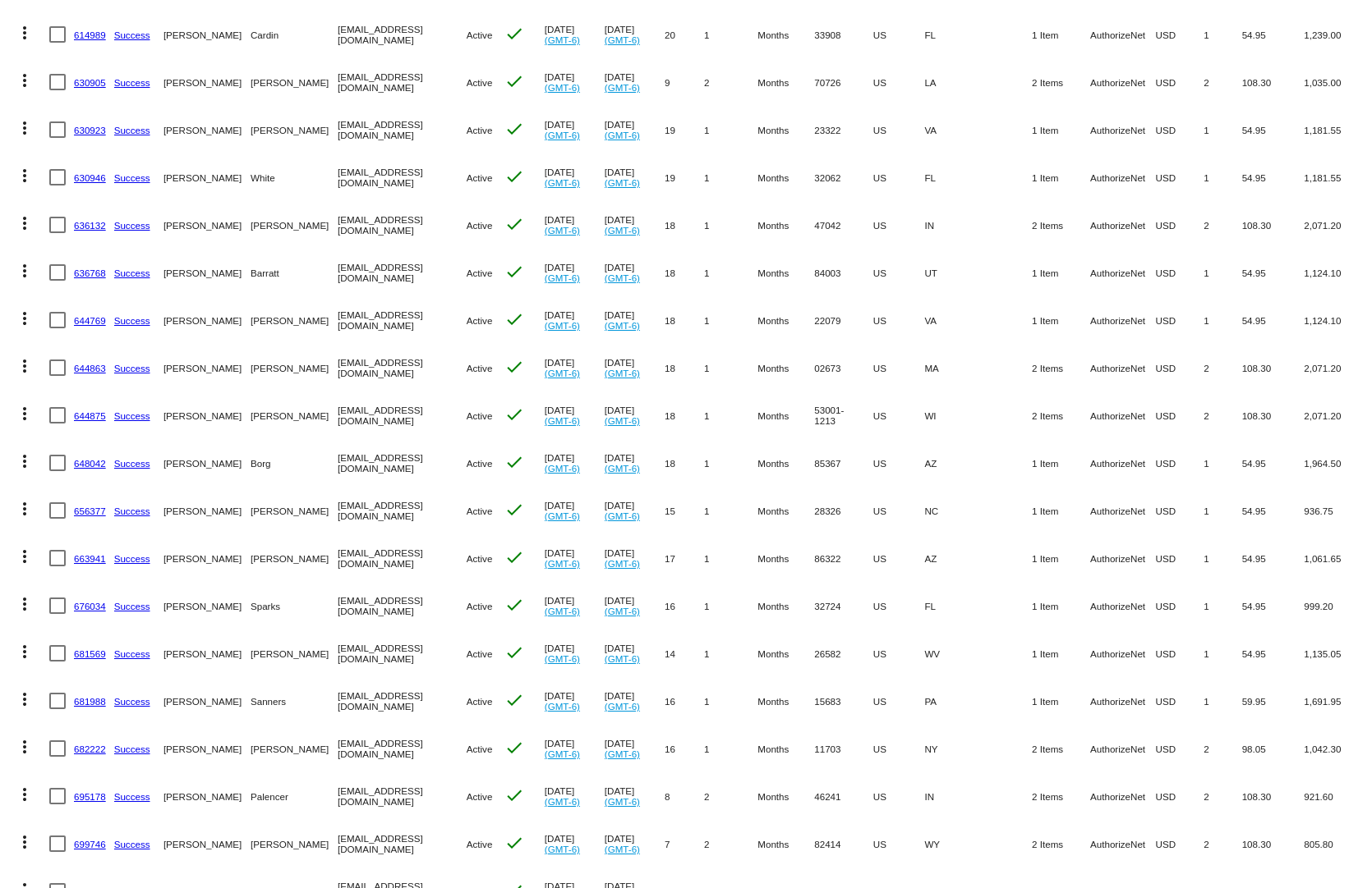
scroll to position [1232, 0]
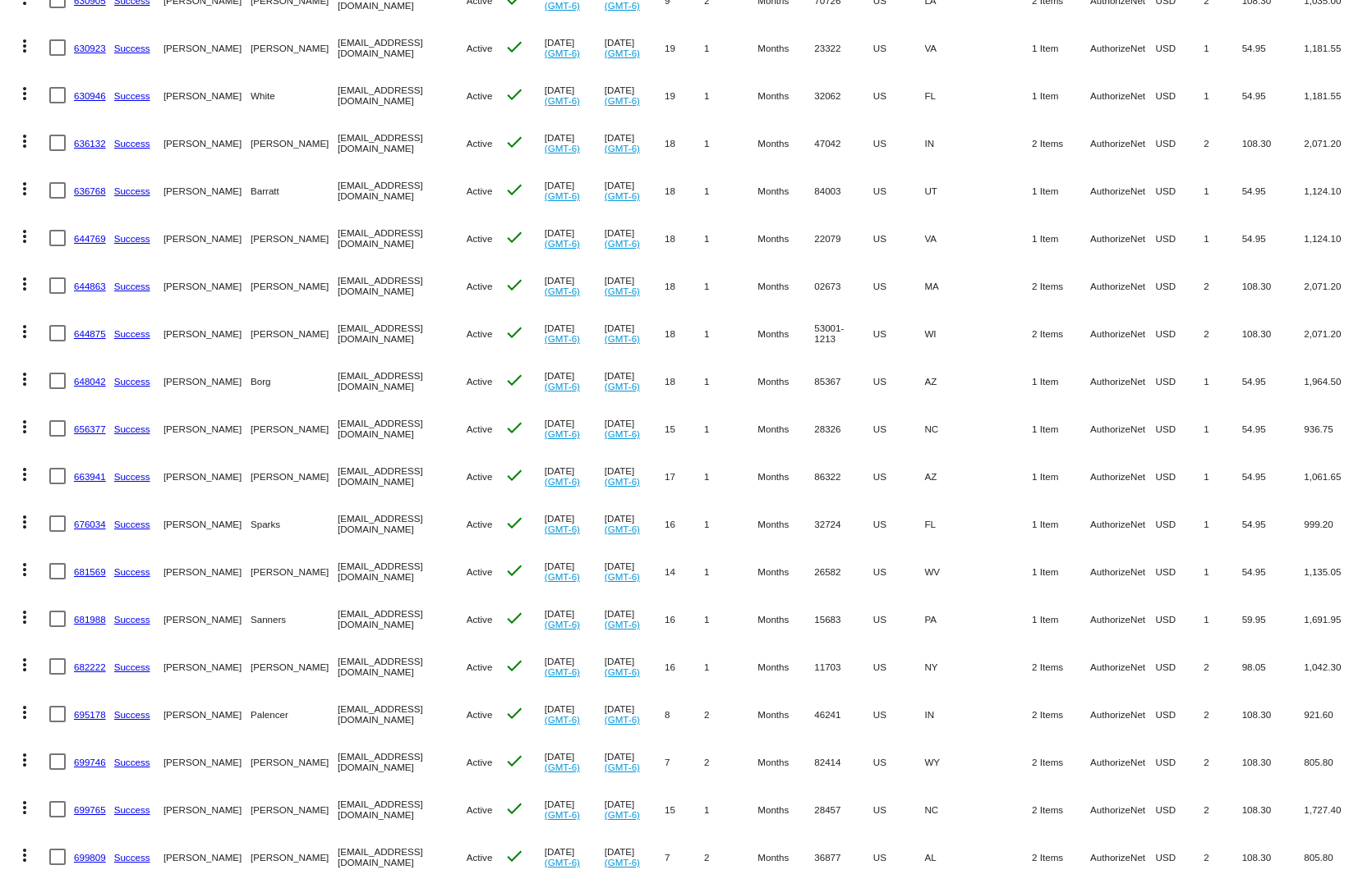
drag, startPoint x: 1027, startPoint y: 616, endPoint x: 906, endPoint y: 626, distance: 121.4
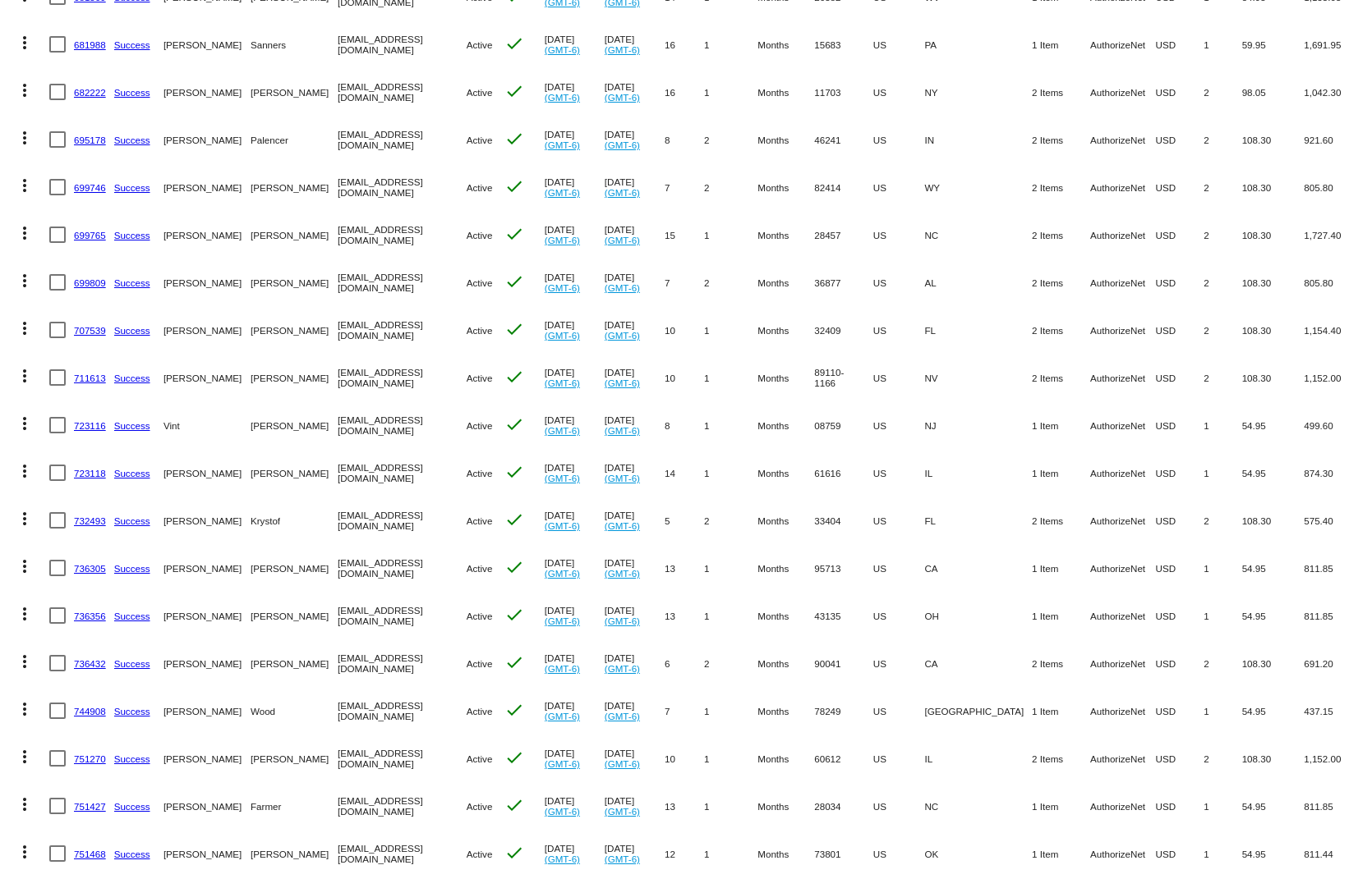
scroll to position [1889, 0]
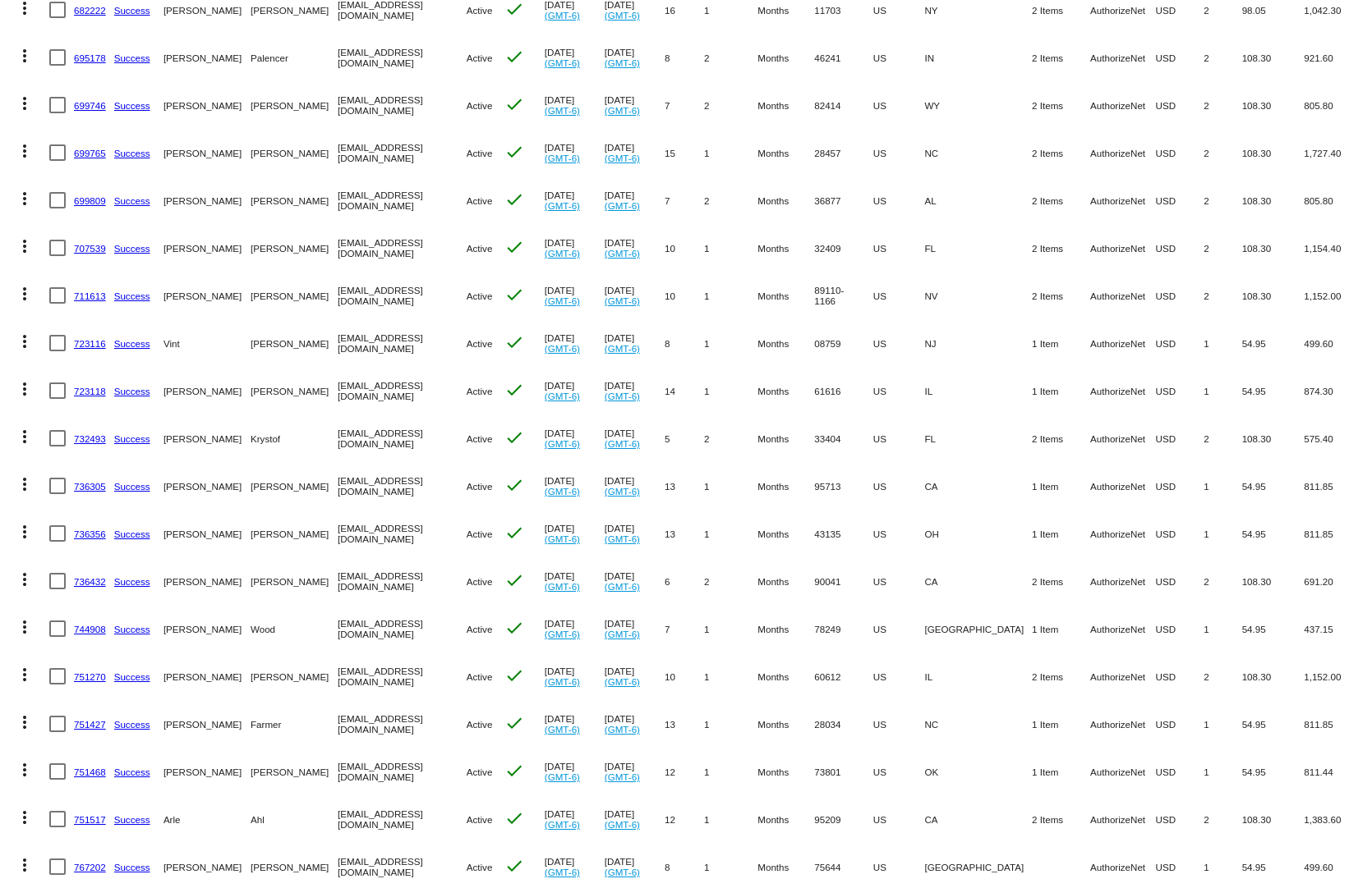
drag, startPoint x: 1080, startPoint y: 644, endPoint x: 917, endPoint y: 654, distance: 163.3
click at [918, 654] on mat-row "more_vert 751270 Success [PERSON_NAME][GEOGRAPHIC_DATA] [EMAIL_ADDRESS][DOMAIN_…" at bounding box center [686, 676] width 1356 height 47
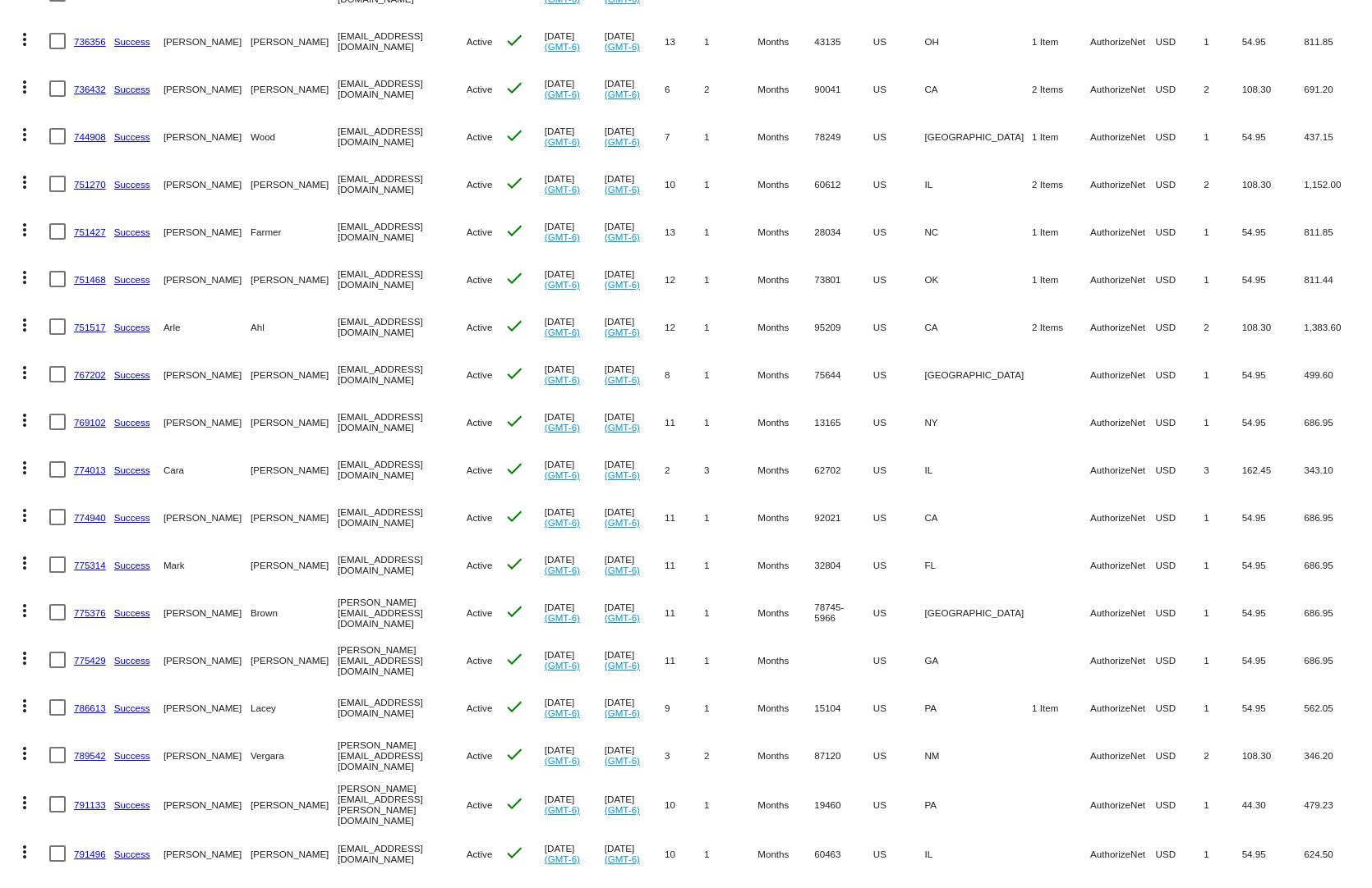
scroll to position [2545, 0]
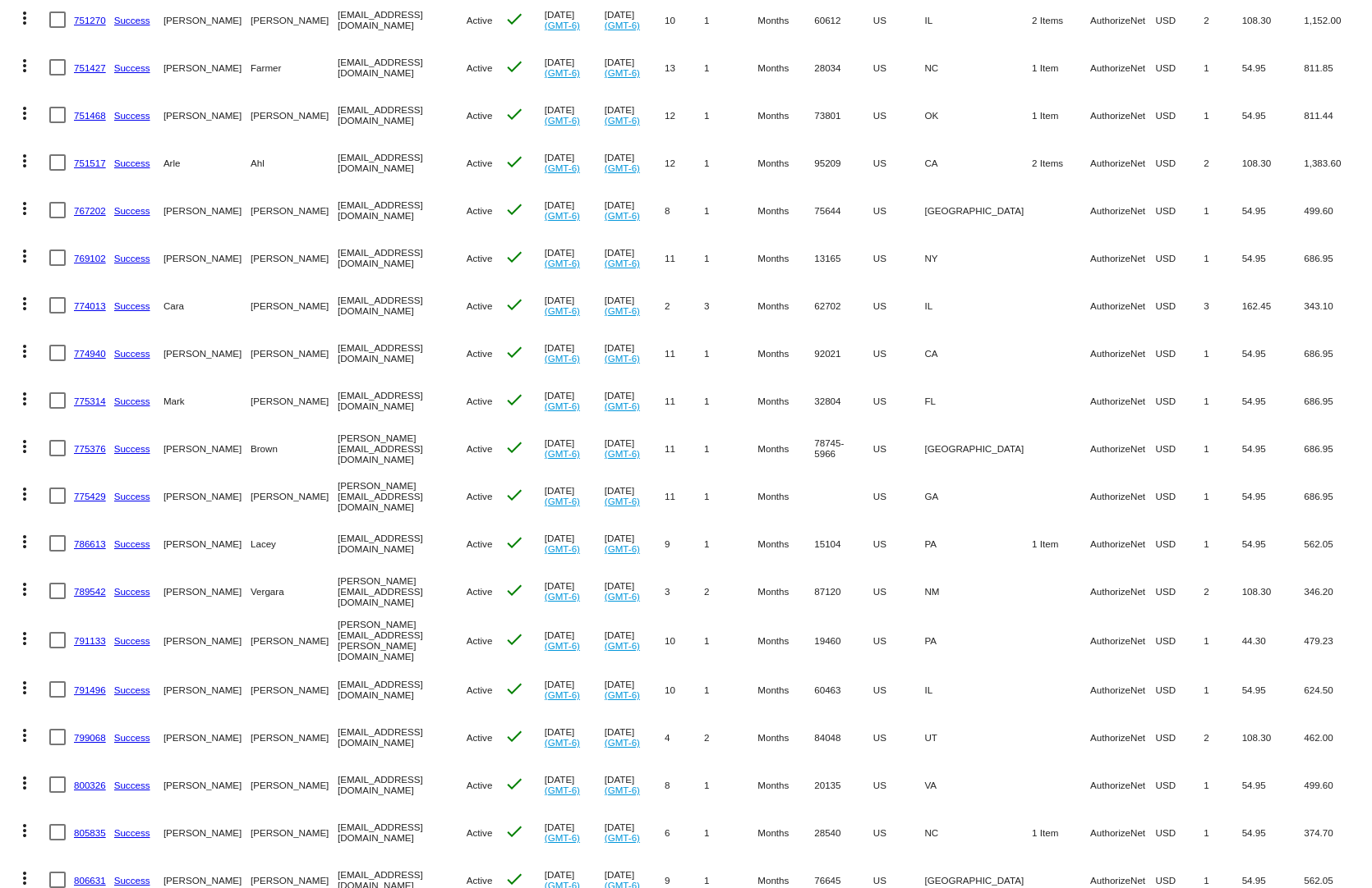
drag, startPoint x: 1040, startPoint y: 621, endPoint x: 863, endPoint y: 627, distance: 177.1
click at [863, 627] on mat-row "more_vert 791133 Success [PERSON_NAME][GEOGRAPHIC_DATA] [PERSON_NAME][EMAIL_ADD…" at bounding box center [686, 641] width 1356 height 51
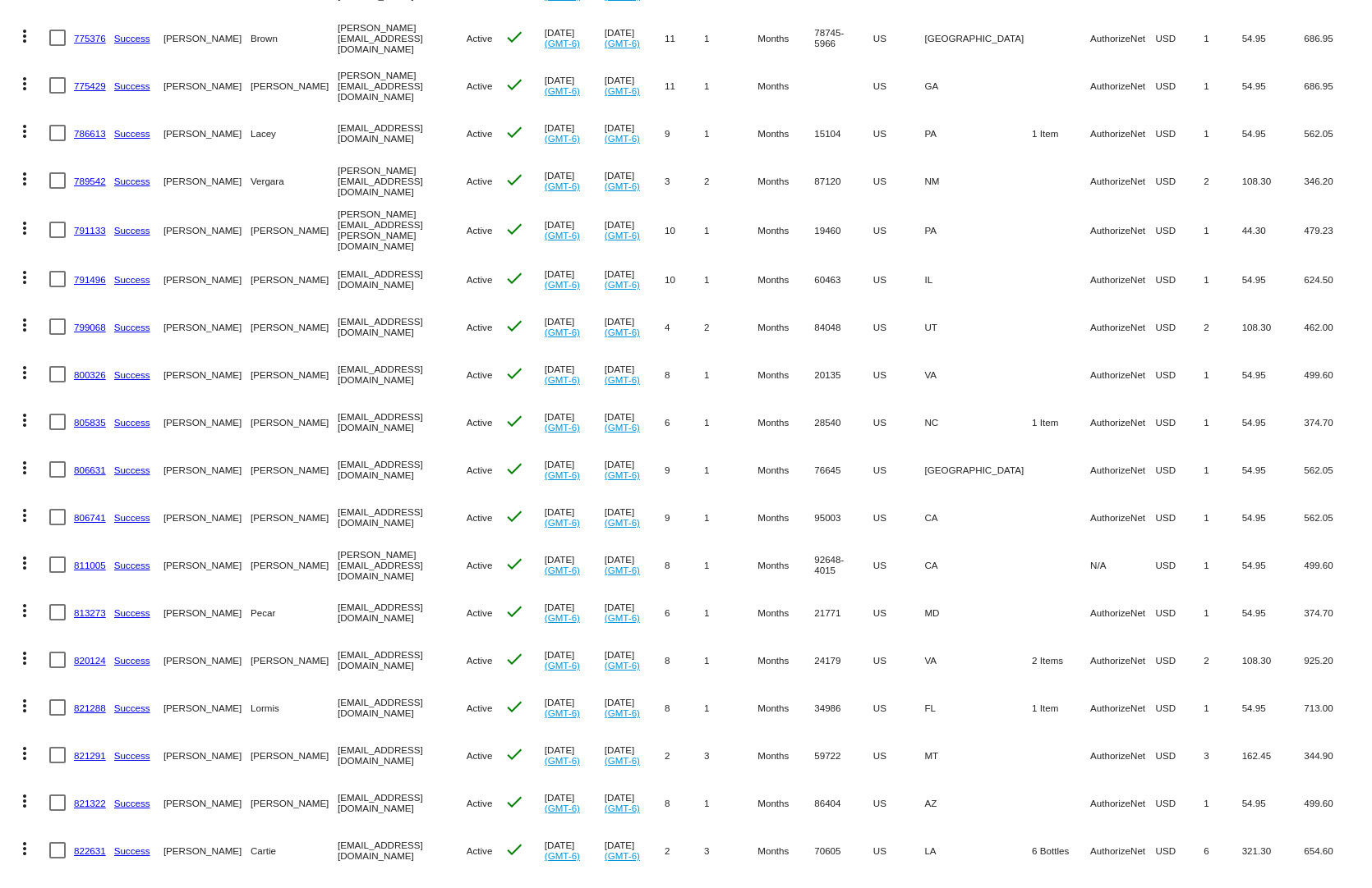
scroll to position [3120, 0]
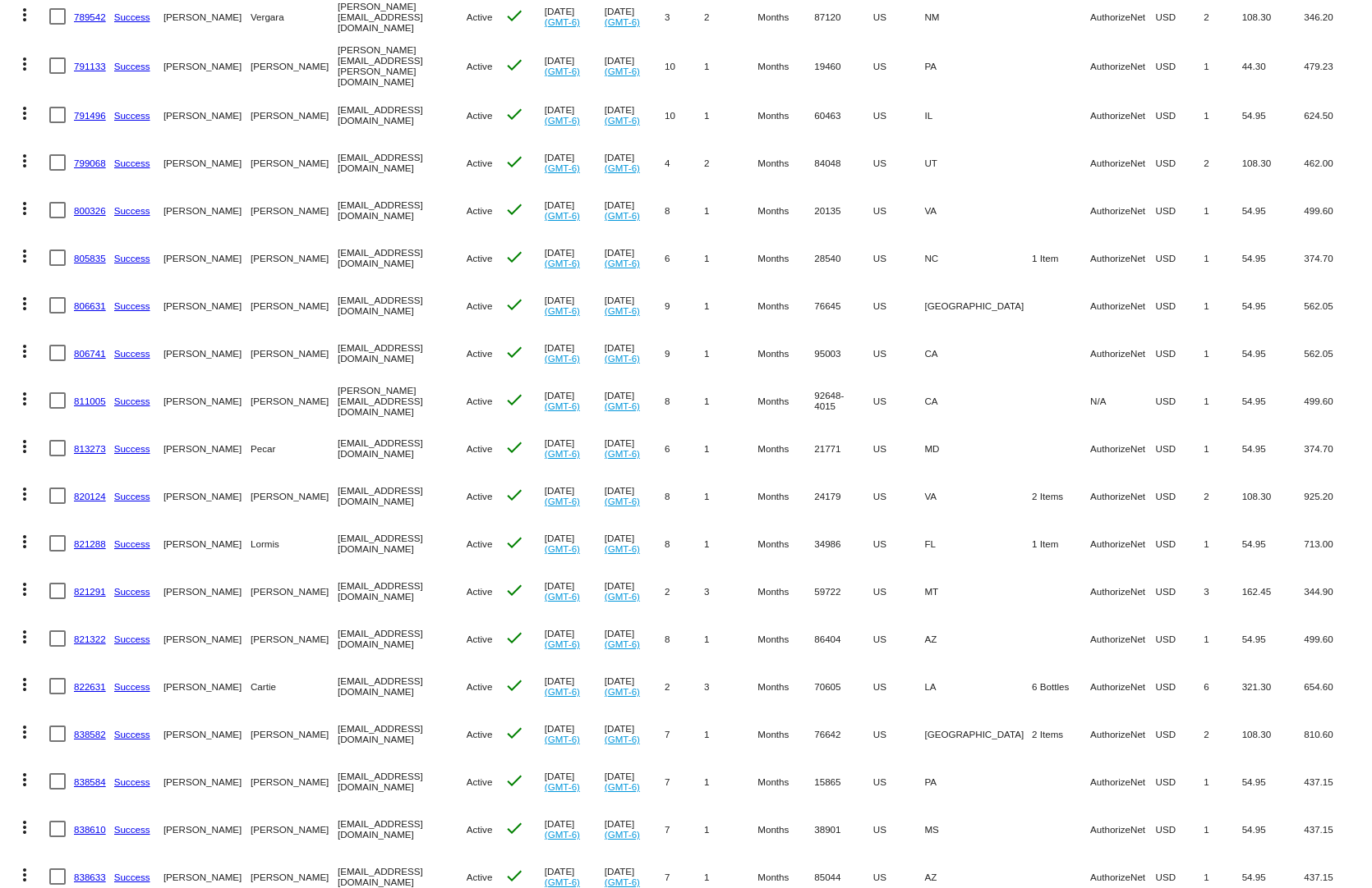
drag, startPoint x: 1055, startPoint y: 618, endPoint x: 863, endPoint y: 631, distance: 192.4
click at [863, 631] on mat-row "more_vert 821322 Success [PERSON_NAME] [EMAIL_ADDRESS][DOMAIN_NAME] Active chec…" at bounding box center [686, 639] width 1356 height 47
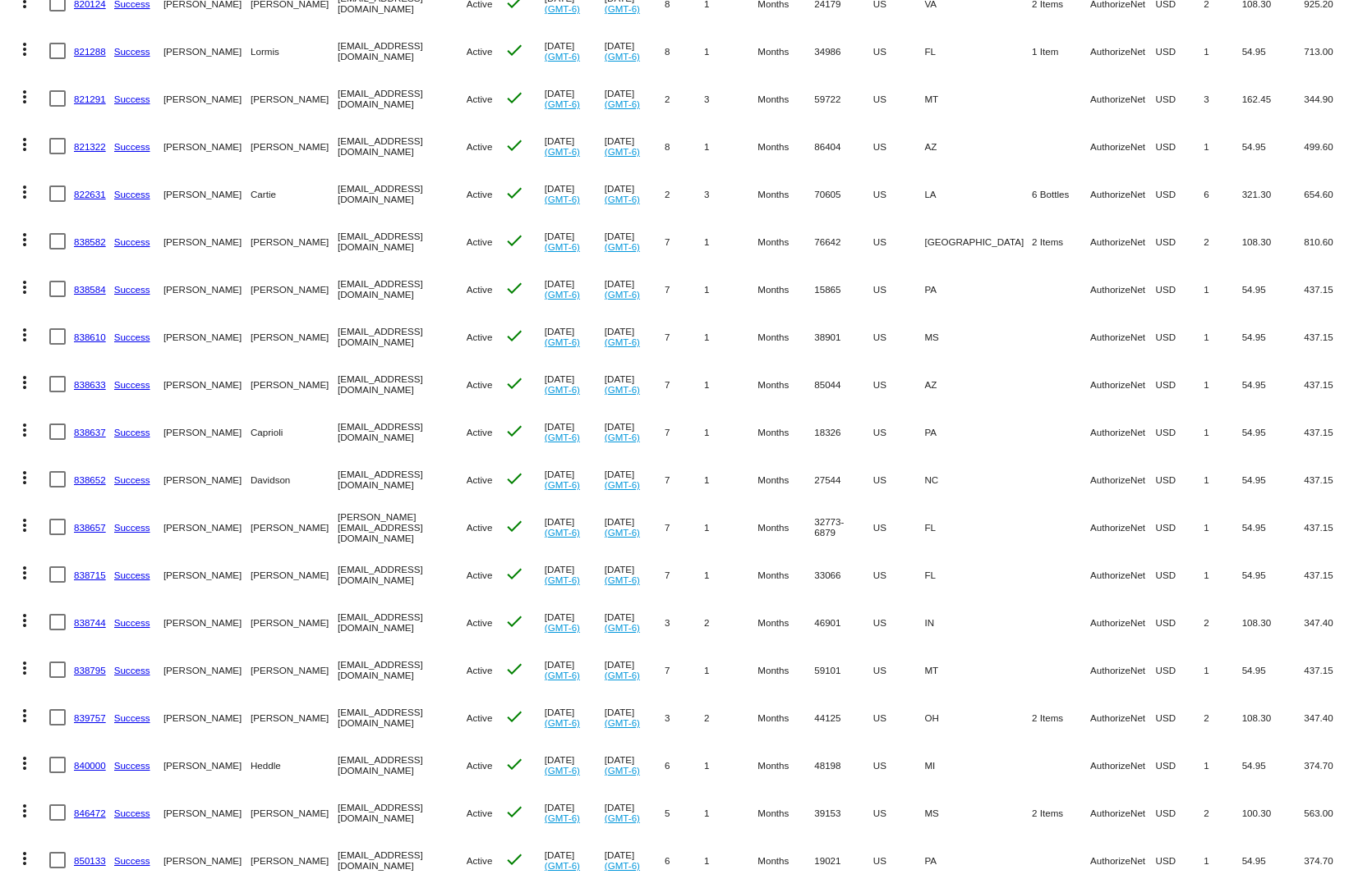
scroll to position [3695, 0]
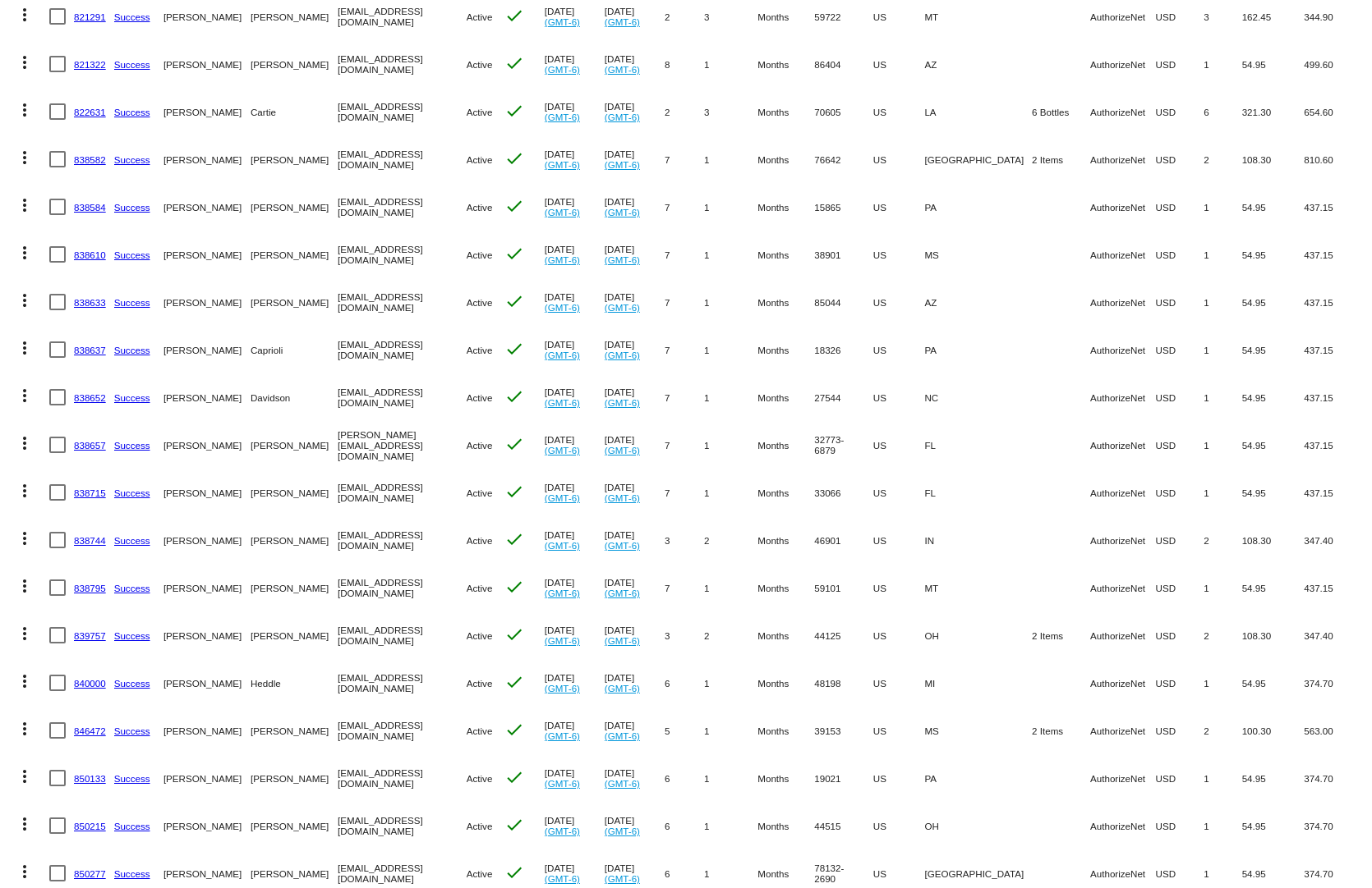
drag, startPoint x: 1047, startPoint y: 630, endPoint x: 790, endPoint y: 642, distance: 257.3
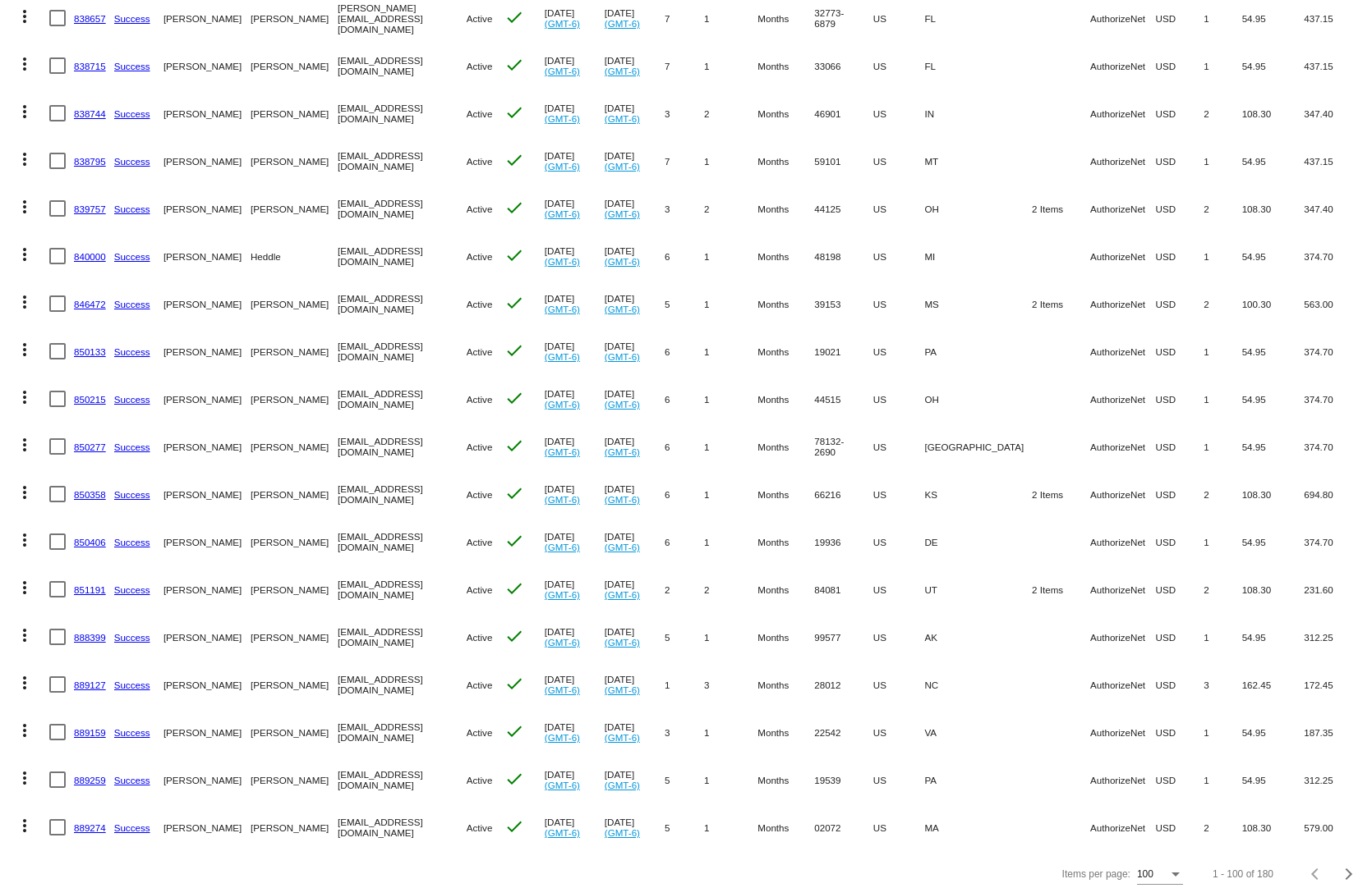
drag, startPoint x: 1040, startPoint y: 650, endPoint x: 984, endPoint y: 657, distance: 56.4
click at [984, 661] on mat-row "more_vert 889127 Success [GEOGRAPHIC_DATA][PERSON_NAME] [EMAIL_ADDRESS][DOMAIN_…" at bounding box center [686, 684] width 1356 height 47
click at [1340, 869] on div "Next page" at bounding box center [1346, 874] width 12 height 12
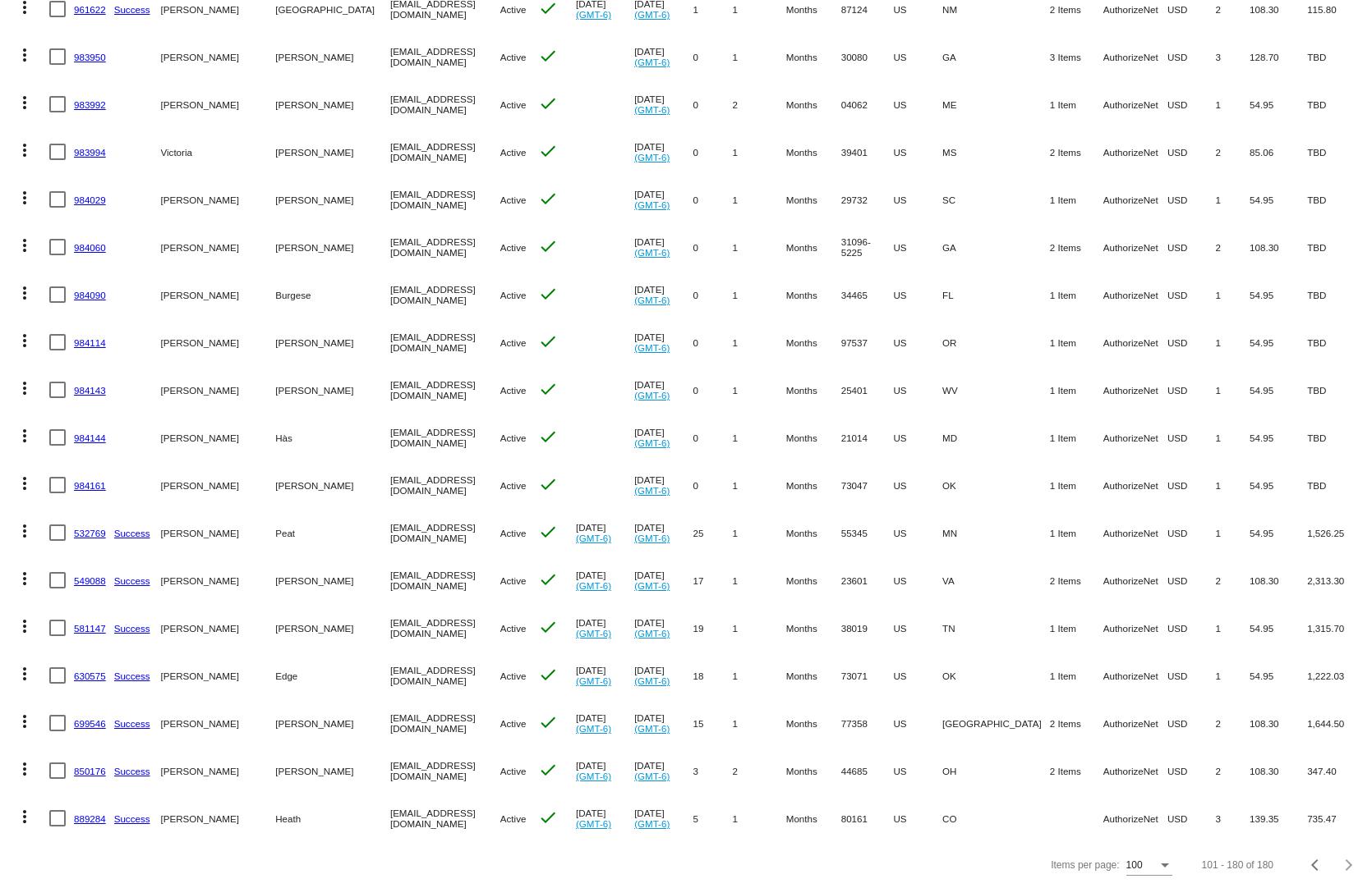
scroll to position [3169, 0]
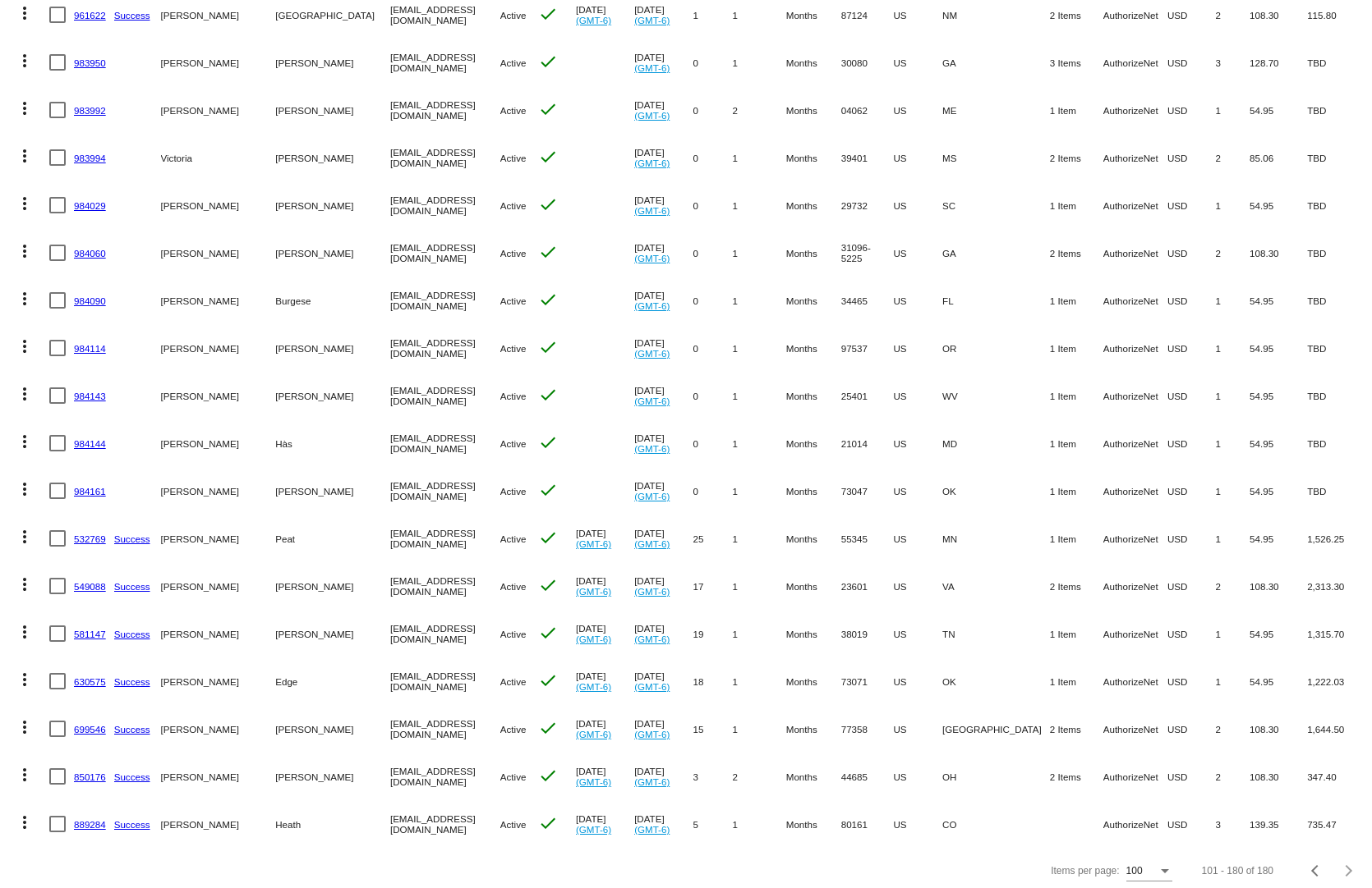
drag, startPoint x: 1082, startPoint y: 101, endPoint x: 833, endPoint y: 105, distance: 249.0
click at [834, 94] on mat-row "more_vert 983992 [PERSON_NAME] [EMAIL_ADDRESS][DOMAIN_NAME] Active check [DATE]…" at bounding box center [686, 110] width 1356 height 47
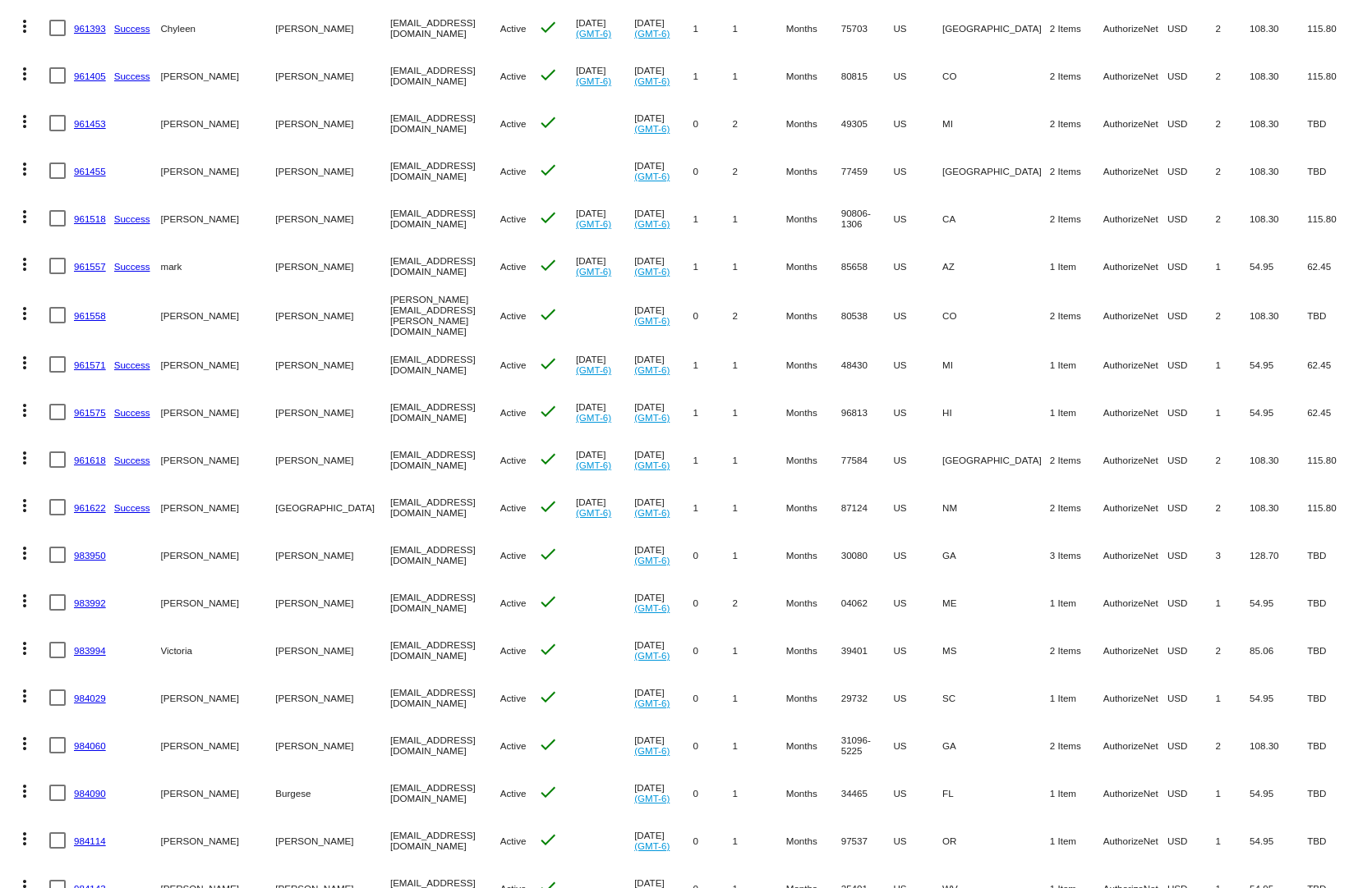
scroll to position [2595, 0]
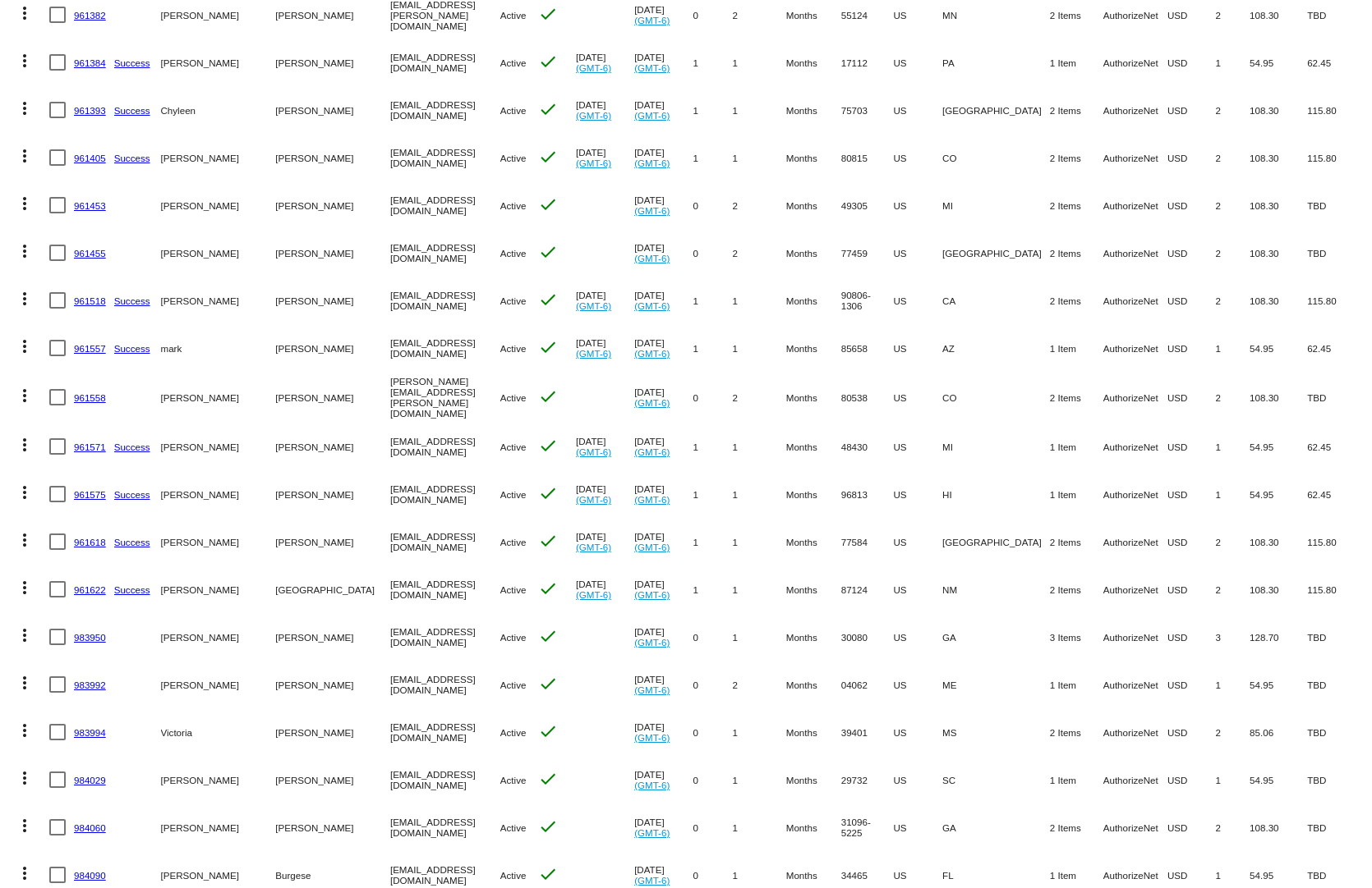
click at [90, 633] on link "983950" at bounding box center [89, 638] width 32 height 11
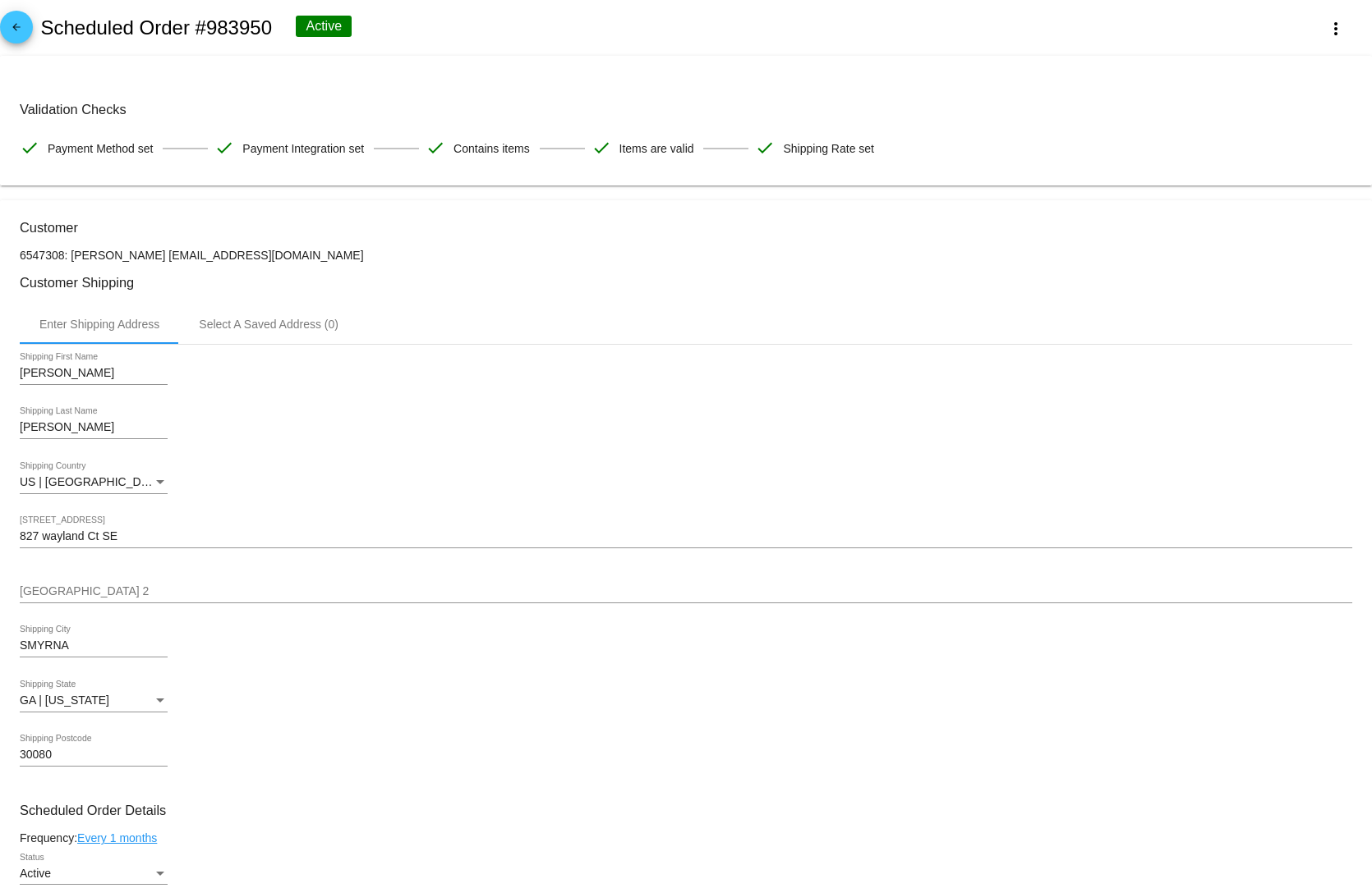
scroll to position [821, 0]
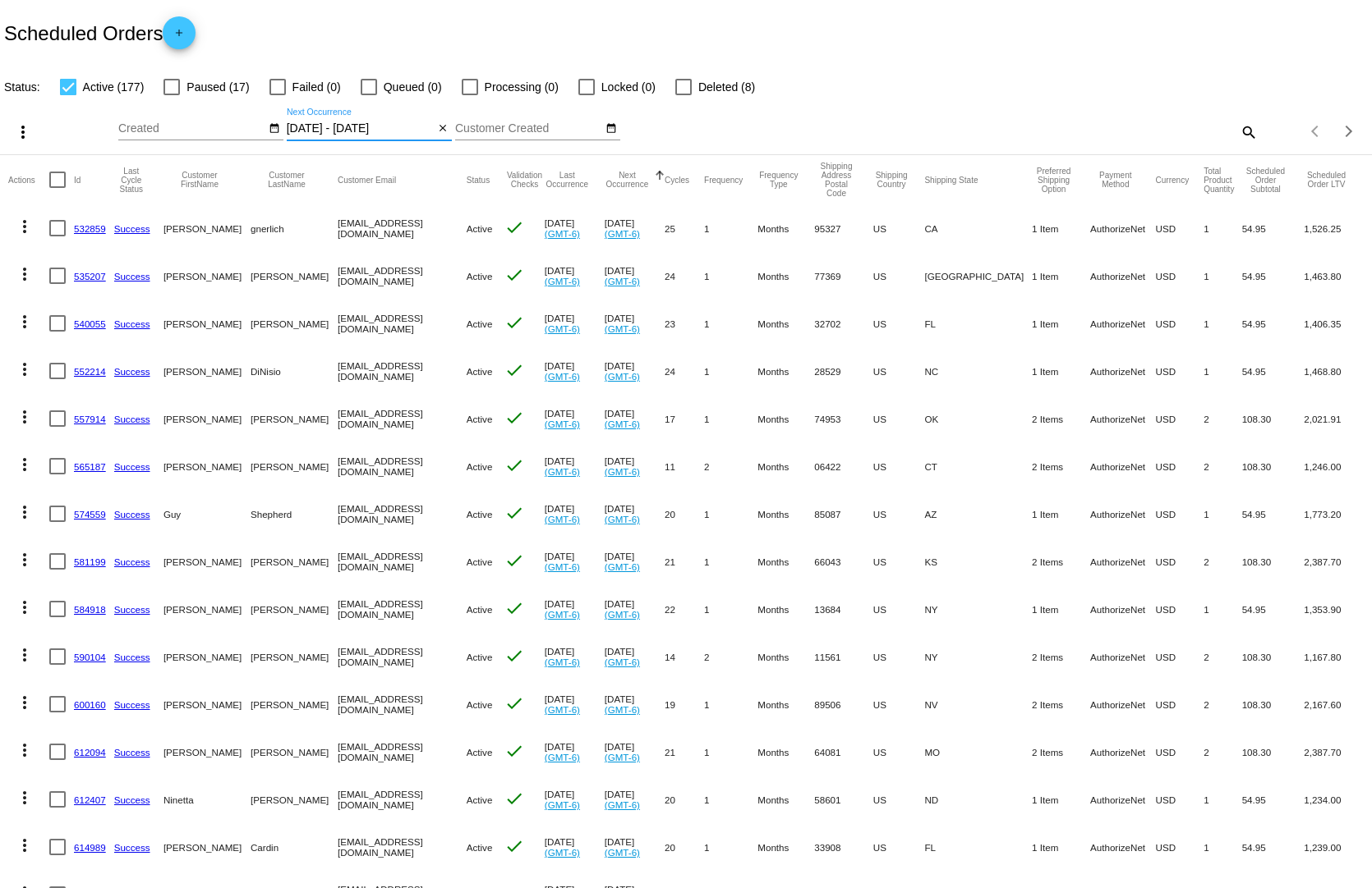
click at [355, 123] on input "[DATE] - [DATE]" at bounding box center [360, 129] width 148 height 13
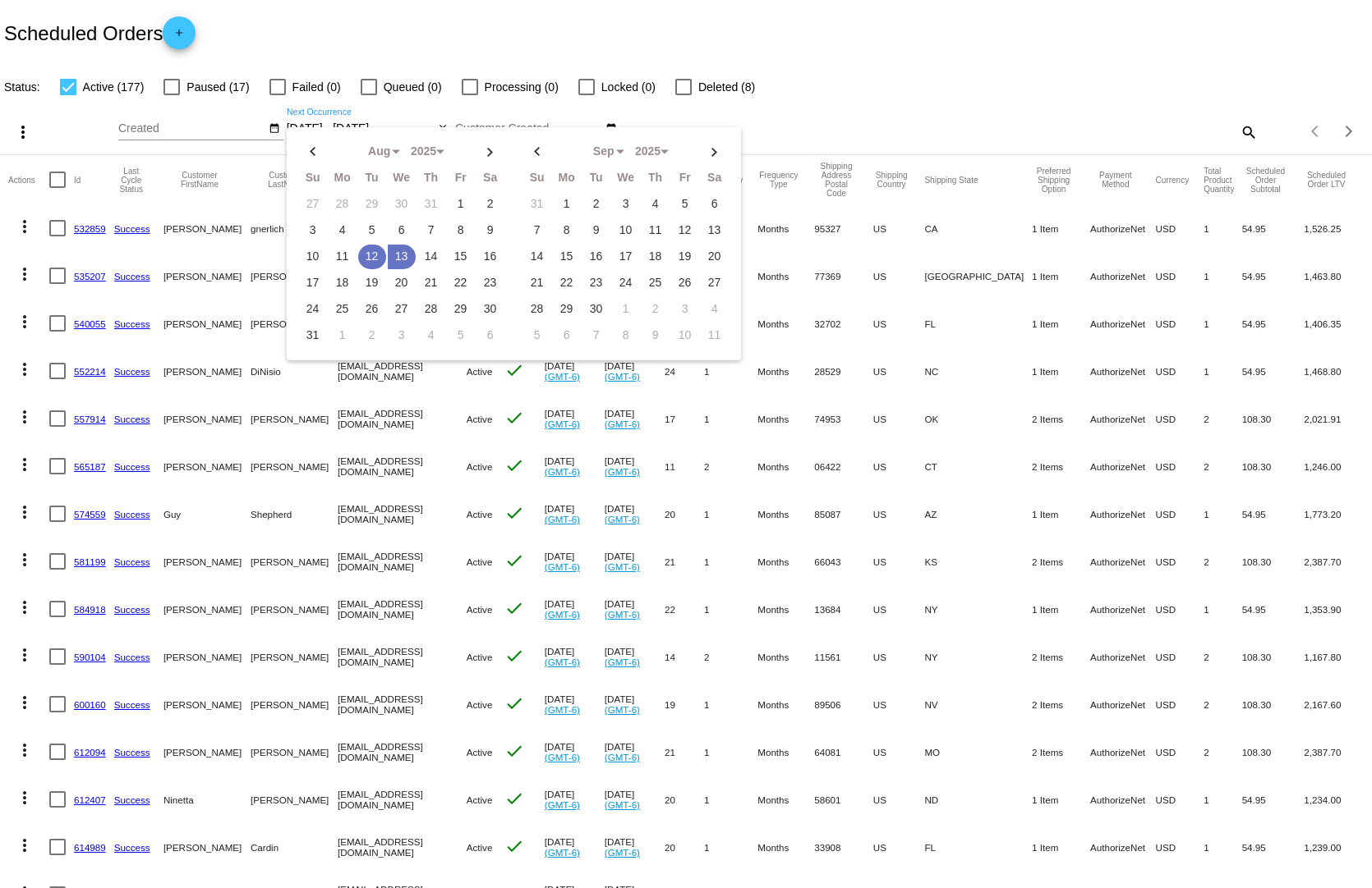
click at [368, 244] on td "12" at bounding box center [372, 256] width 28 height 25
type input "[DATE] - [DATE]"
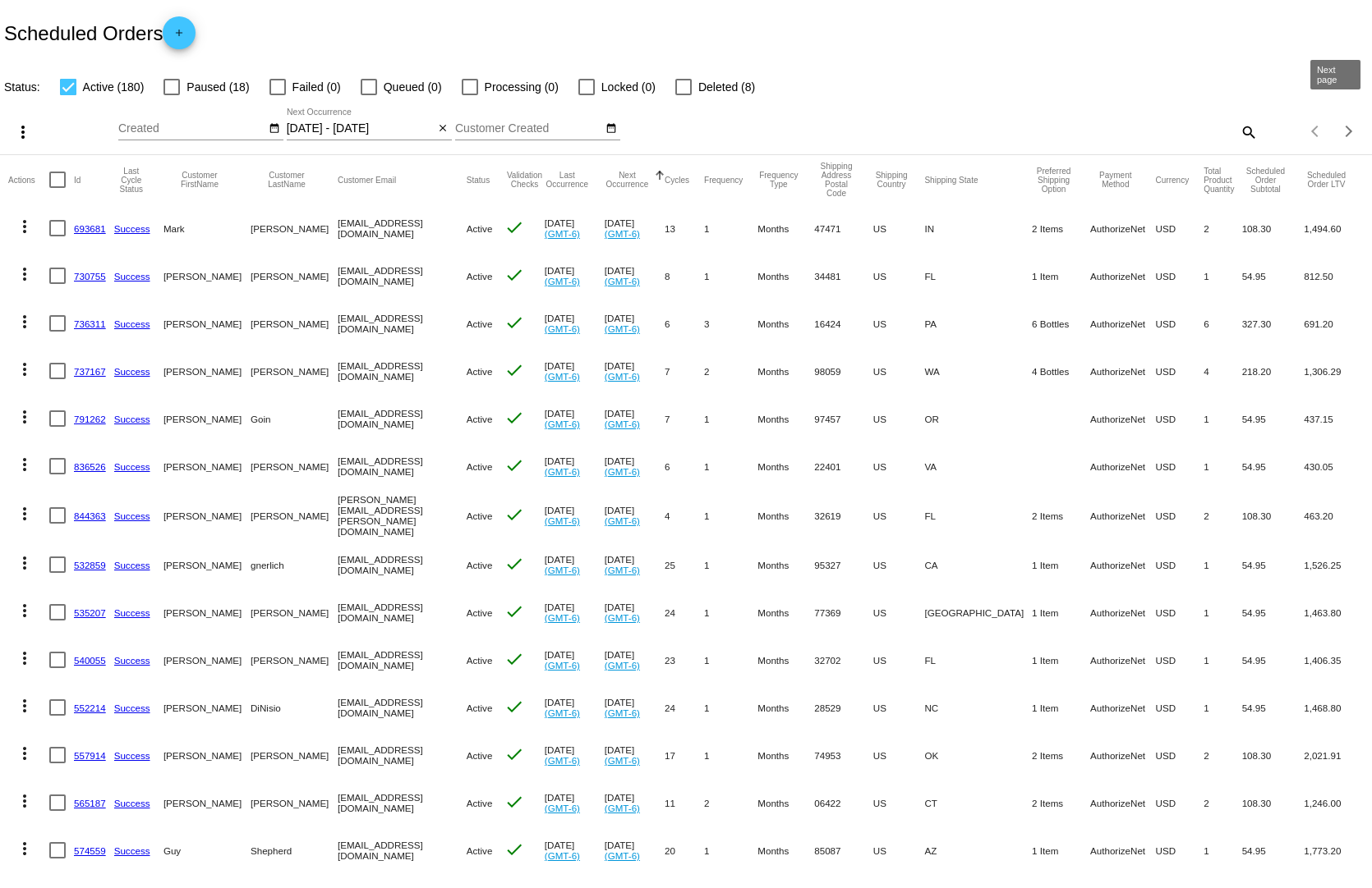
click at [1340, 125] on div "Next page" at bounding box center [1346, 131] width 12 height 12
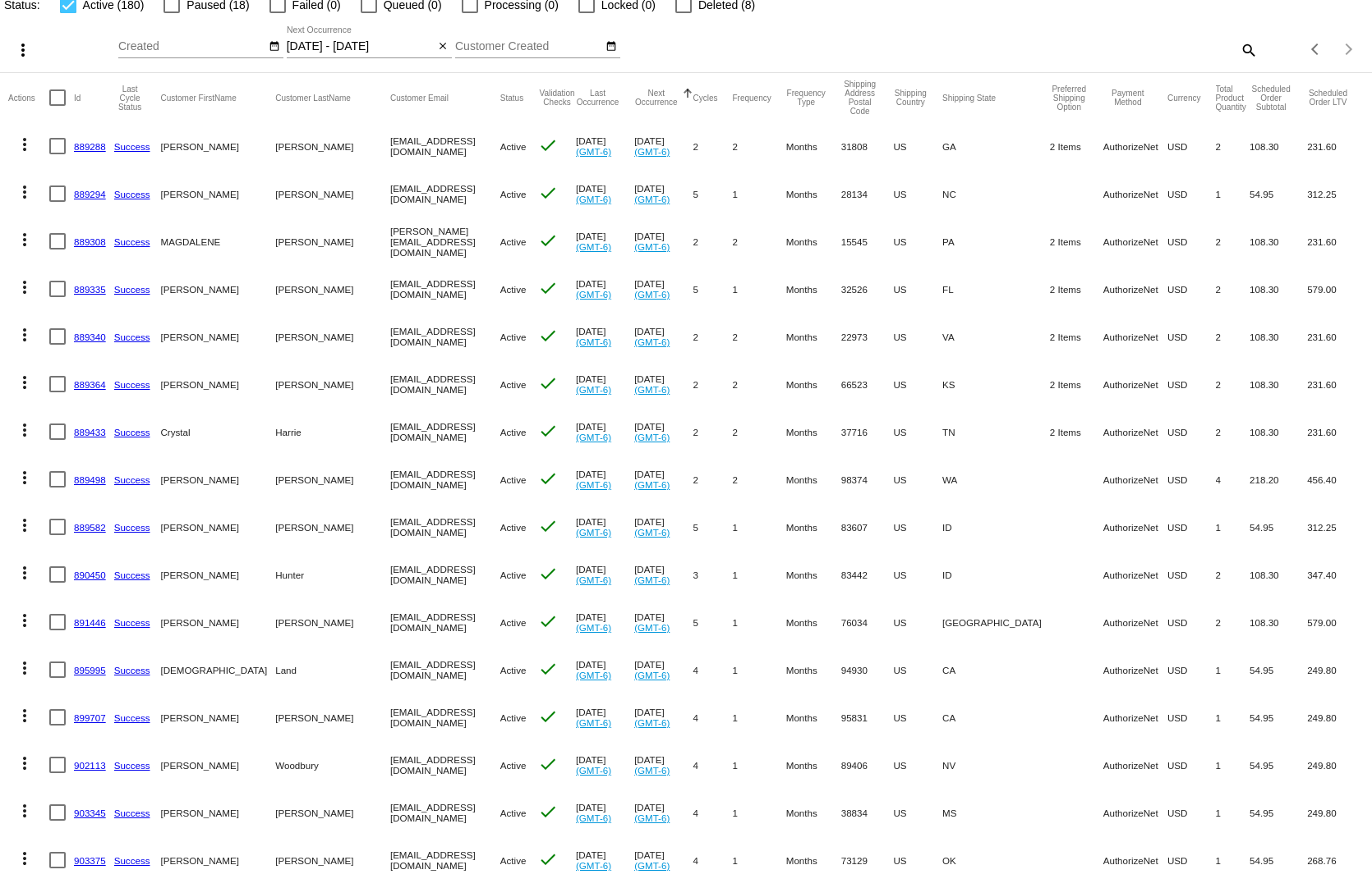
scroll to position [165, 0]
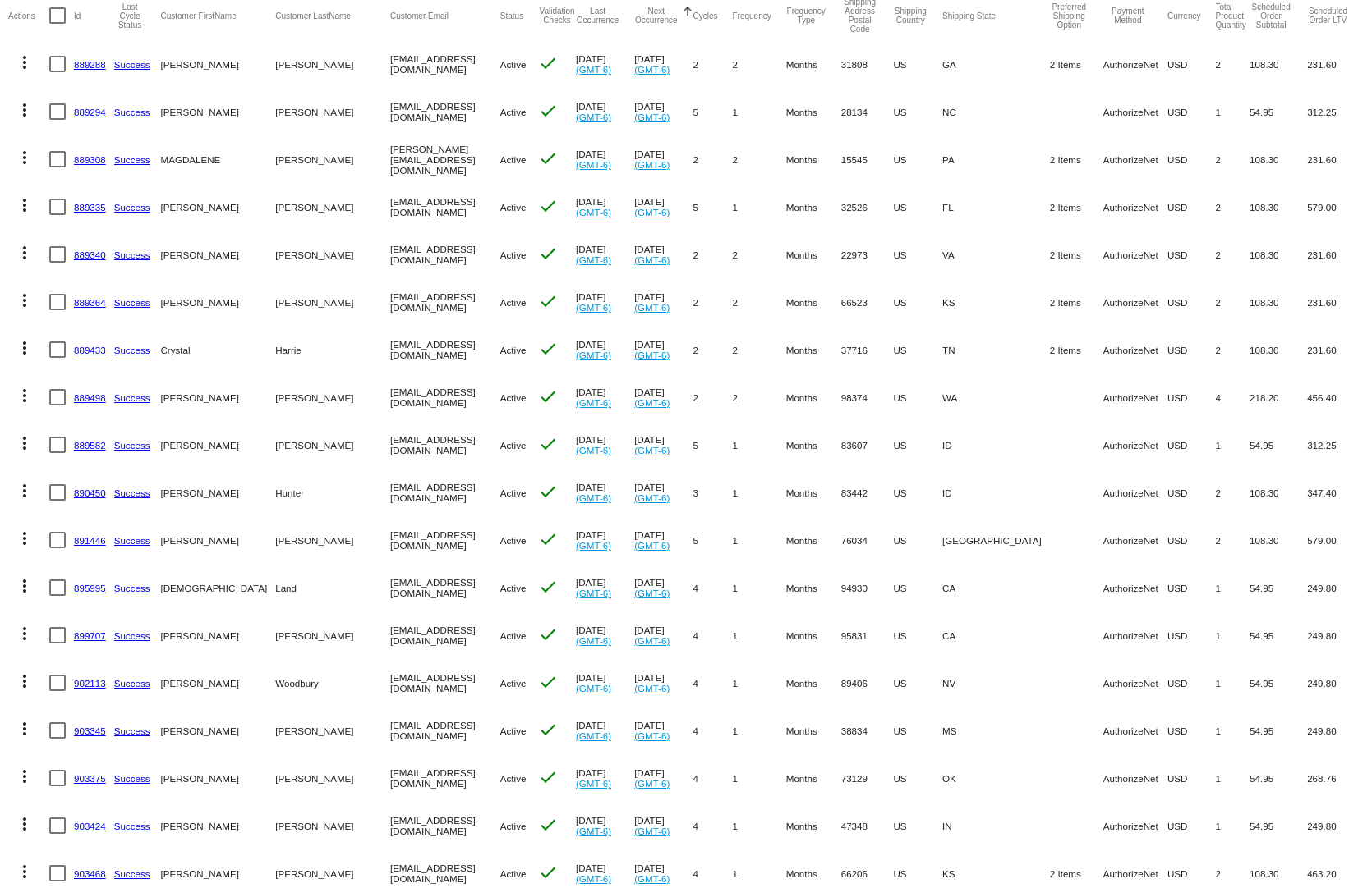
drag, startPoint x: 1106, startPoint y: 821, endPoint x: 813, endPoint y: 819, distance: 293.0
click at [813, 819] on mat-row "more_vert 903424 Success [PERSON_NAME][GEOGRAPHIC_DATA] [EMAIL_ADDRESS][DOMAIN_…" at bounding box center [686, 826] width 1356 height 47
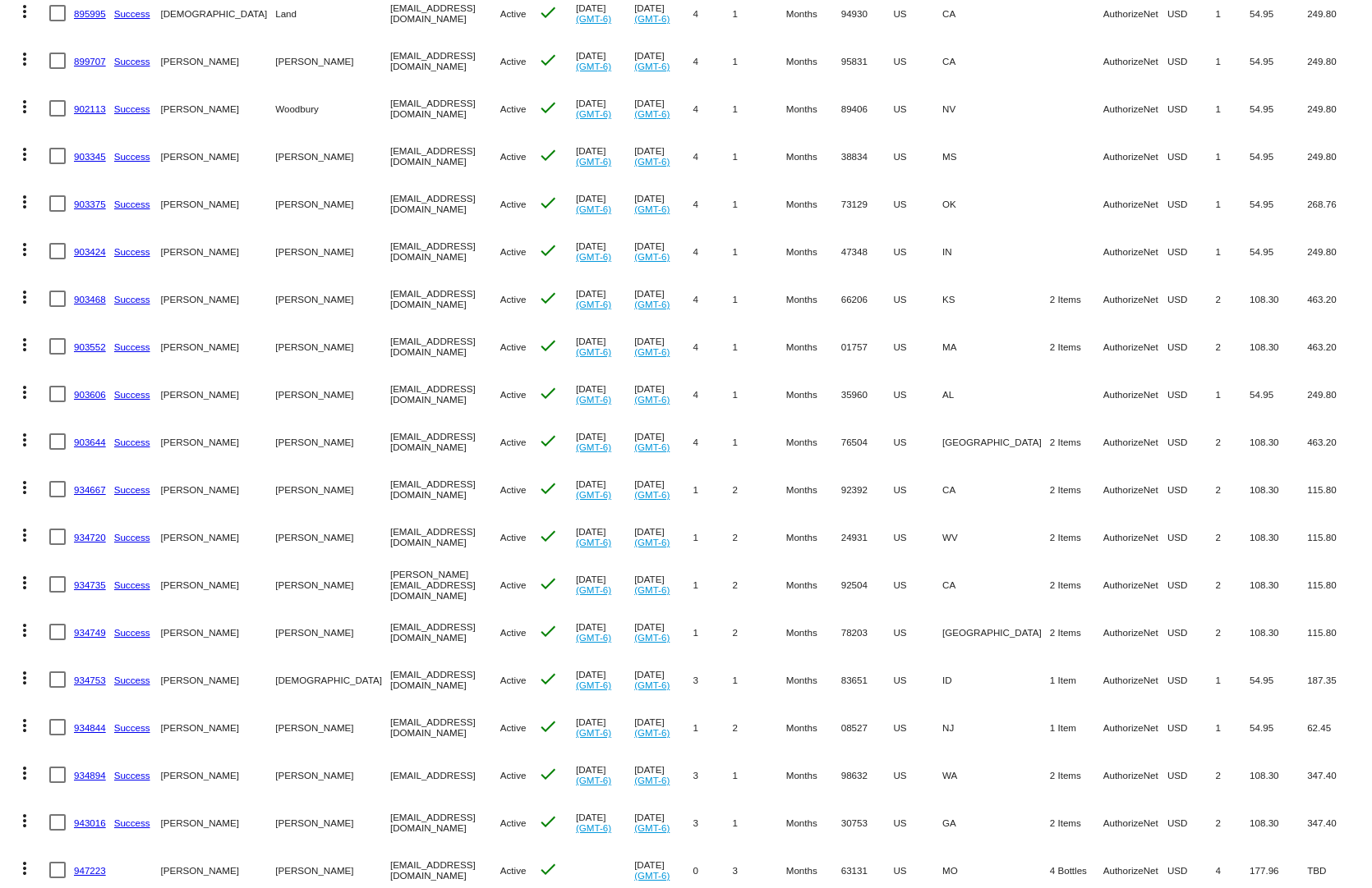
scroll to position [821, 0]
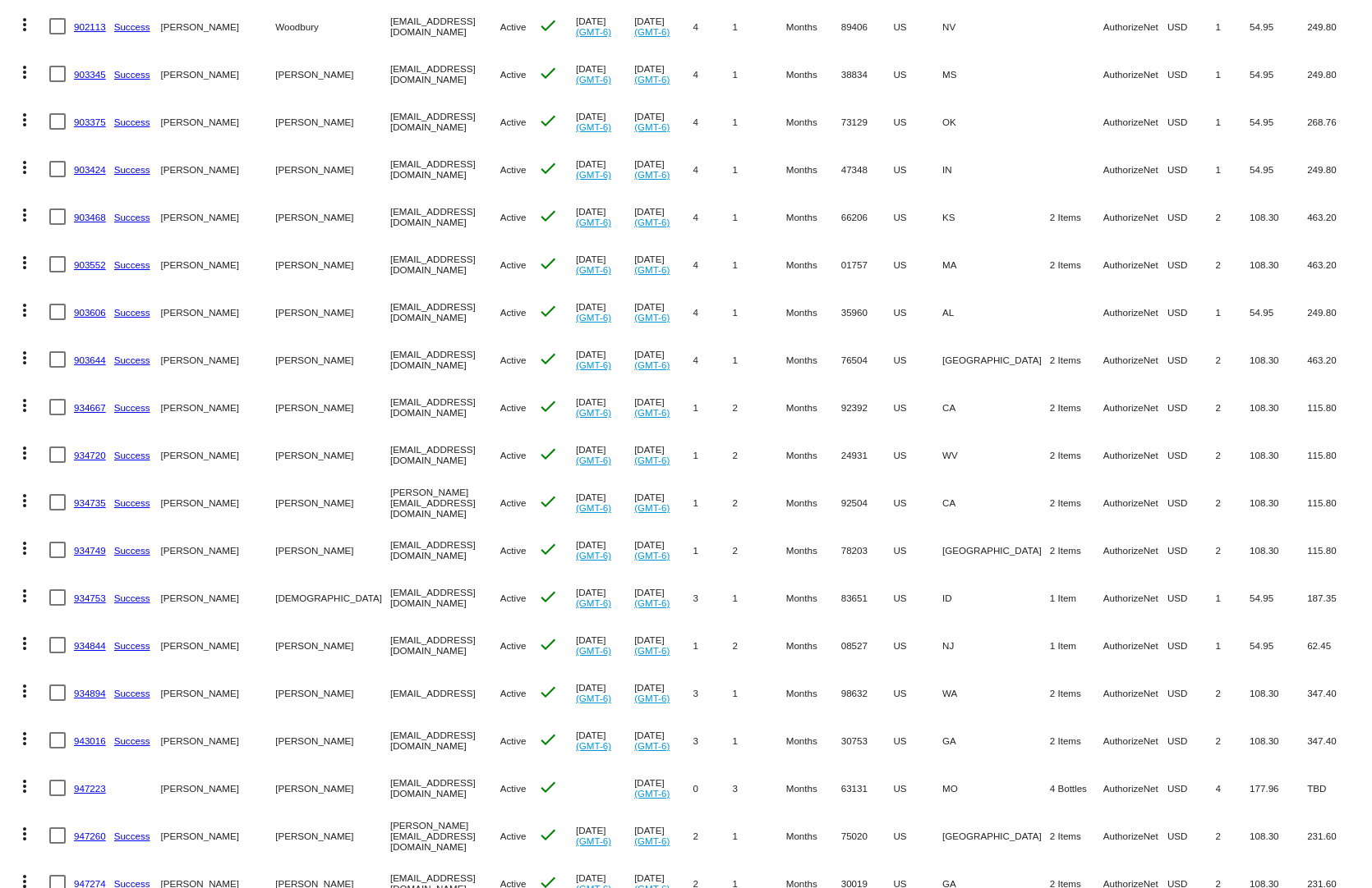
drag, startPoint x: 1048, startPoint y: 799, endPoint x: 795, endPoint y: 790, distance: 253.2
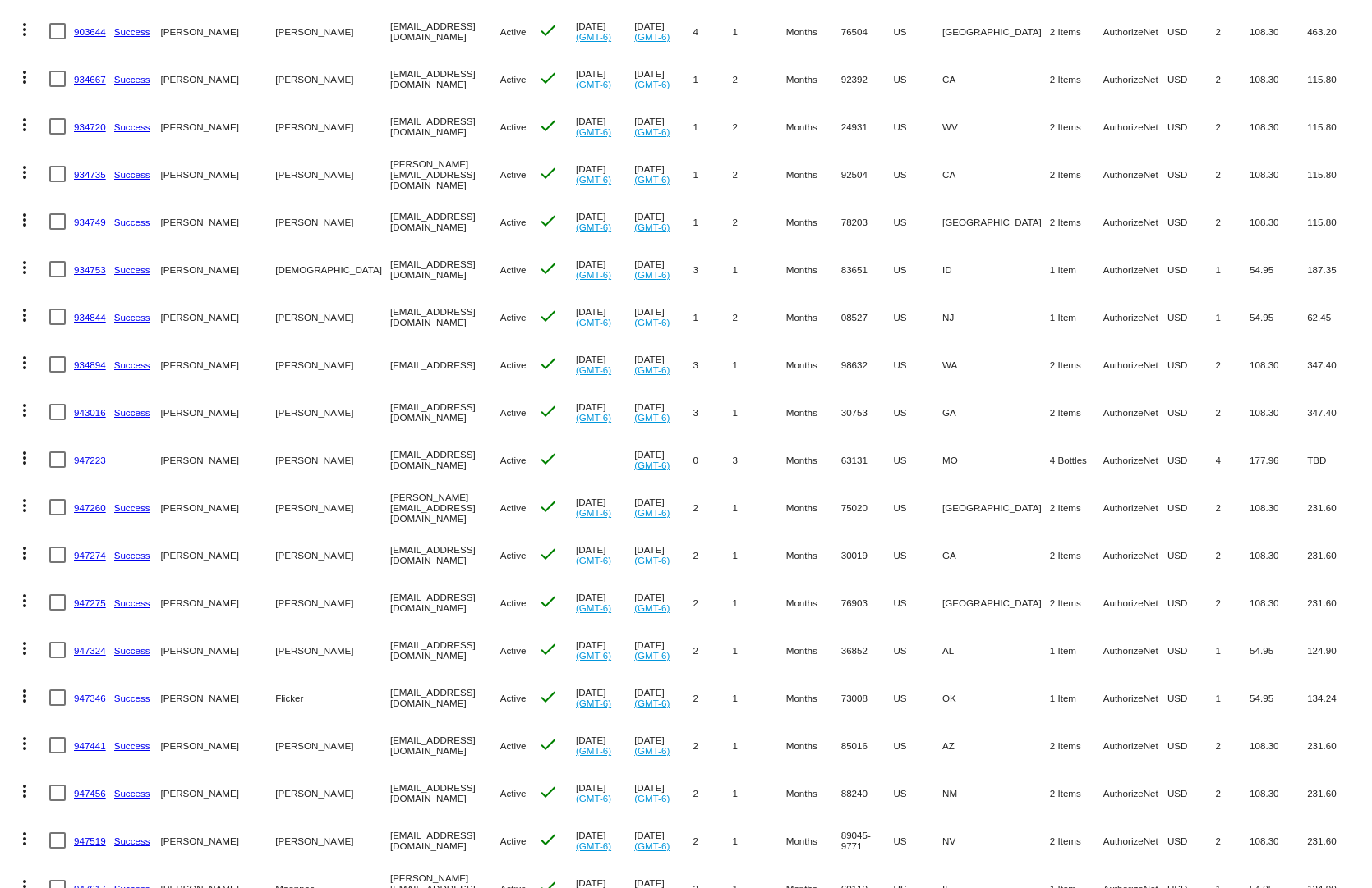
scroll to position [1478, 0]
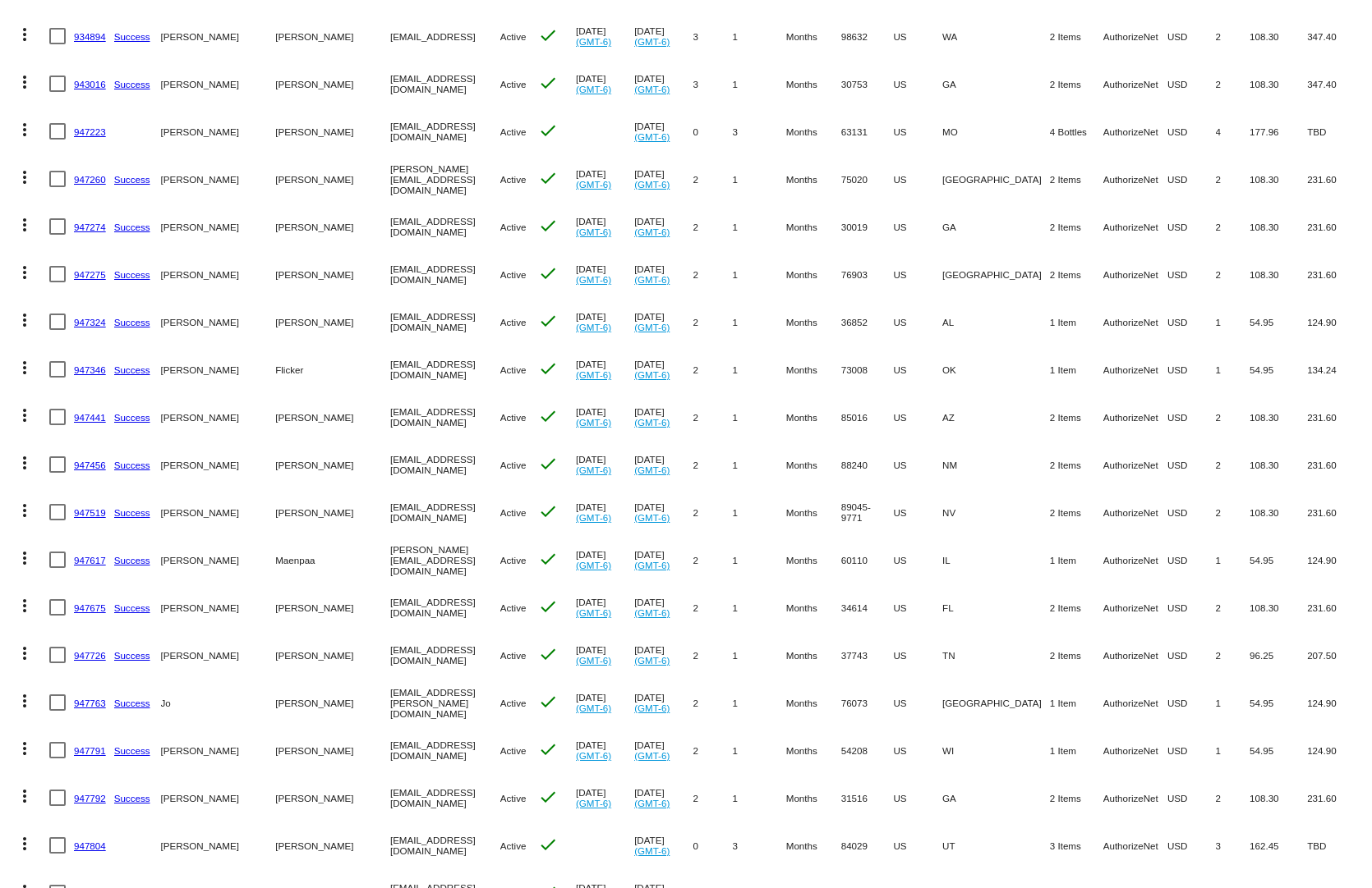
drag, startPoint x: 950, startPoint y: 794, endPoint x: 803, endPoint y: 798, distance: 147.1
click at [803, 798] on mat-row "more_vert 947792 Success [PERSON_NAME] [EMAIL_ADDRESS][DOMAIN_NAME] Active chec…" at bounding box center [686, 798] width 1356 height 47
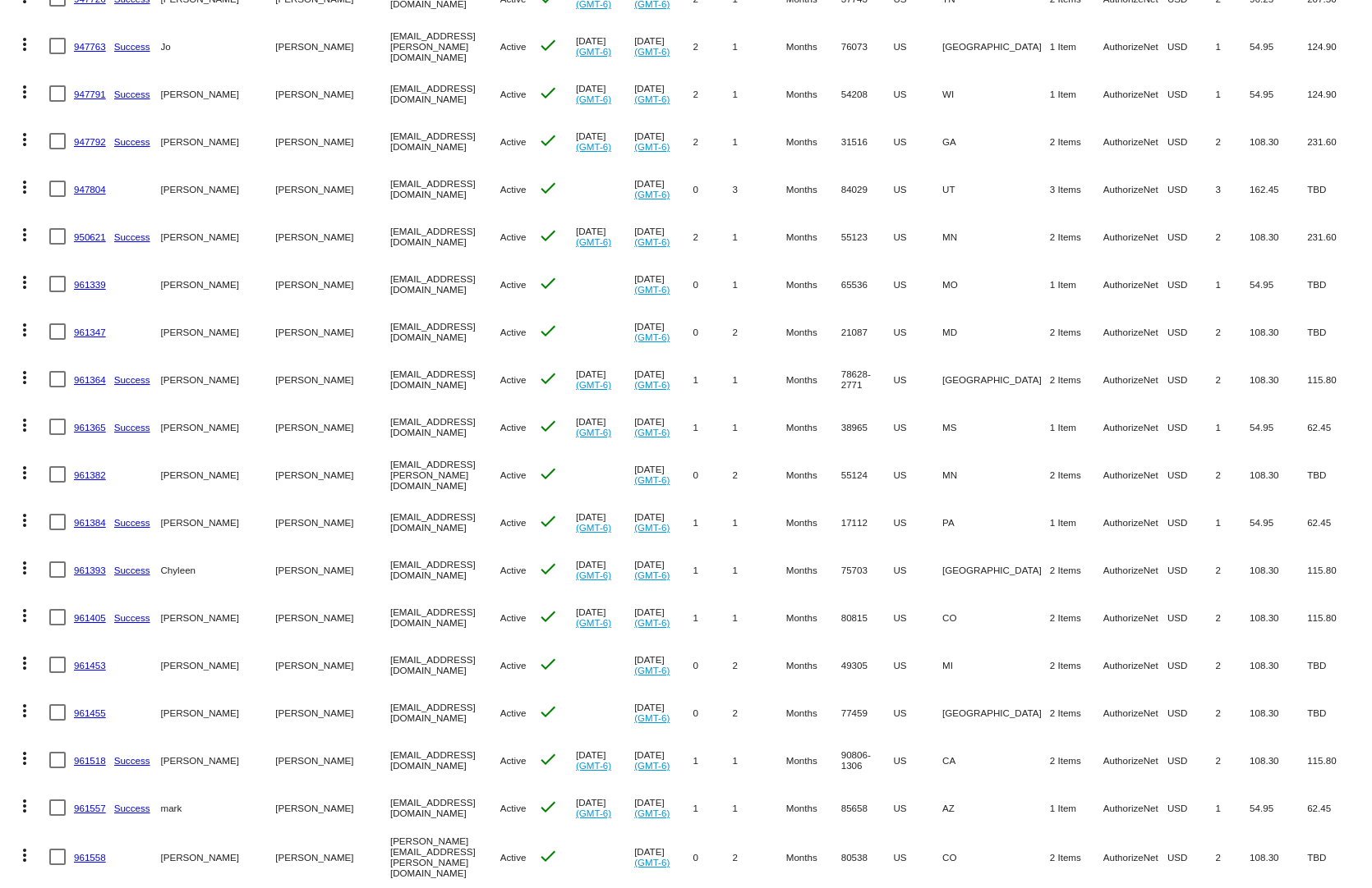
scroll to position [2217, 0]
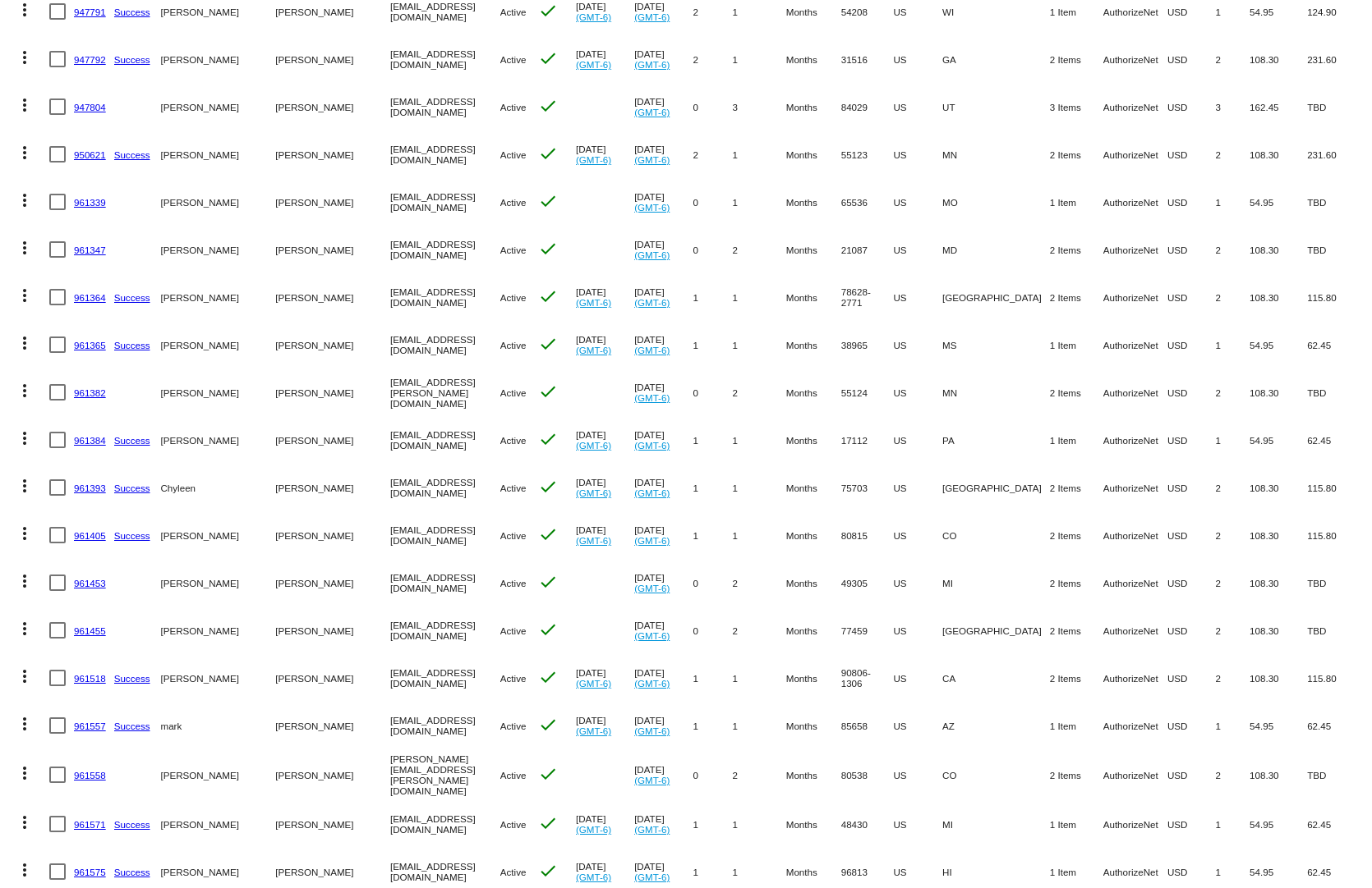
drag, startPoint x: 1024, startPoint y: 817, endPoint x: 768, endPoint y: 814, distance: 256.0
click at [768, 814] on mat-row "more_vert 961571 Success [PERSON_NAME] [EMAIL_ADDRESS][DOMAIN_NAME] Active chec…" at bounding box center [686, 824] width 1356 height 47
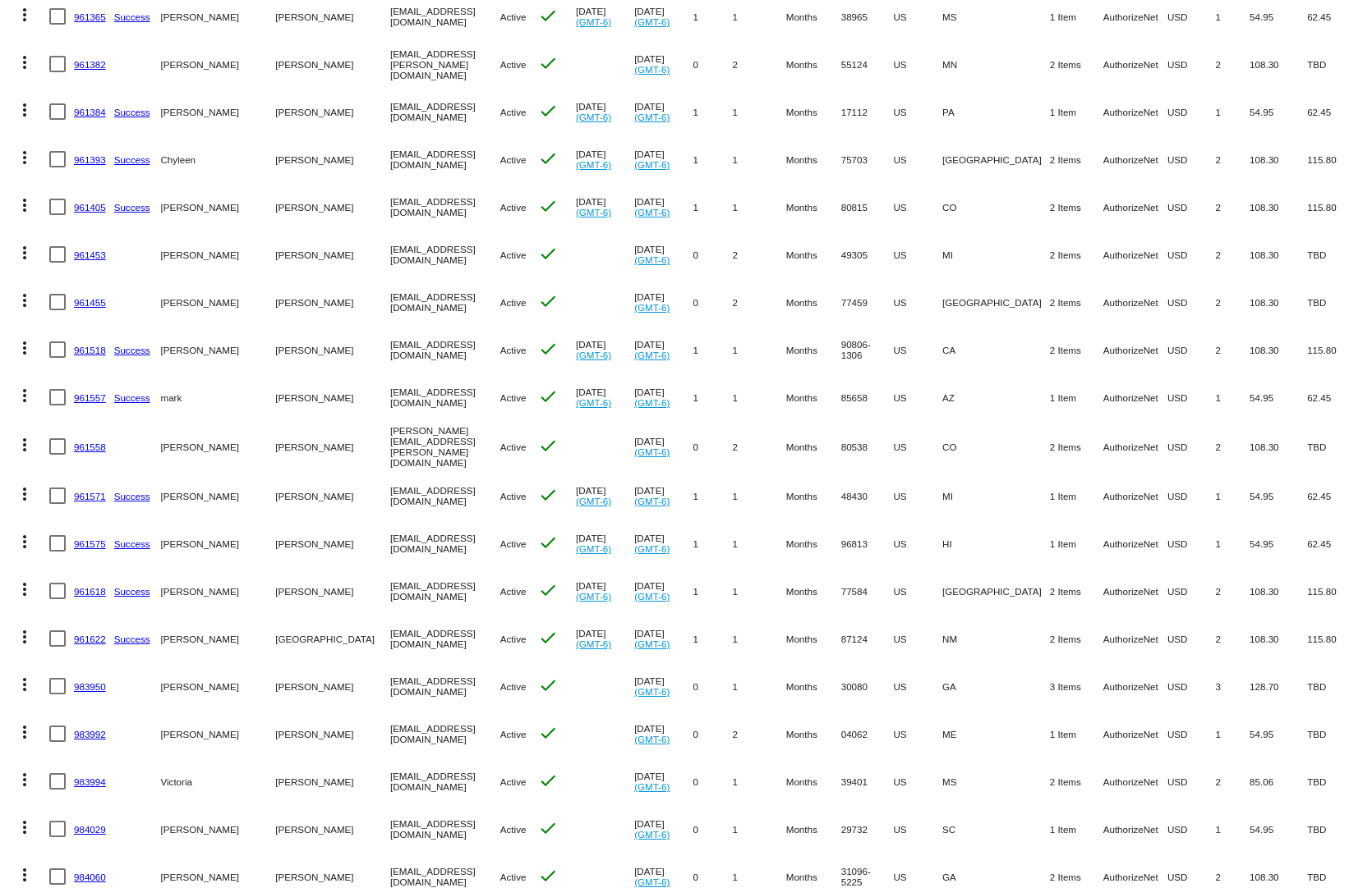
scroll to position [2874, 0]
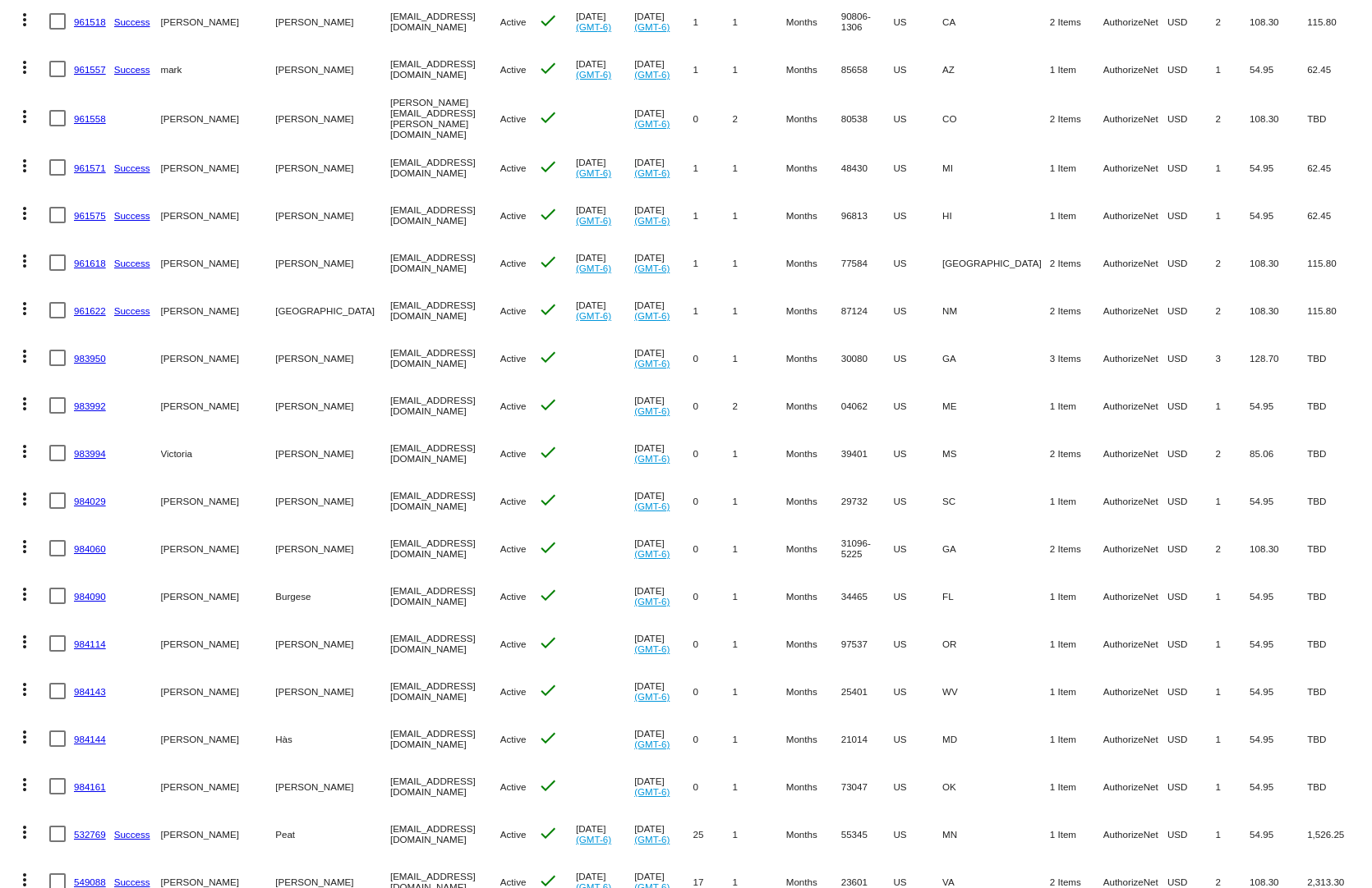
drag, startPoint x: 958, startPoint y: 805, endPoint x: 706, endPoint y: 805, distance: 252.0
click at [706, 811] on mat-row "more_vert 532769 Success [PERSON_NAME] [EMAIL_ADDRESS][DOMAIN_NAME] Active chec…" at bounding box center [686, 834] width 1356 height 47
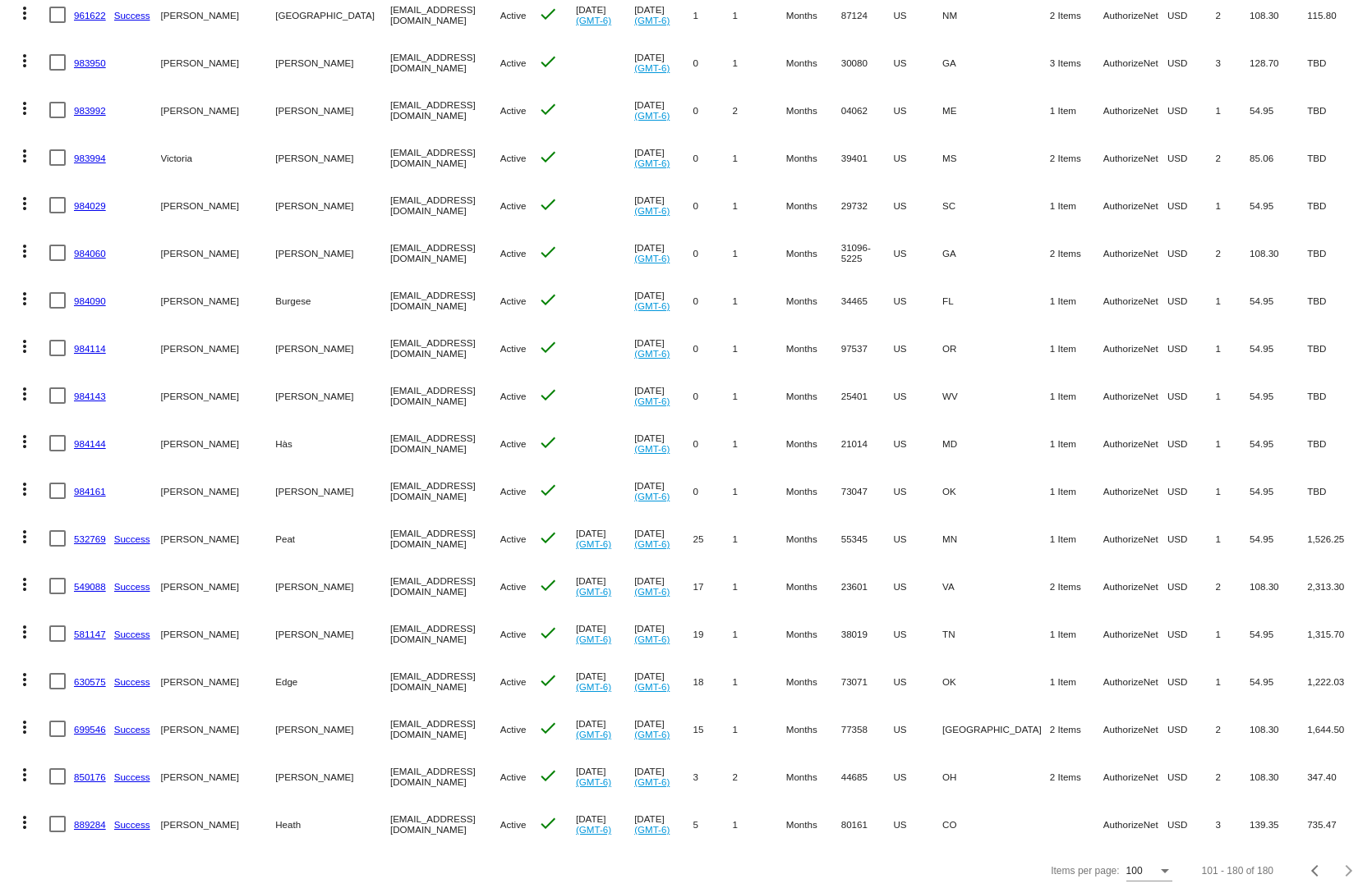
drag, startPoint x: 961, startPoint y: 793, endPoint x: 650, endPoint y: 793, distance: 311.0
click at [650, 801] on mat-row "more_vert 889284 Success [PERSON_NAME] [EMAIL_ADDRESS][DOMAIN_NAME] Active chec…" at bounding box center [686, 824] width 1356 height 47
